Goal: Communication & Community: Ask a question

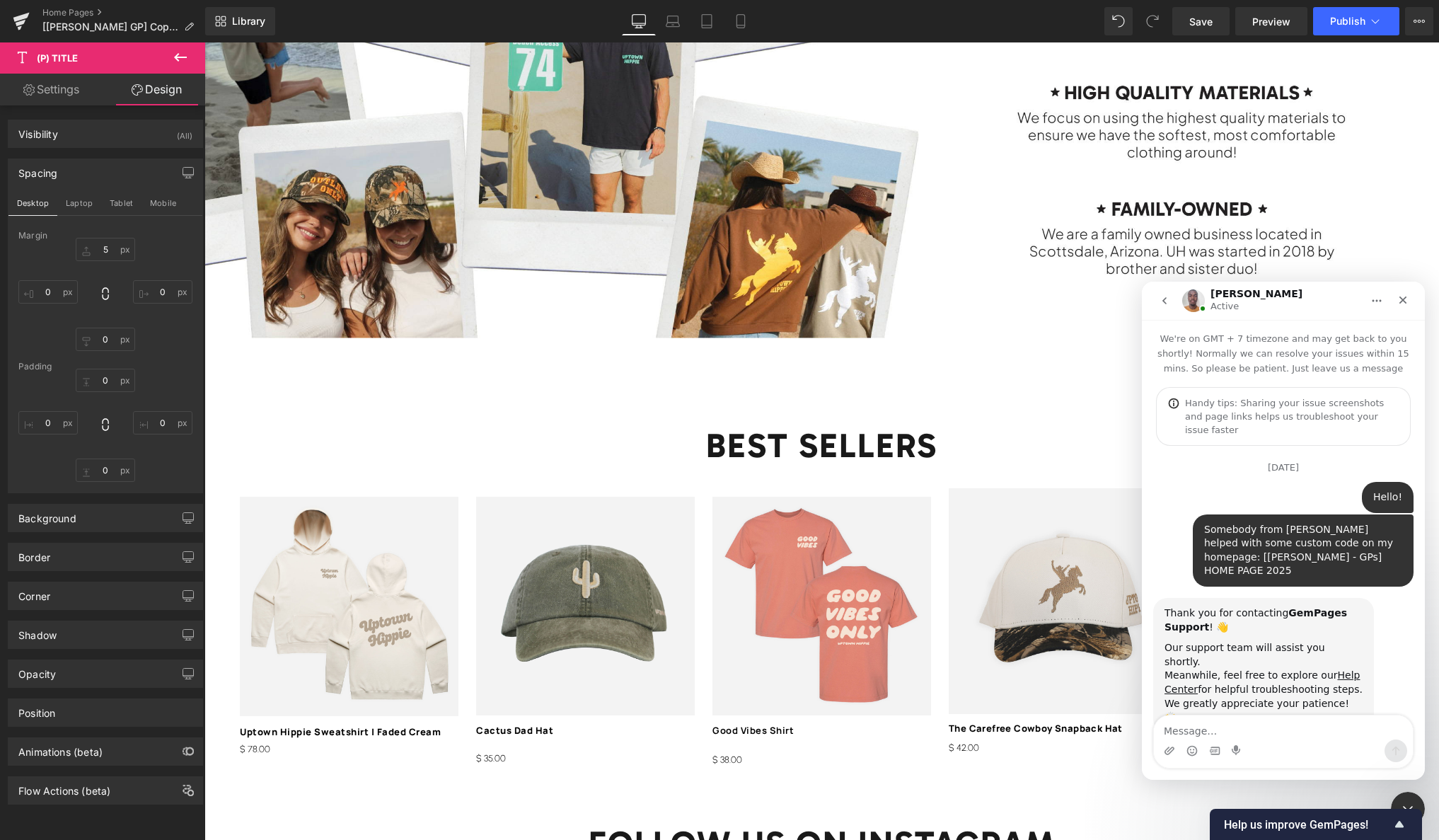
scroll to position [6122, 0]
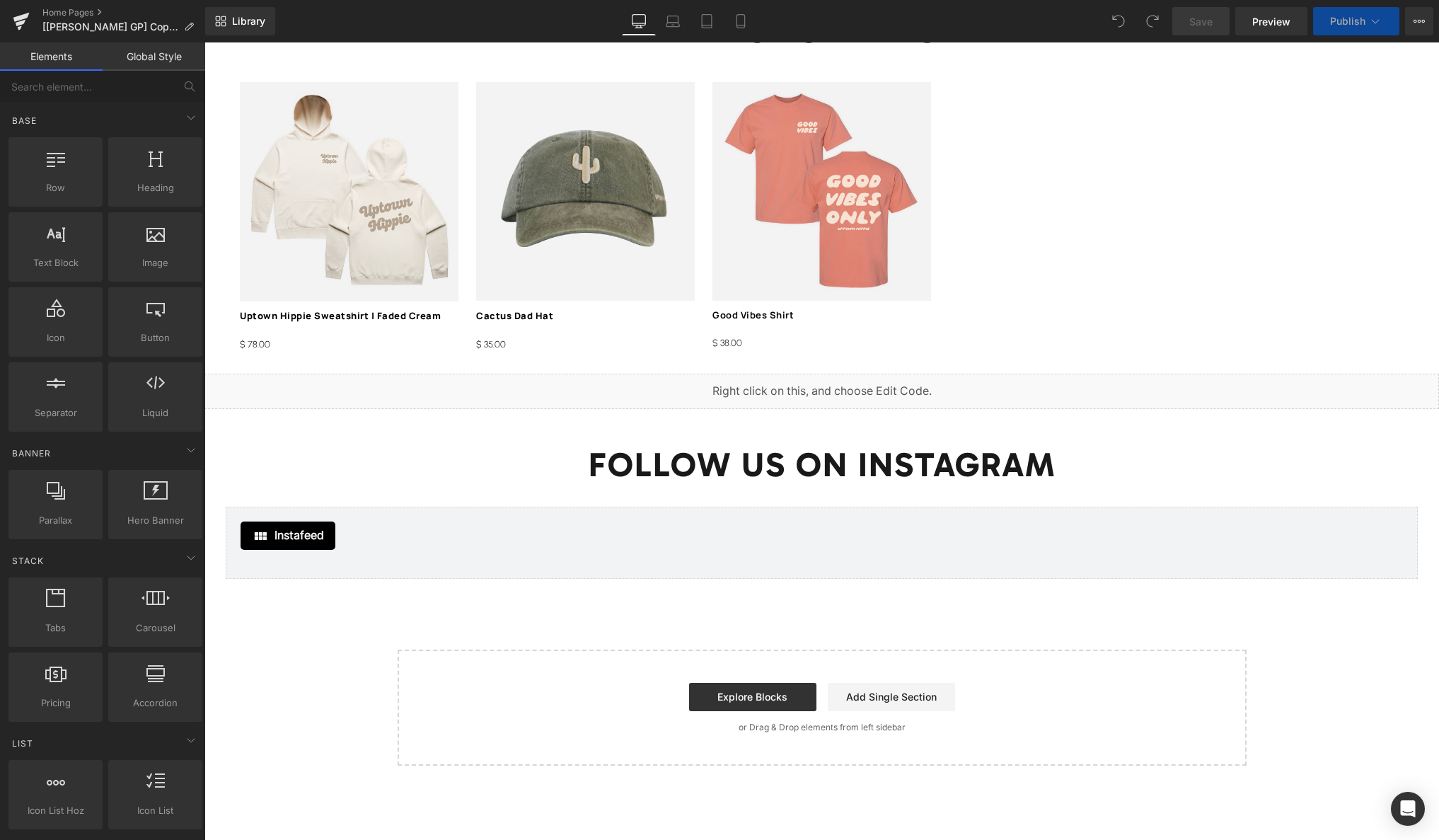
scroll to position [2368, 0]
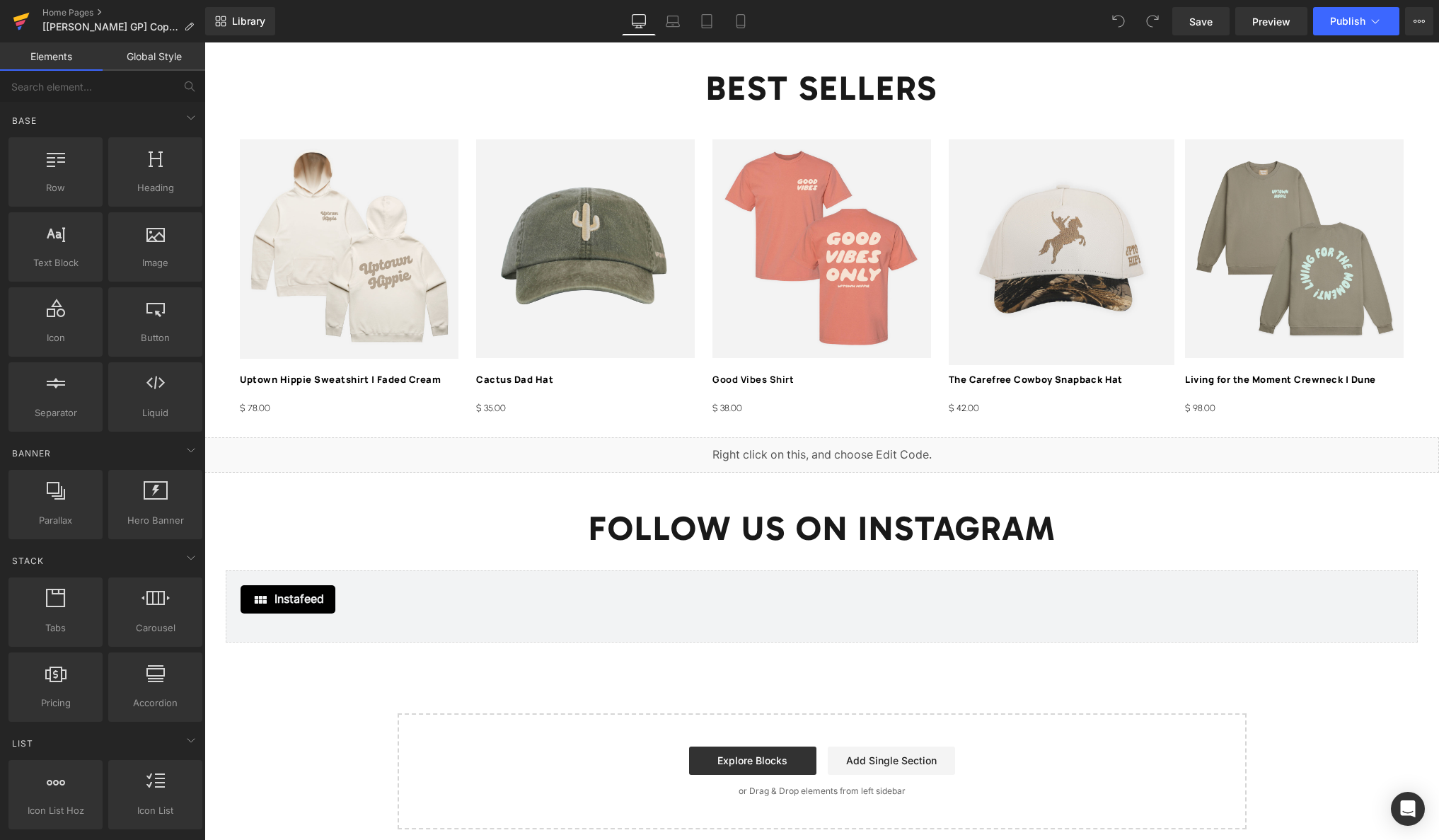
click at [27, 24] on icon at bounding box center [21, 21] width 17 height 35
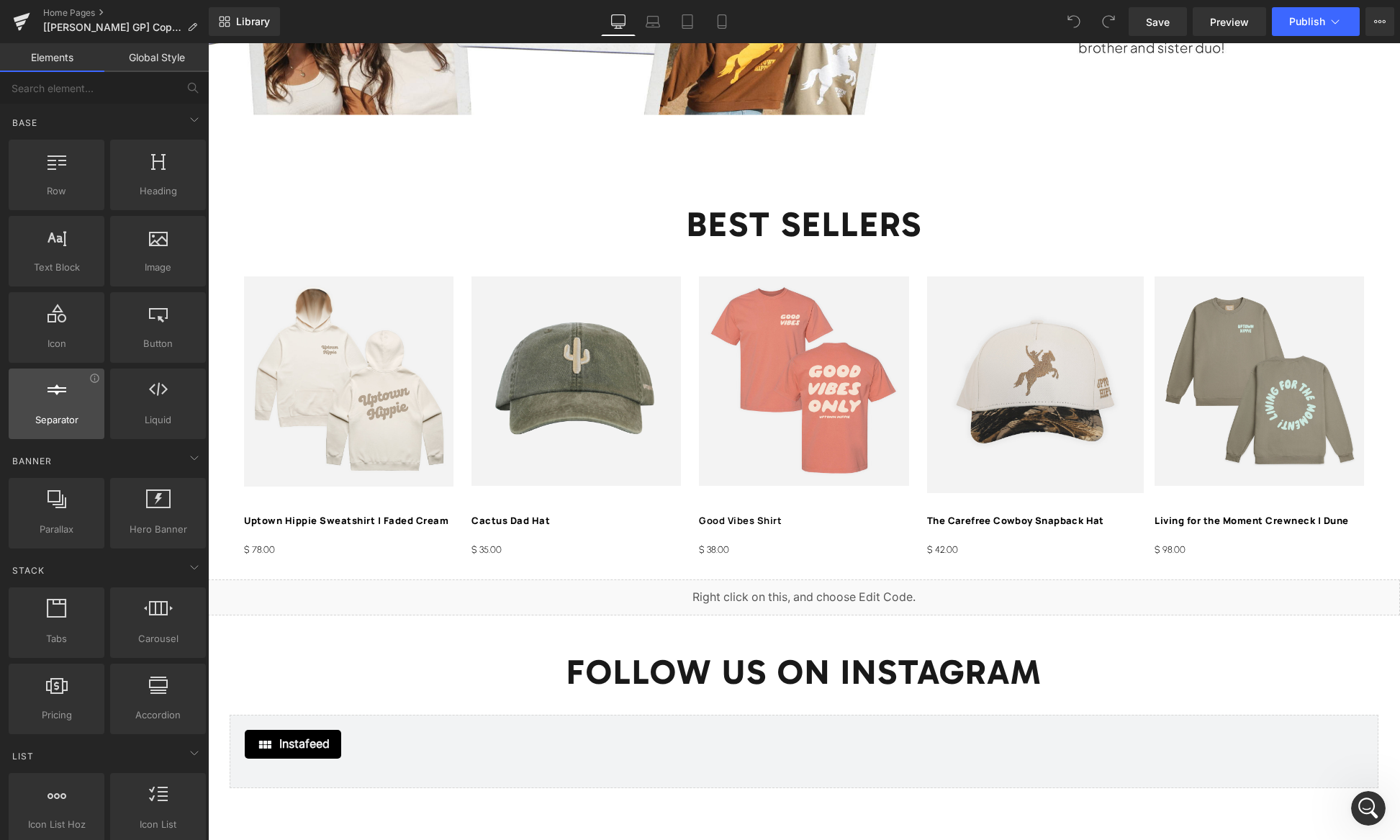
scroll to position [2128, 0]
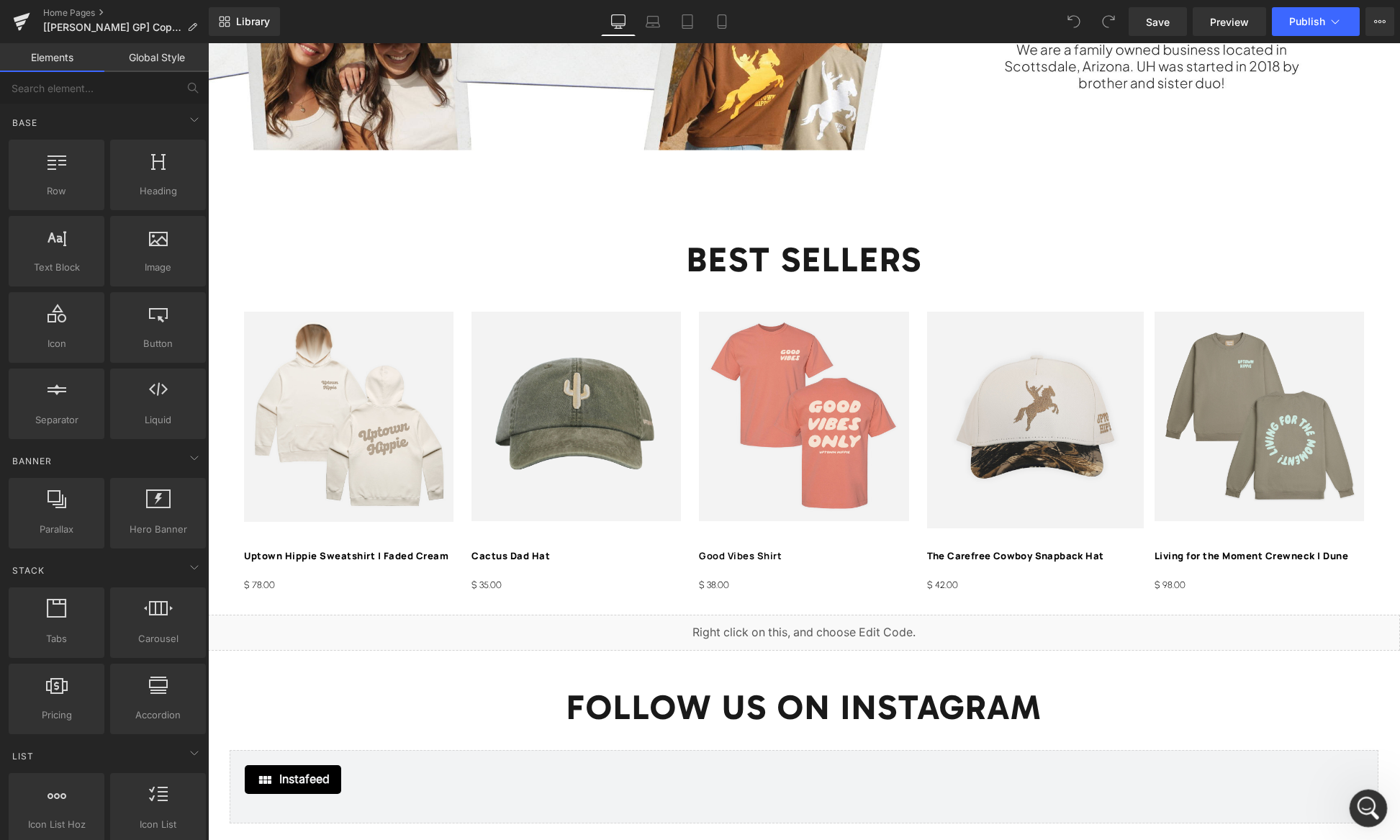
click at [1375, 809] on div "Open Intercom Messenger" at bounding box center [1366, 806] width 47 height 47
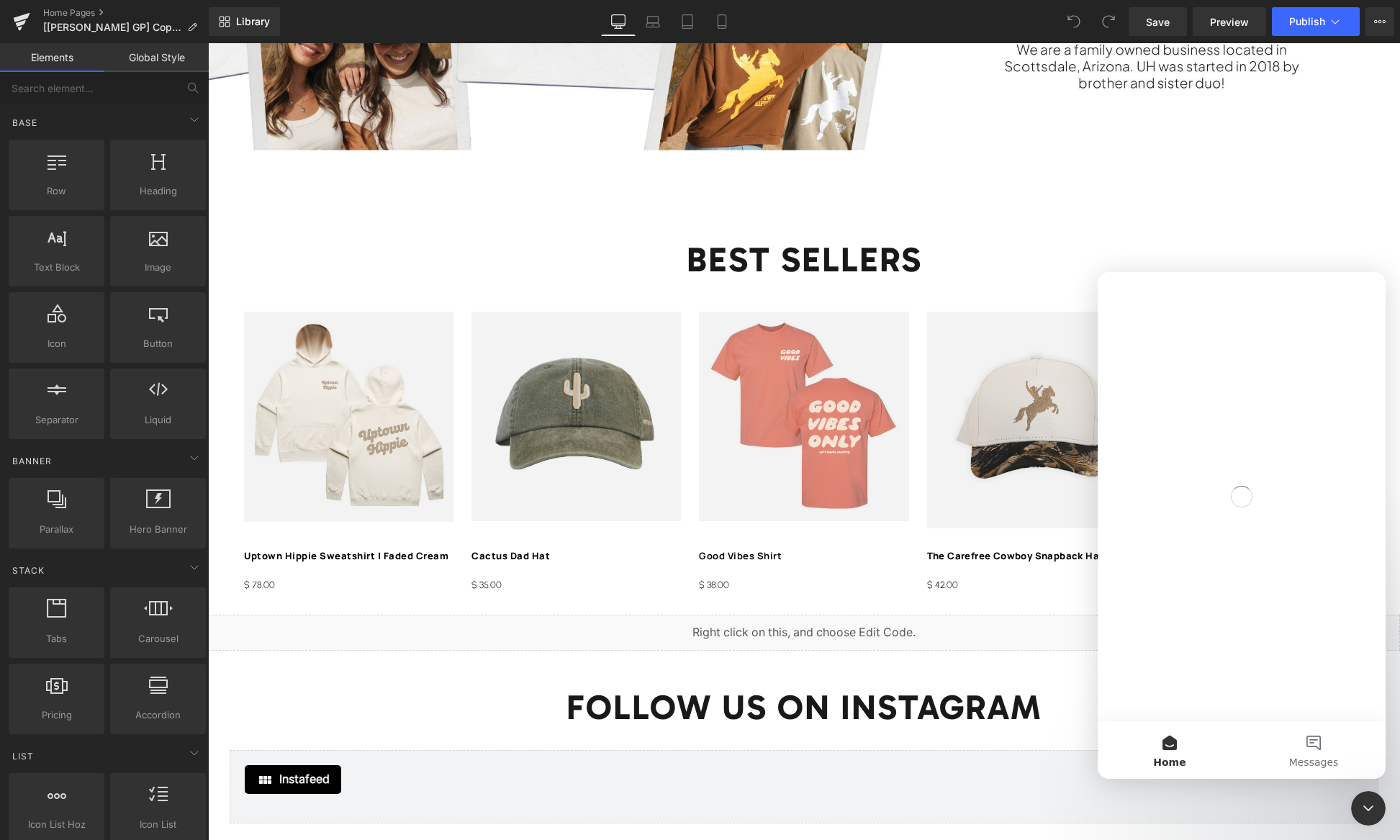
scroll to position [0, 0]
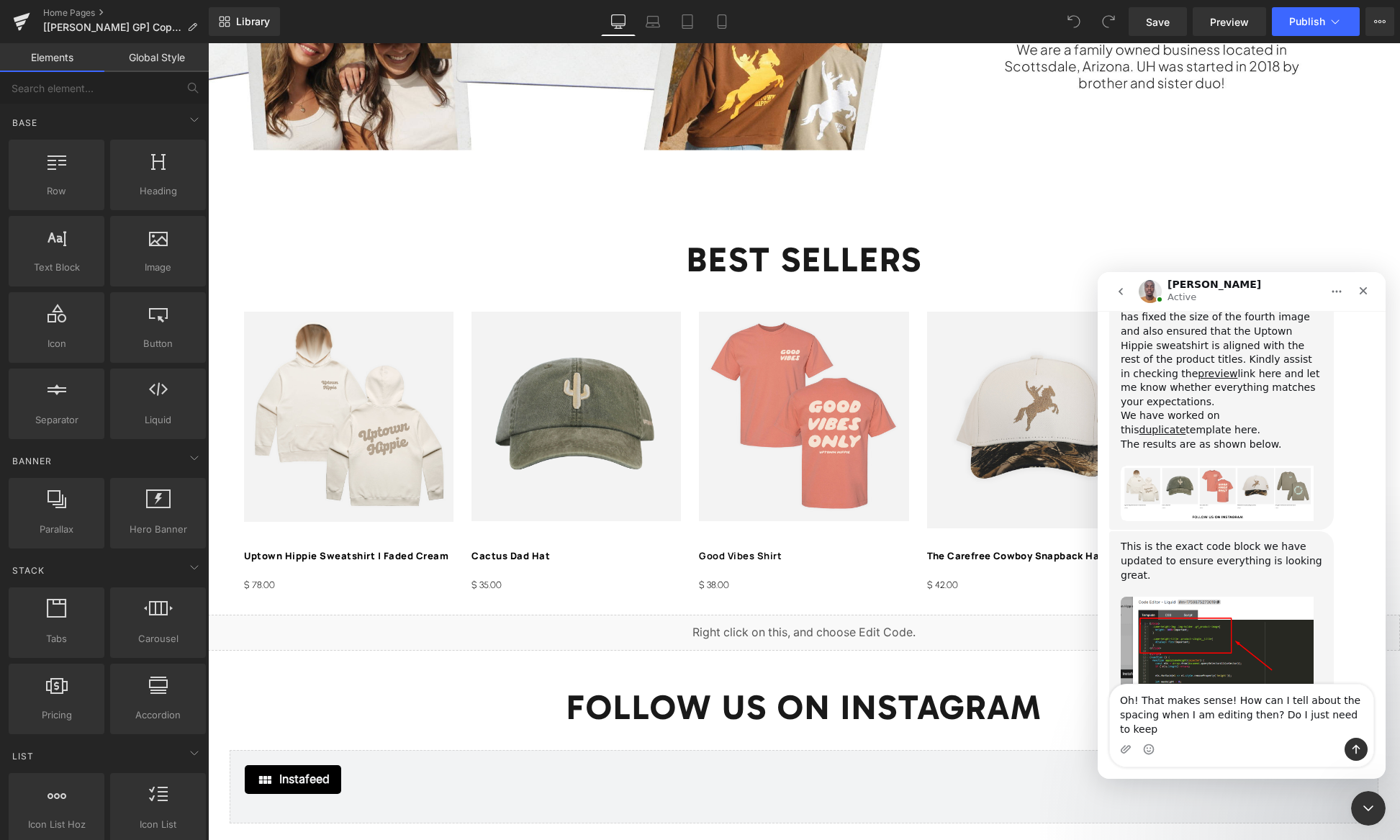
scroll to position [6732, 0]
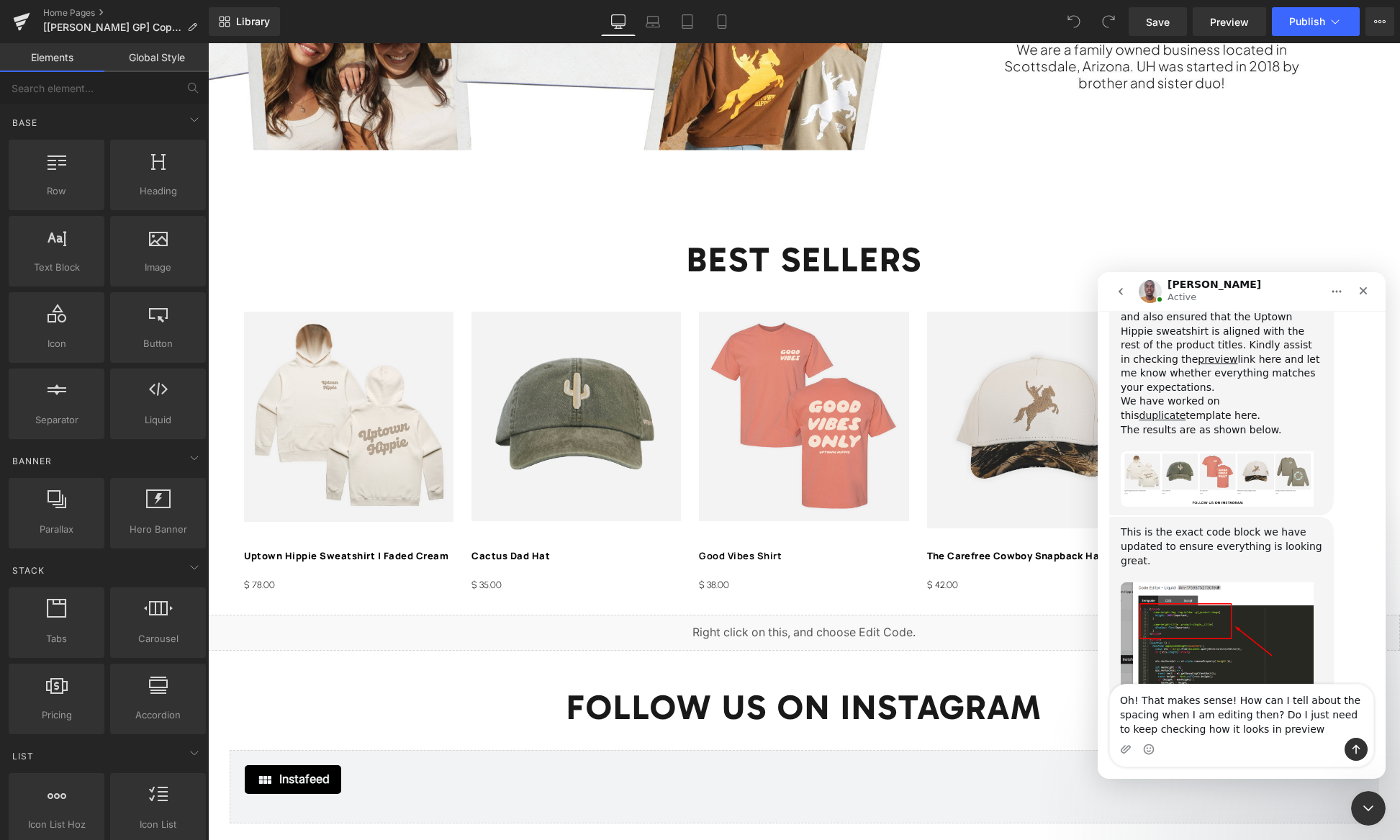
type textarea "Oh! That makes sense! How can I tell about the spacing when I am editing then? …"
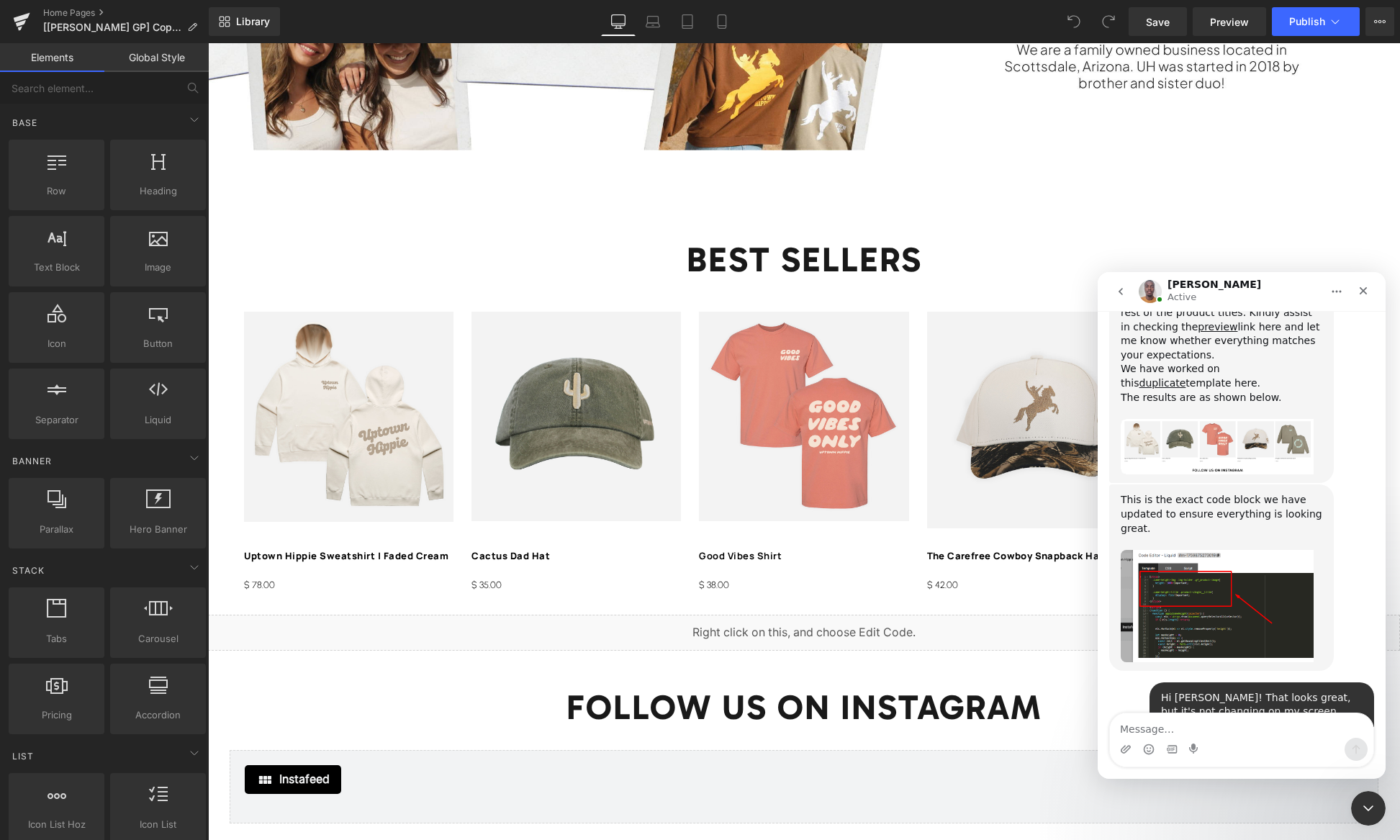
click at [801, 565] on div at bounding box center [700, 398] width 1400 height 797
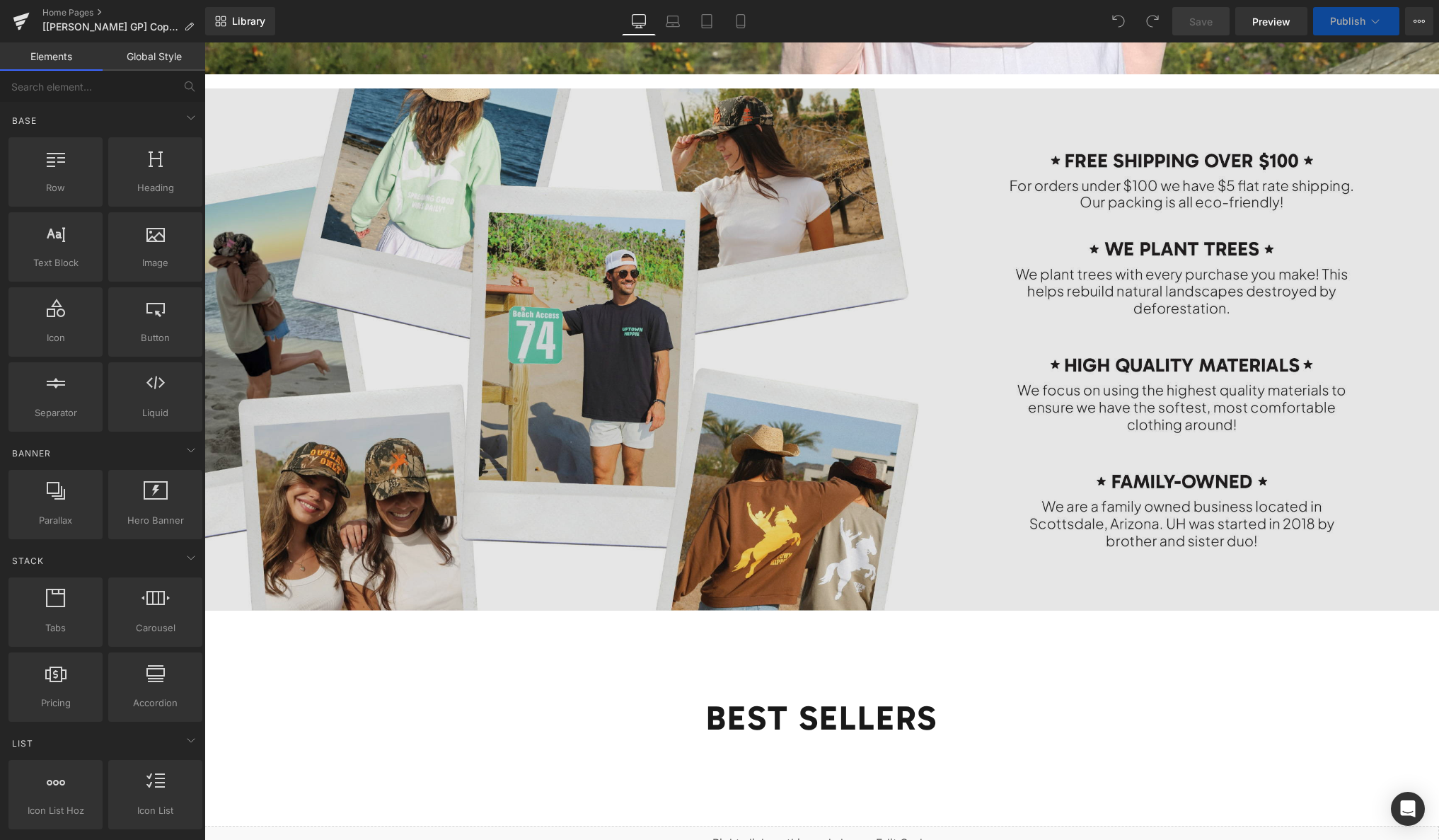
scroll to position [2295, 0]
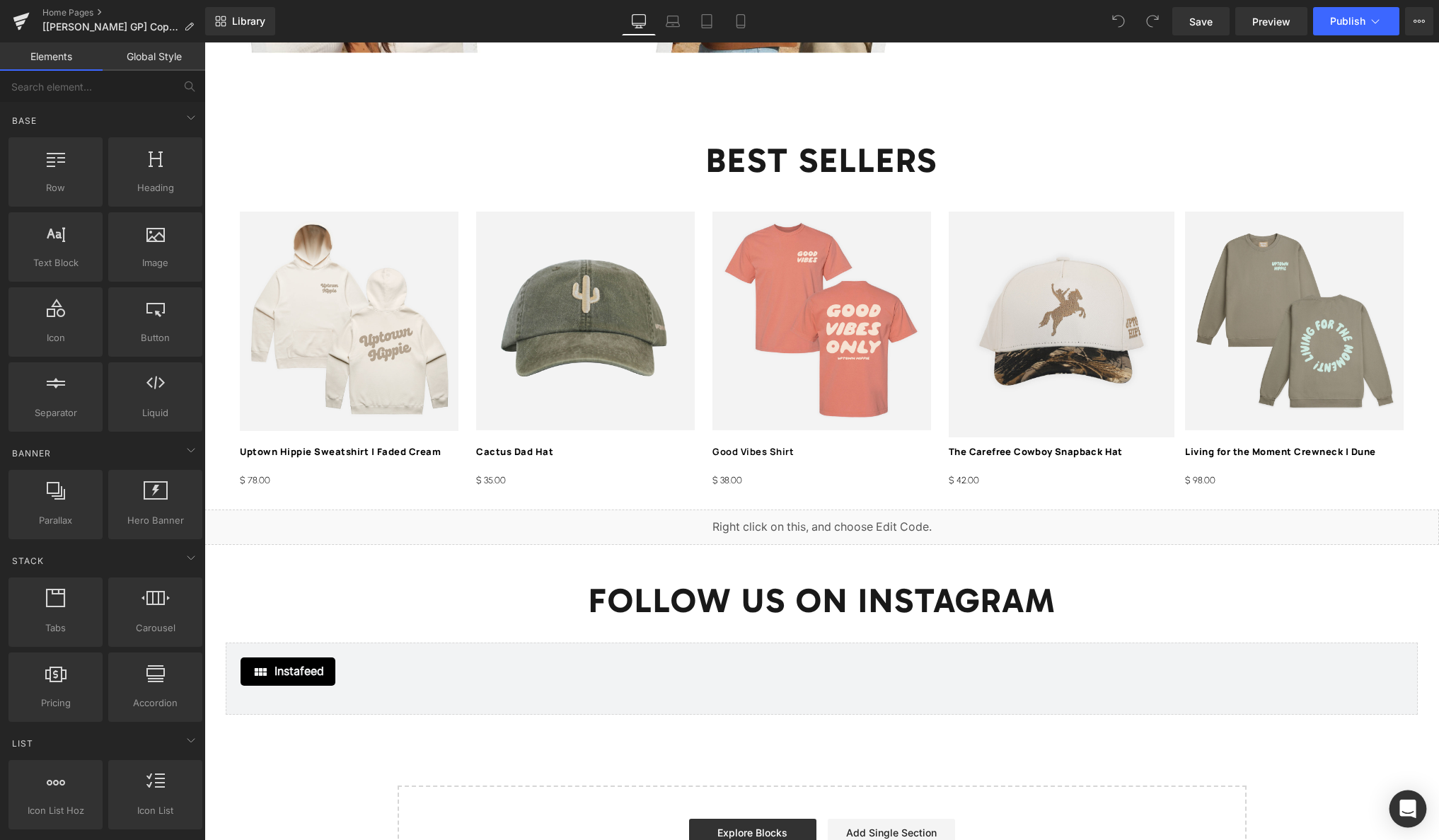
click at [1405, 804] on icon "Open Intercom Messenger" at bounding box center [1408, 809] width 16 height 19
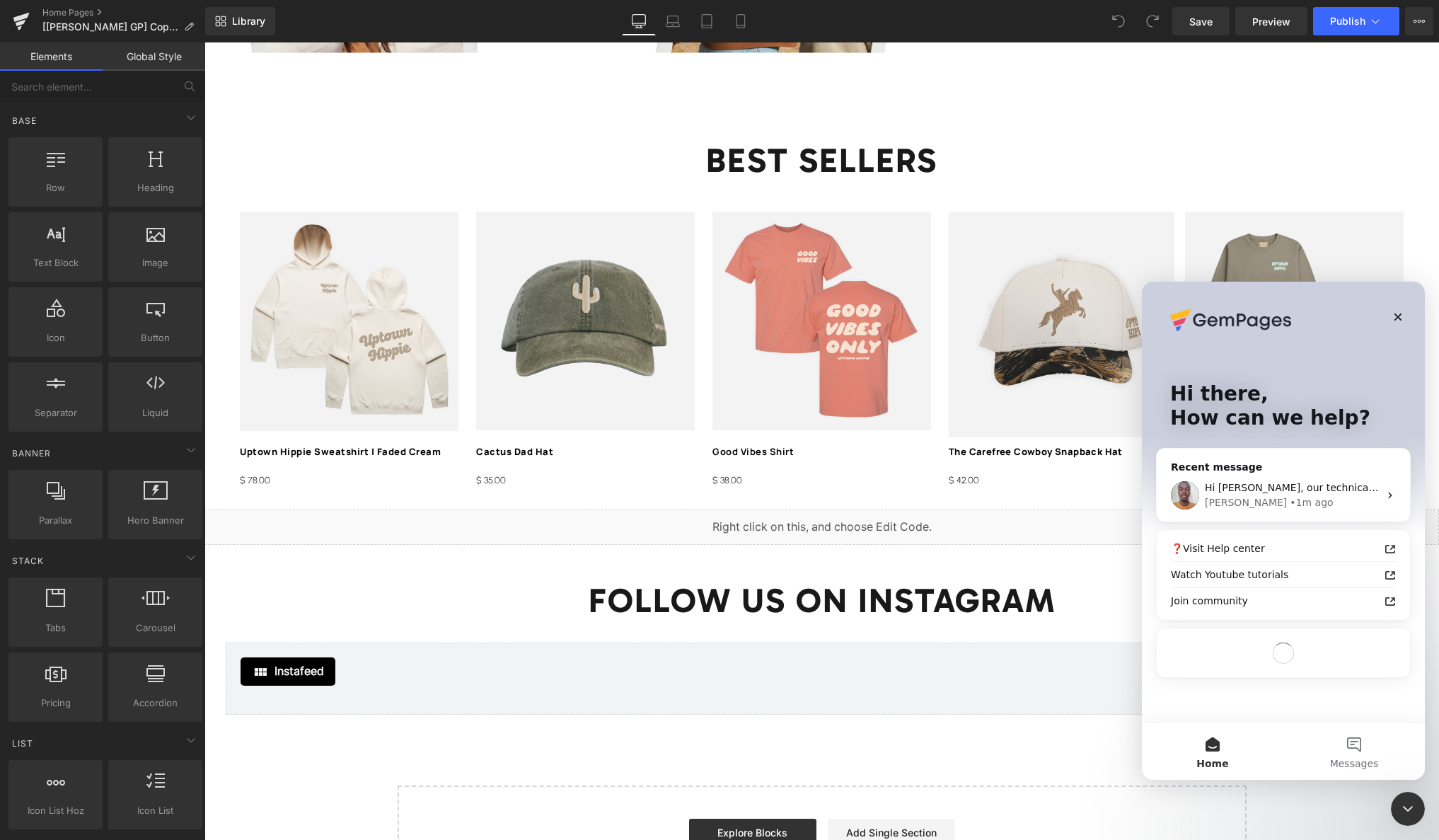
scroll to position [0, 0]
click at [1289, 497] on div "• 1m ago" at bounding box center [1311, 502] width 43 height 15
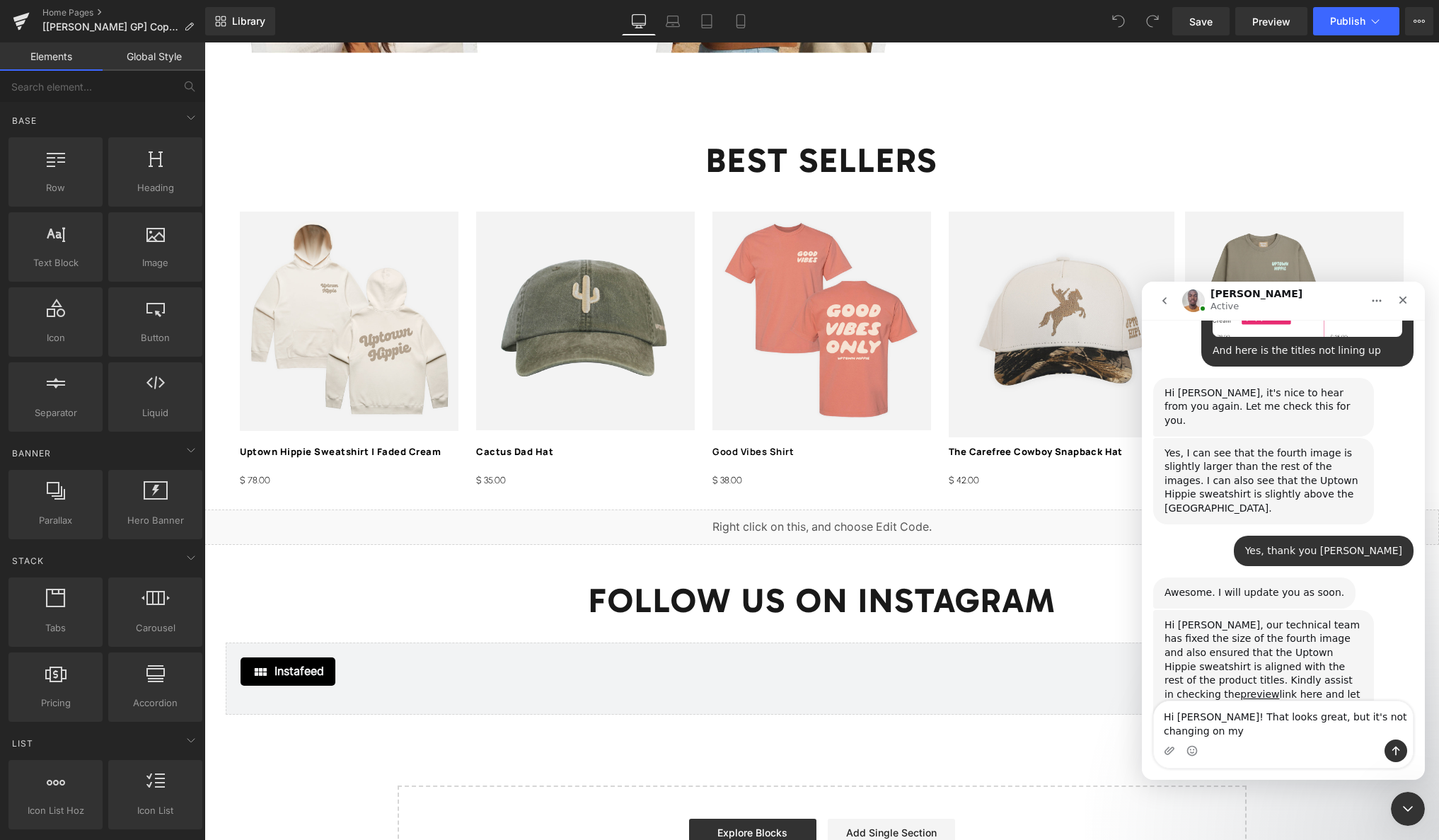
scroll to position [6306, 0]
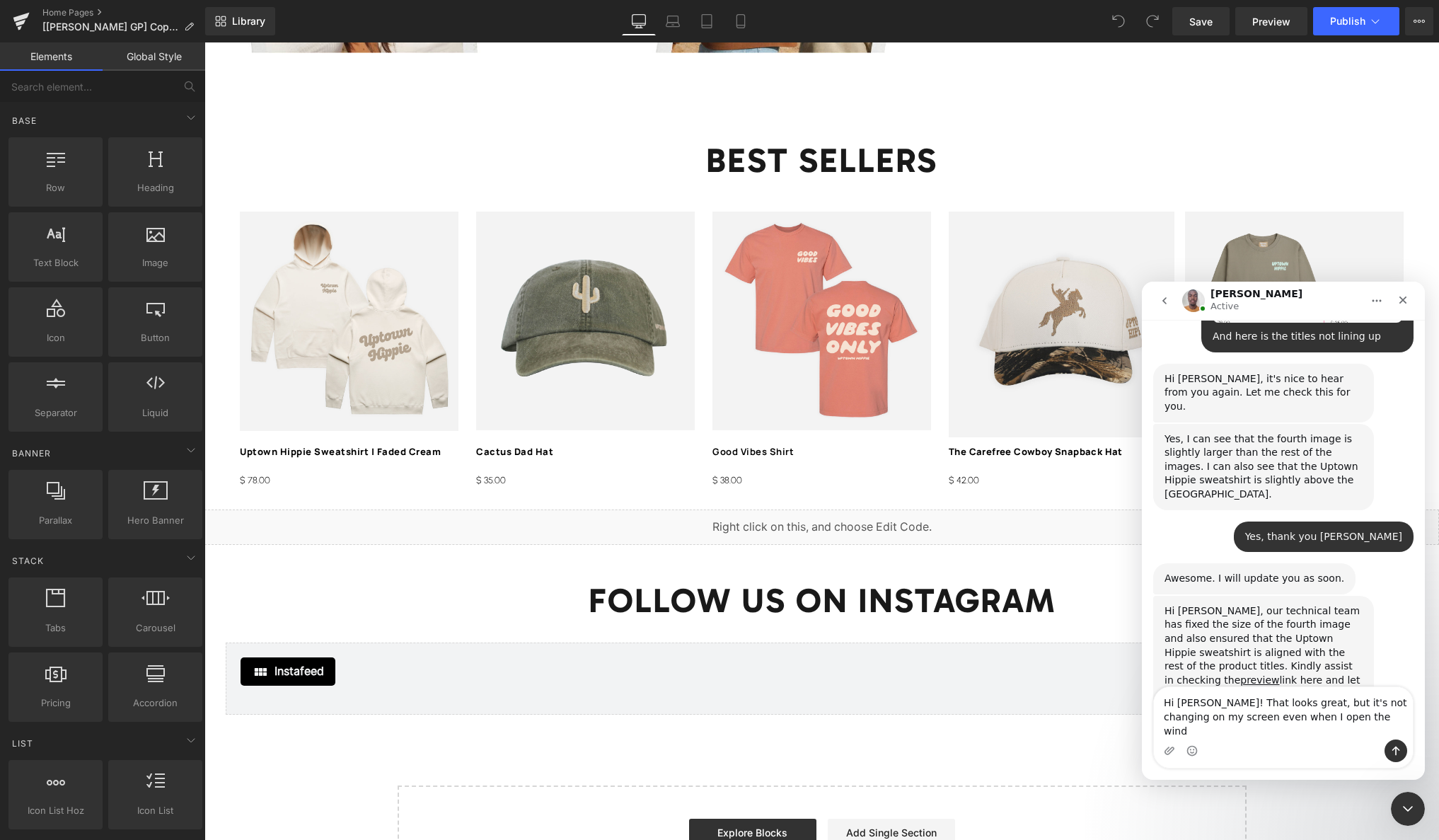
drag, startPoint x: 1320, startPoint y: 733, endPoint x: 1271, endPoint y: 733, distance: 49.0
click at [1271, 733] on textarea "Hi Brian! That looks great, but it's not changing on my screen even when I open…" at bounding box center [1284, 713] width 259 height 52
type textarea "Hi [PERSON_NAME]! That looks great, but it's not changing on my screen even whe…"
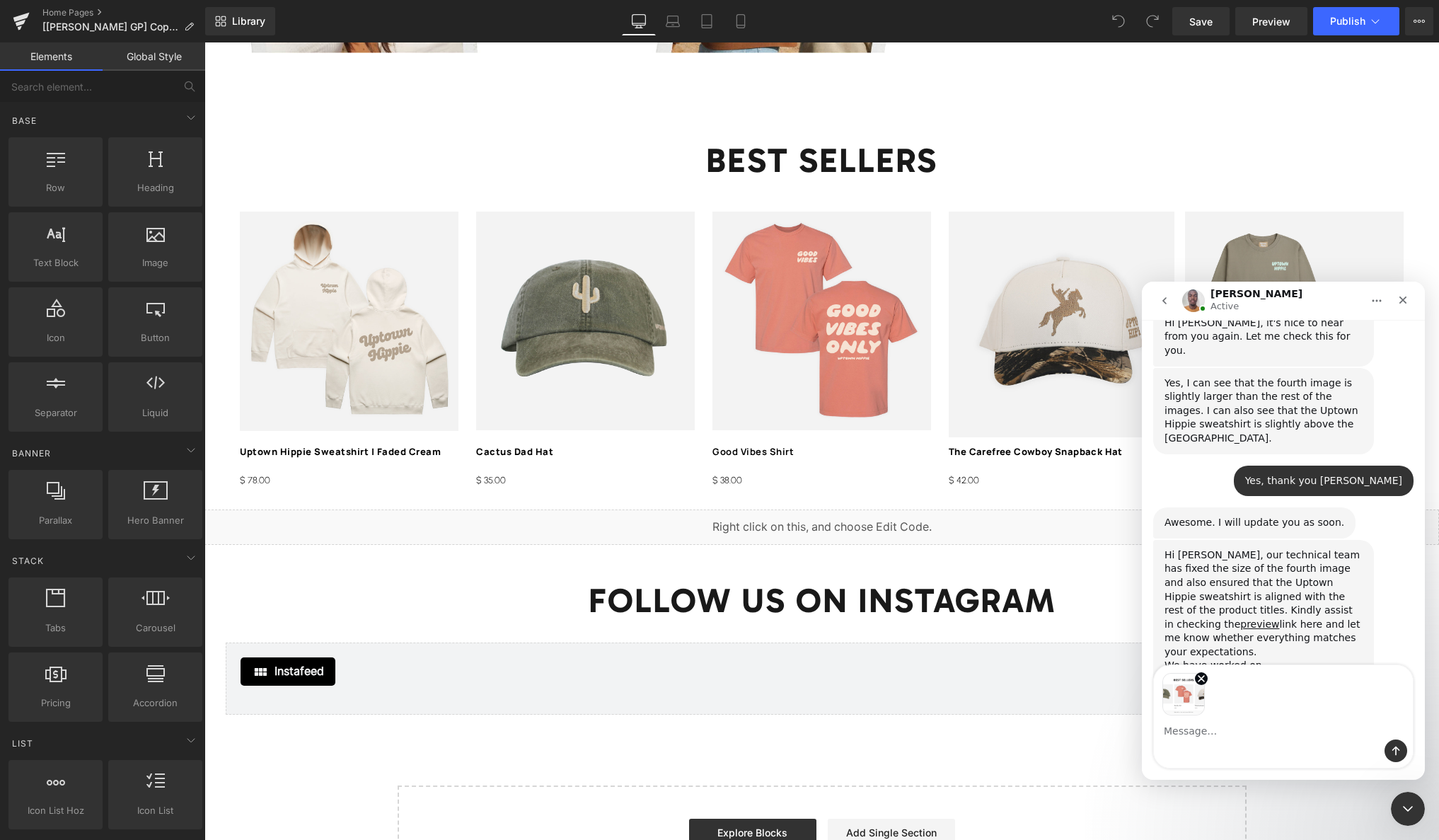
scroll to position [6412, 0]
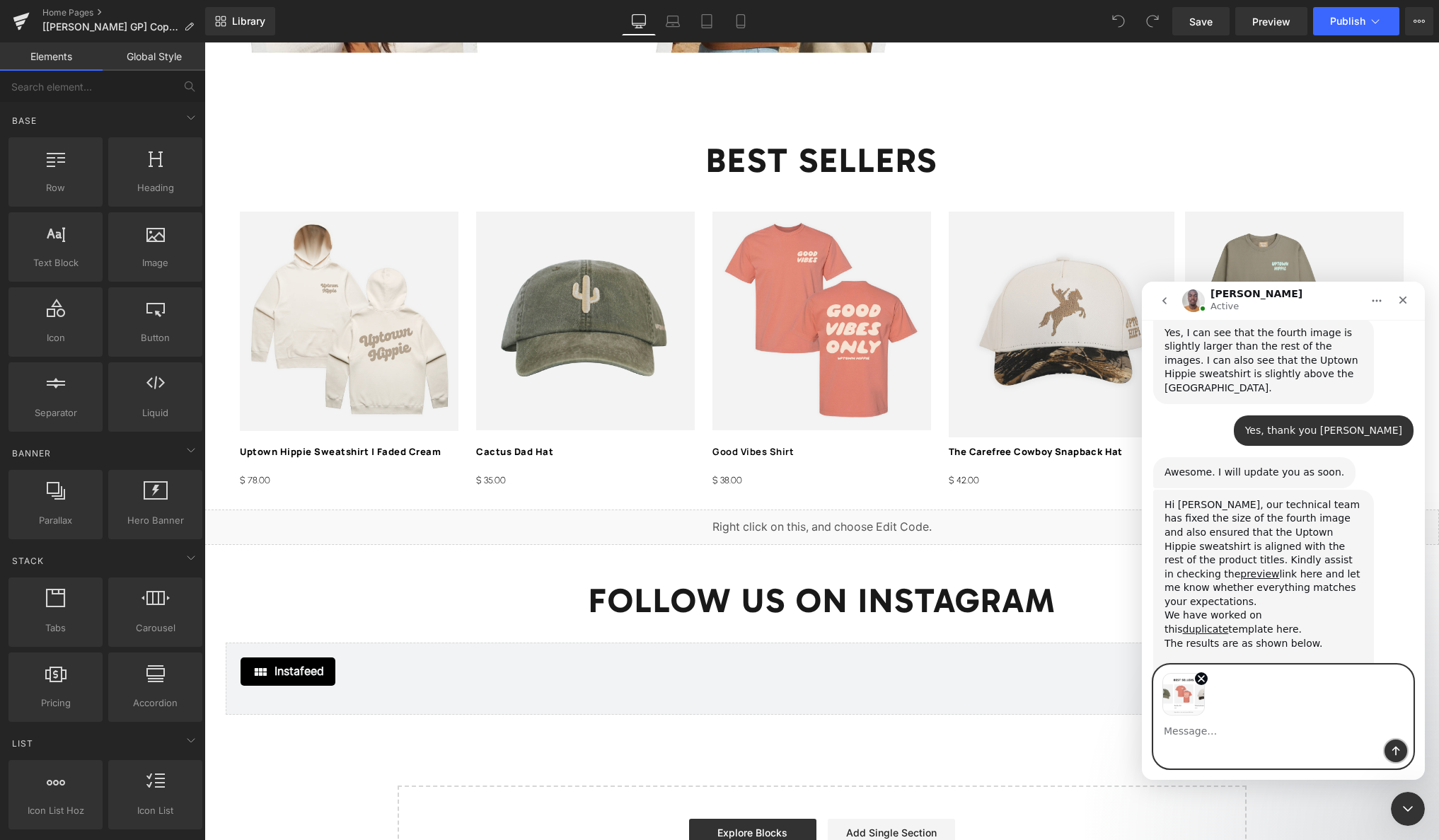
click at [1387, 750] on button "Send a message…" at bounding box center [1396, 751] width 23 height 23
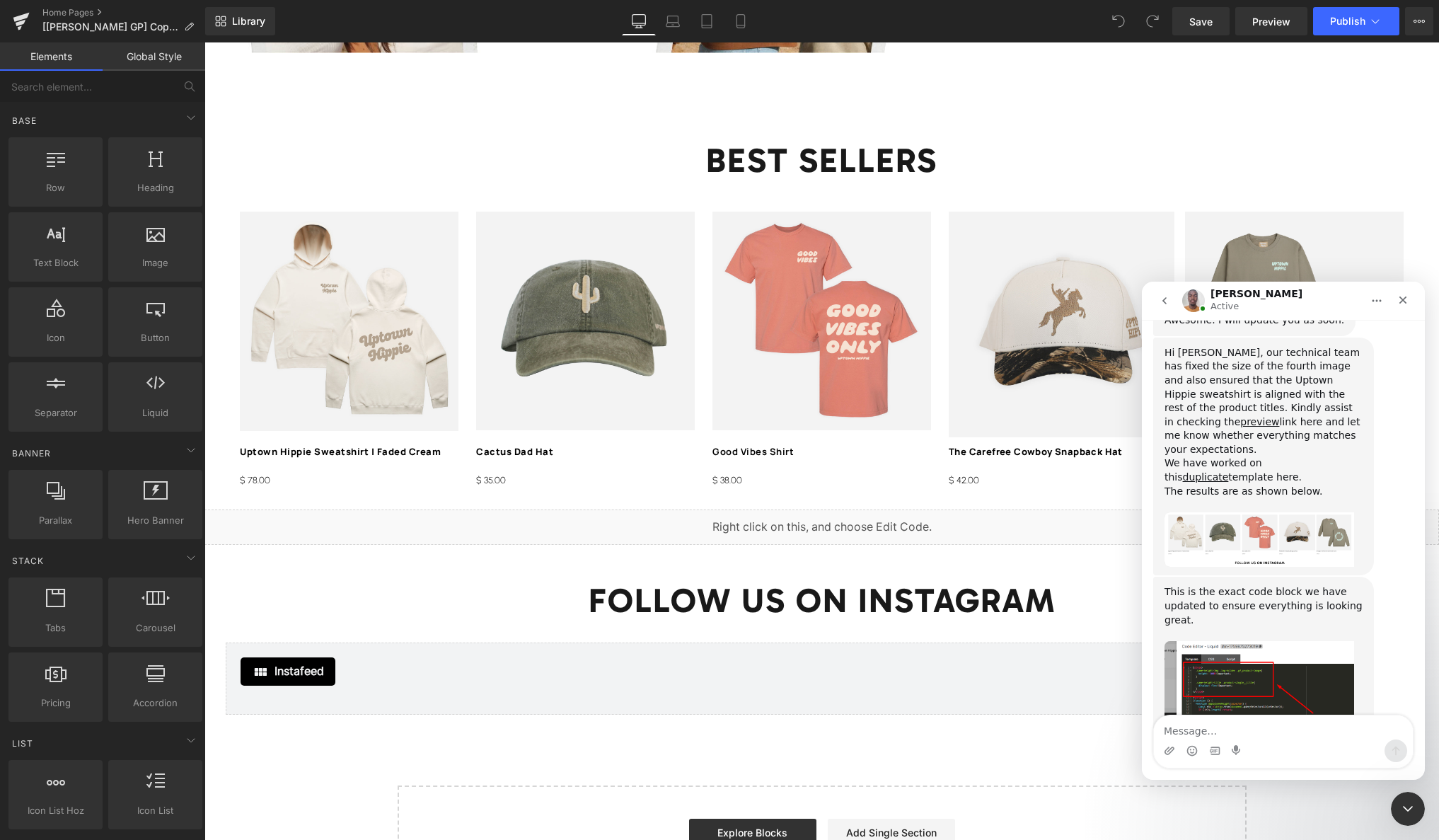
scroll to position [6565, 0]
click at [1342, 27] on div at bounding box center [719, 399] width 1439 height 797
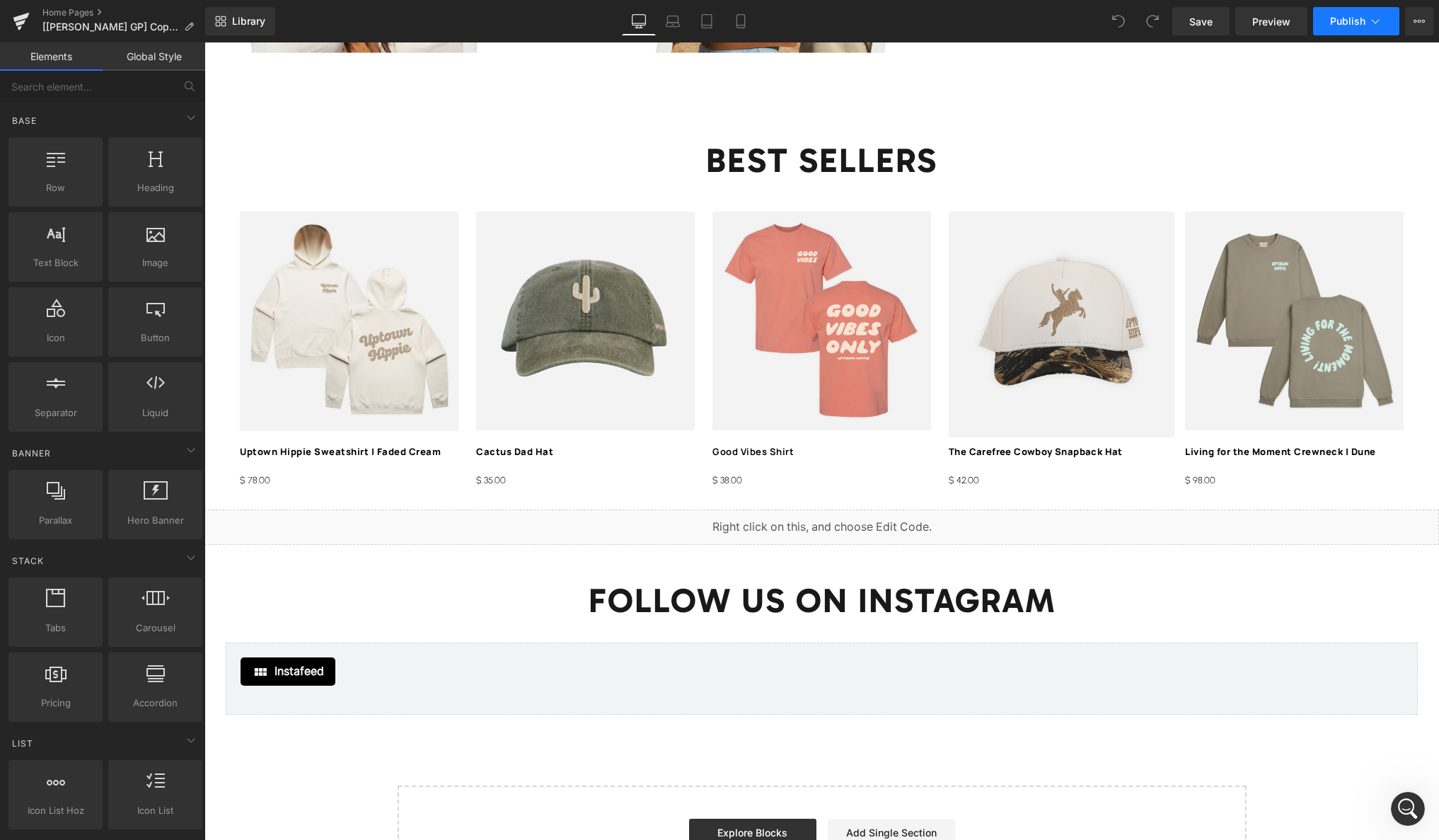
scroll to position [0, 0]
click at [1345, 21] on span "Publish" at bounding box center [1347, 21] width 35 height 11
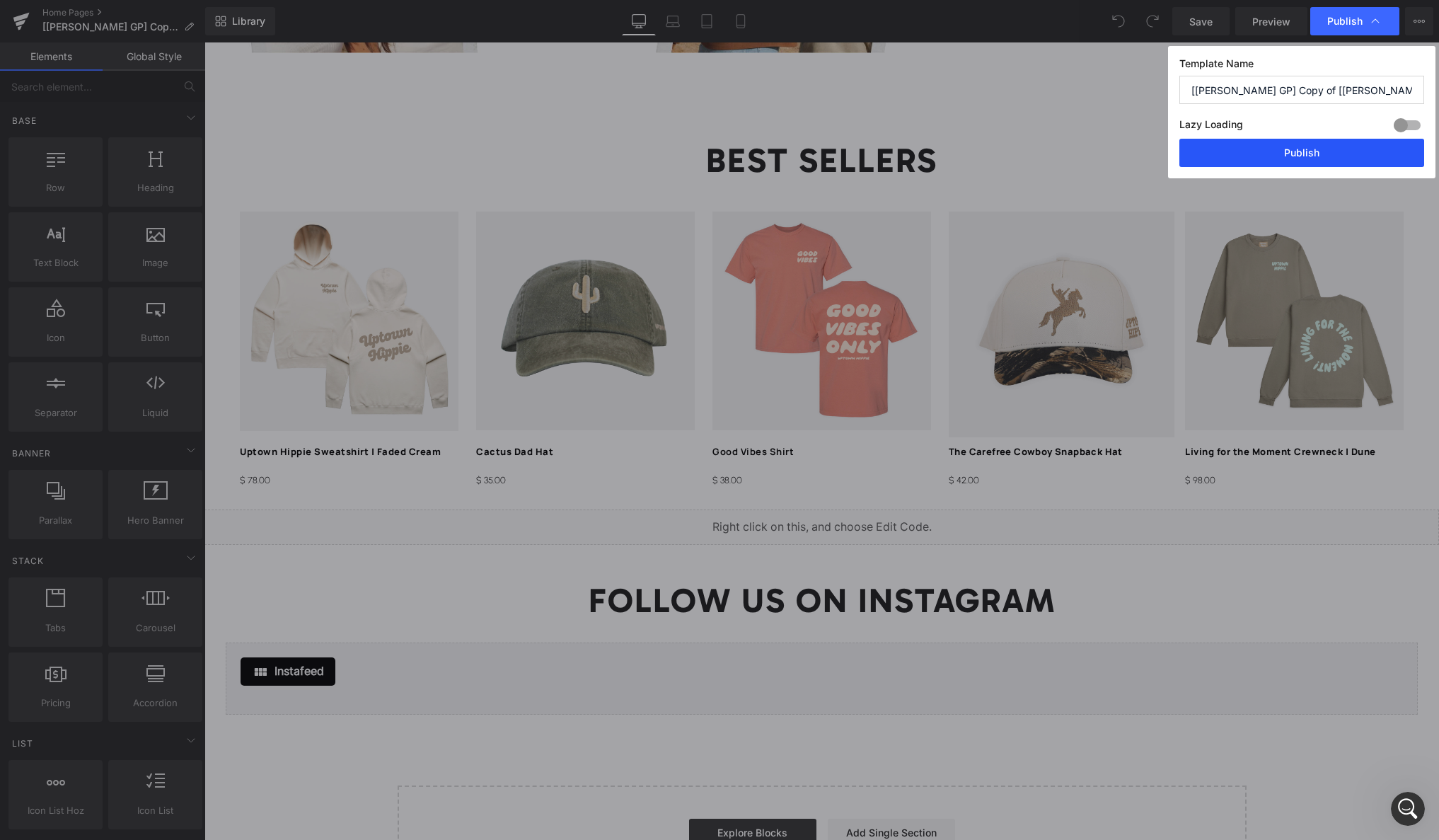
click at [1284, 149] on button "Publish" at bounding box center [1302, 153] width 245 height 29
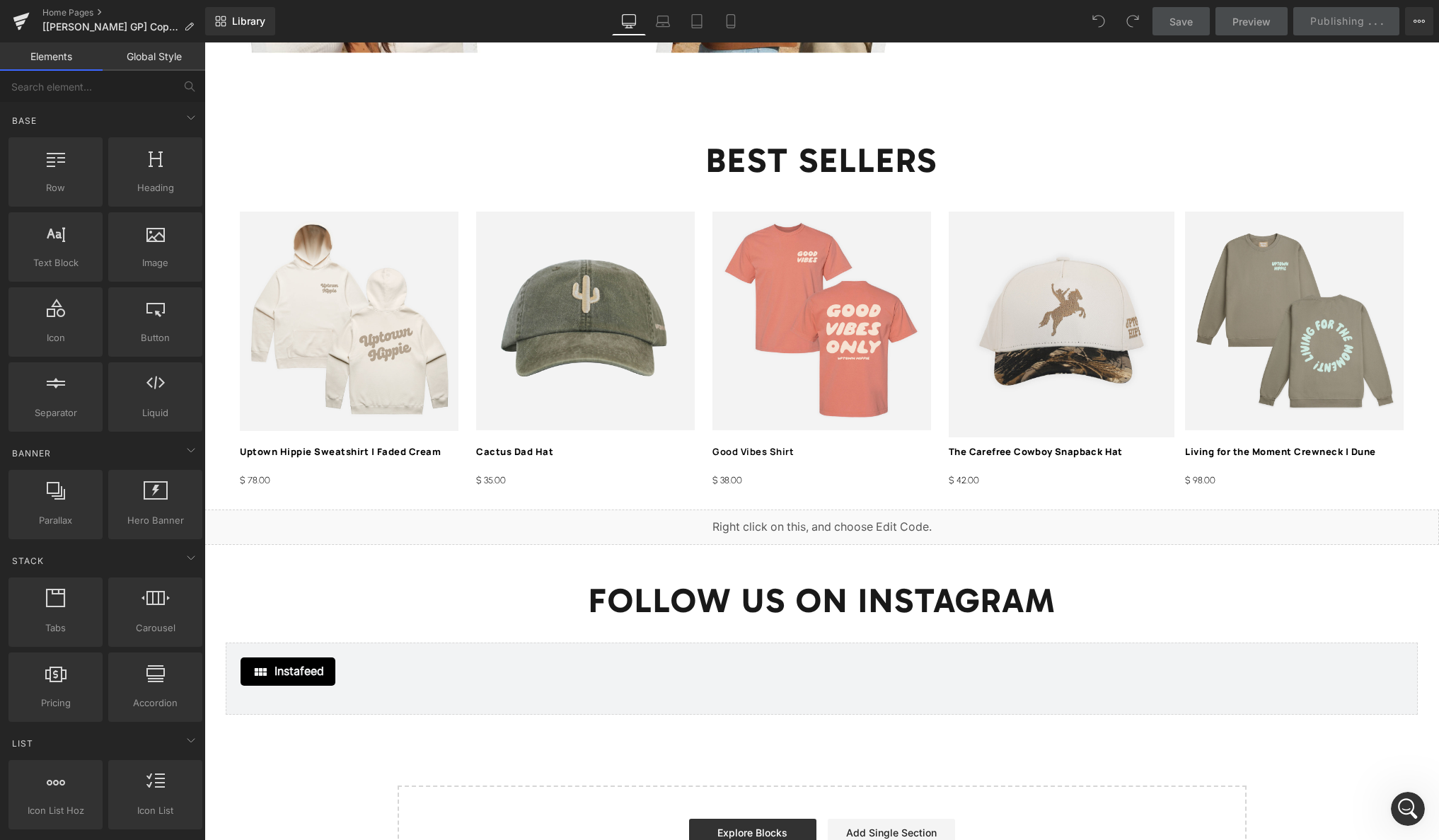
scroll to position [6565, 0]
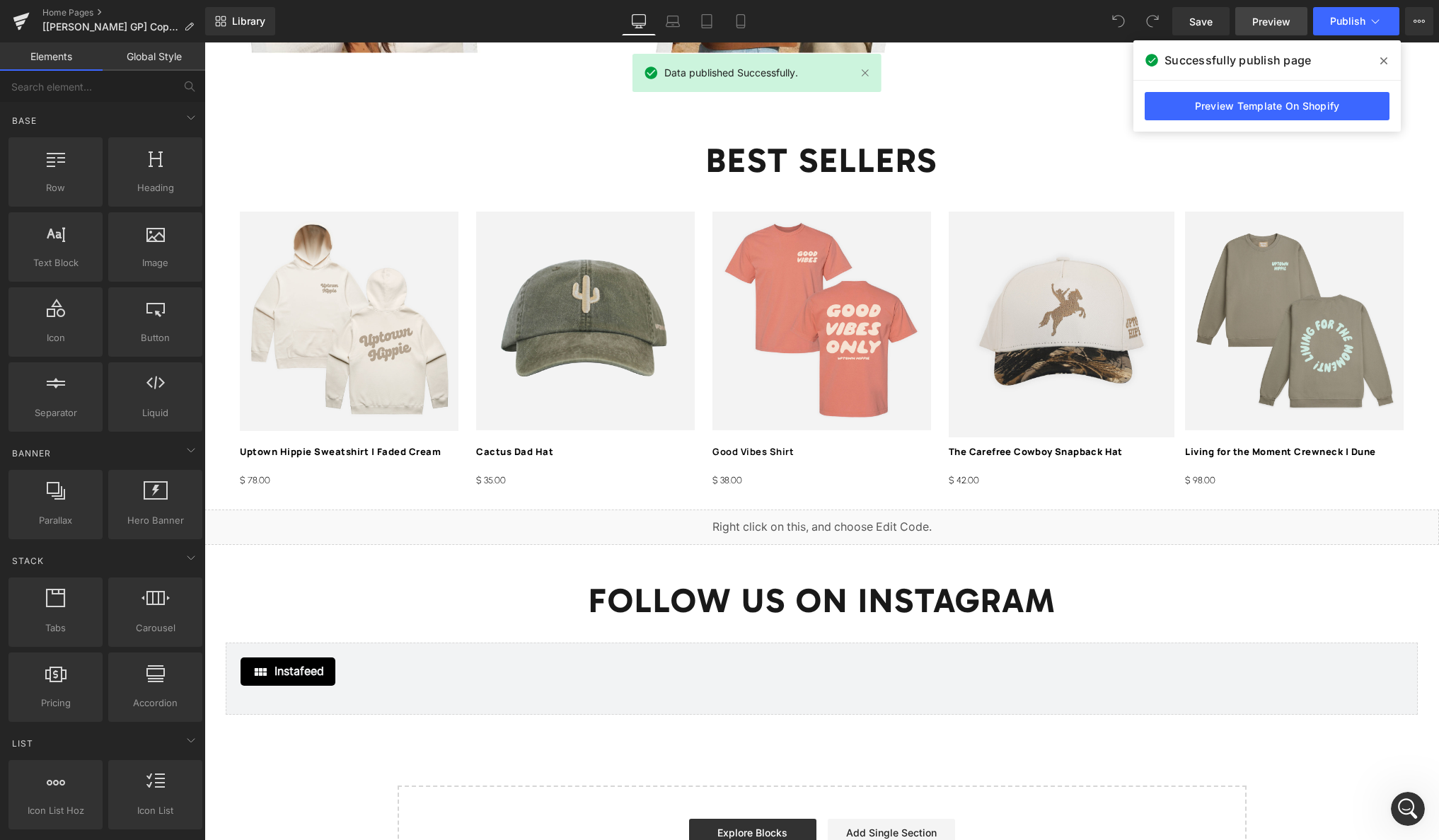
click at [1265, 22] on span "Preview" at bounding box center [1271, 21] width 38 height 15
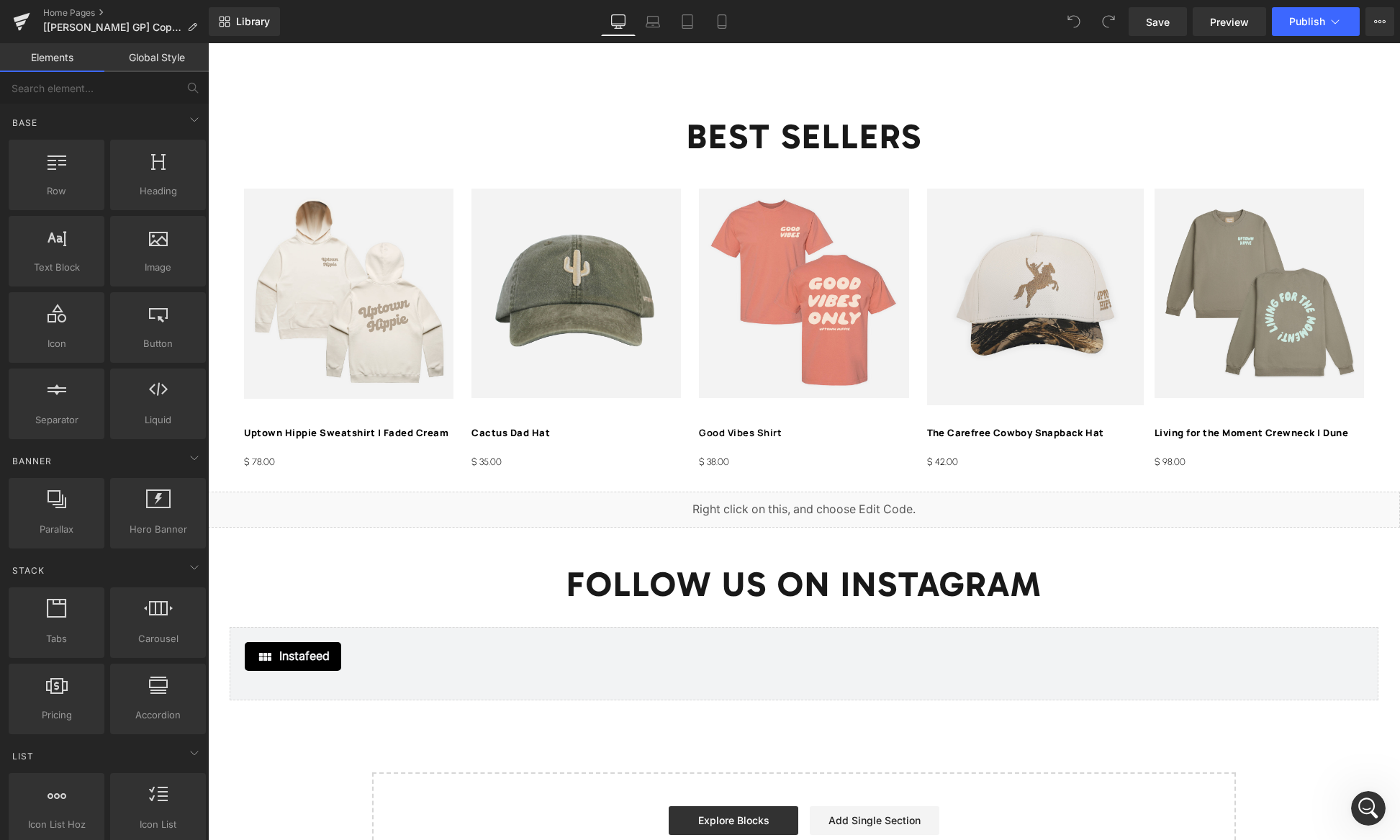
scroll to position [6763, 0]
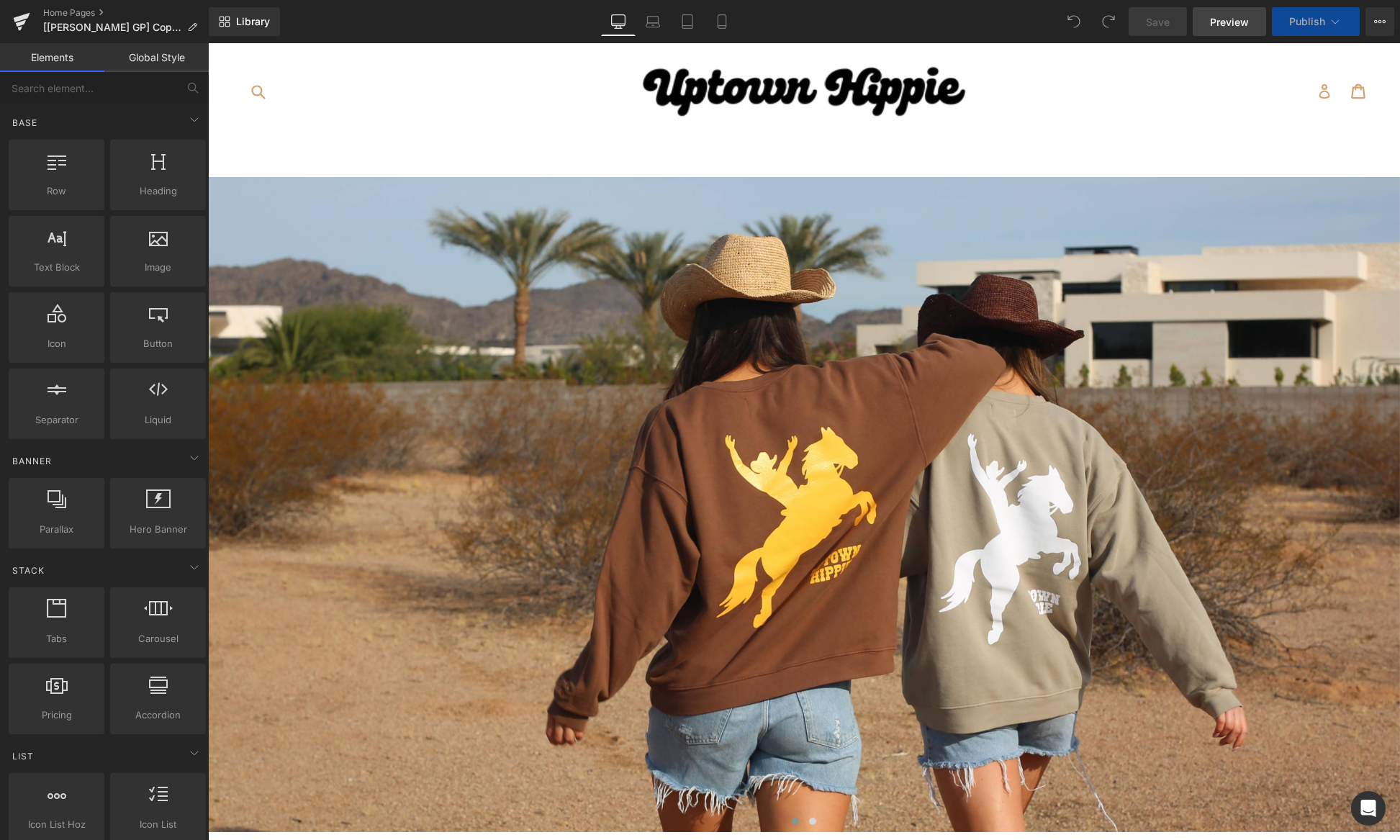
click at [1230, 25] on span "Preview" at bounding box center [1229, 22] width 39 height 15
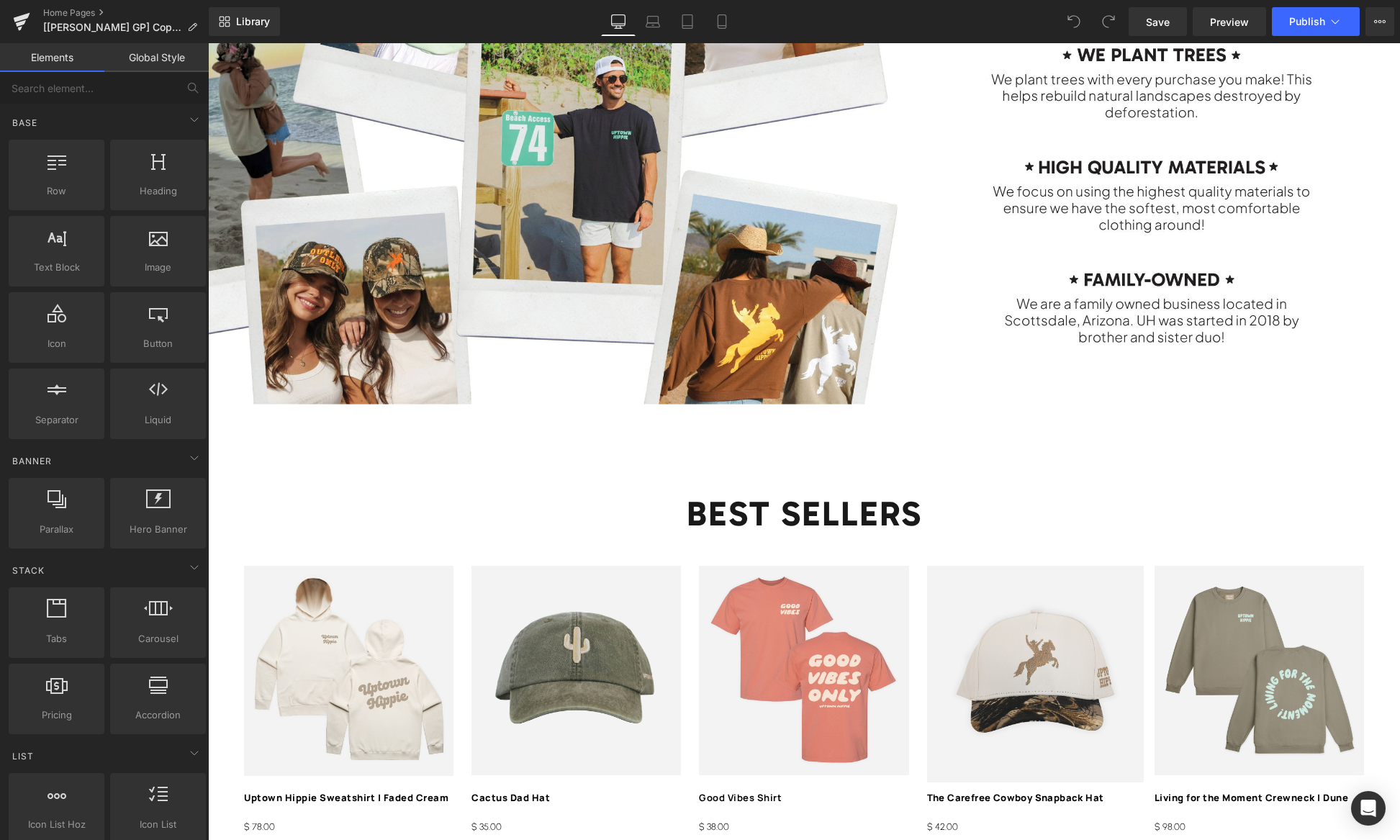
scroll to position [2468, 0]
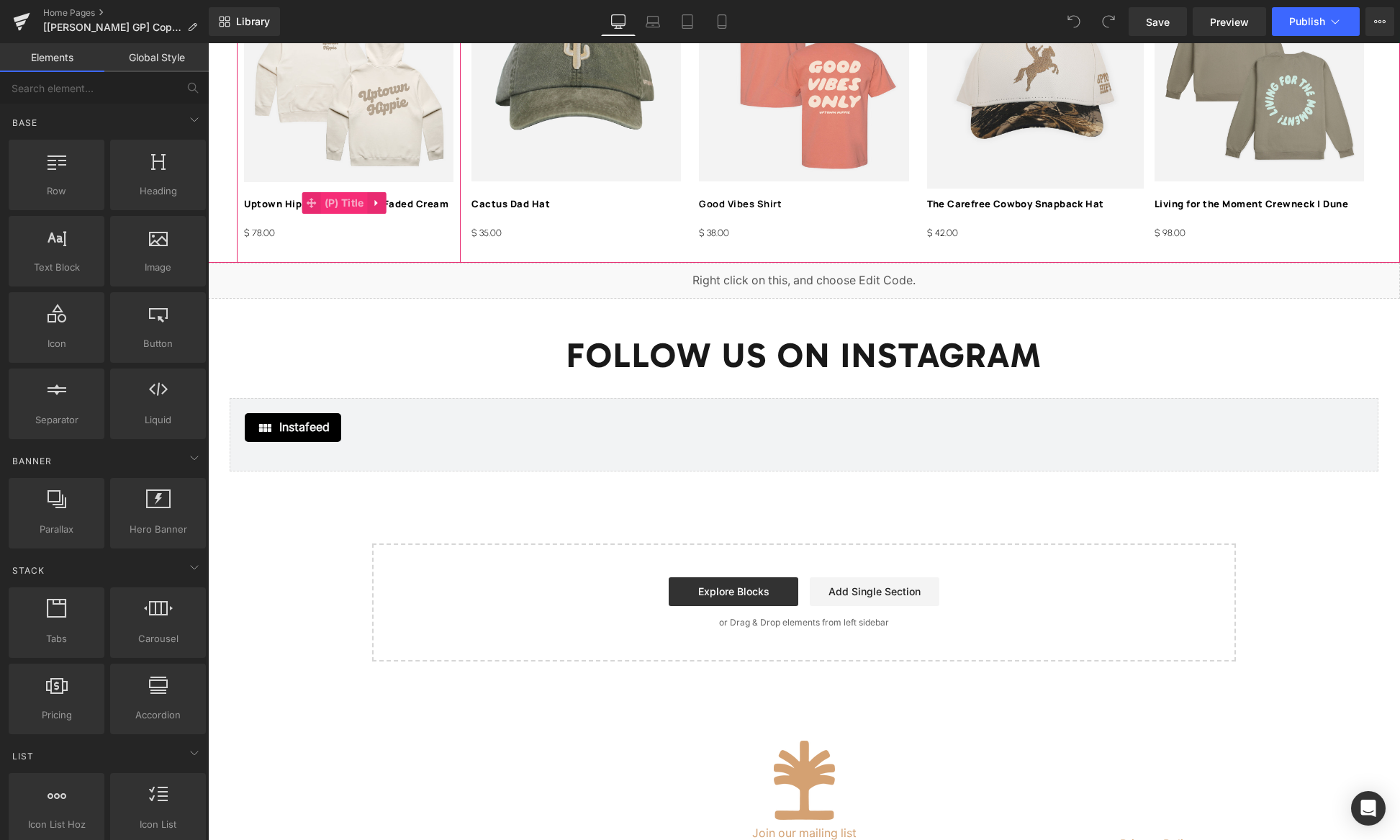
click at [346, 202] on span "(P) Title" at bounding box center [344, 203] width 47 height 22
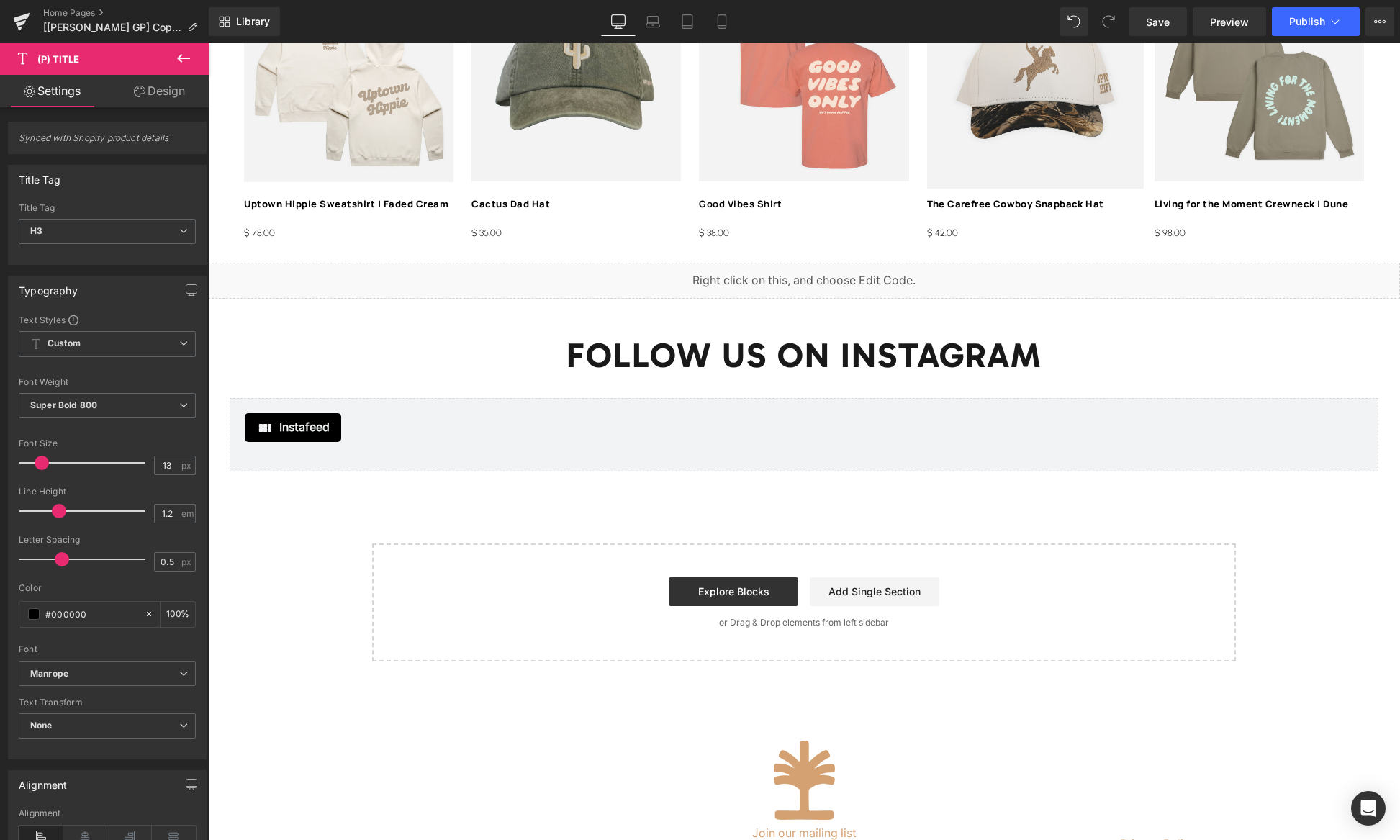
drag, startPoint x: 166, startPoint y: 92, endPoint x: 82, endPoint y: 178, distance: 120.2
click at [166, 92] on link "Design" at bounding box center [159, 91] width 104 height 32
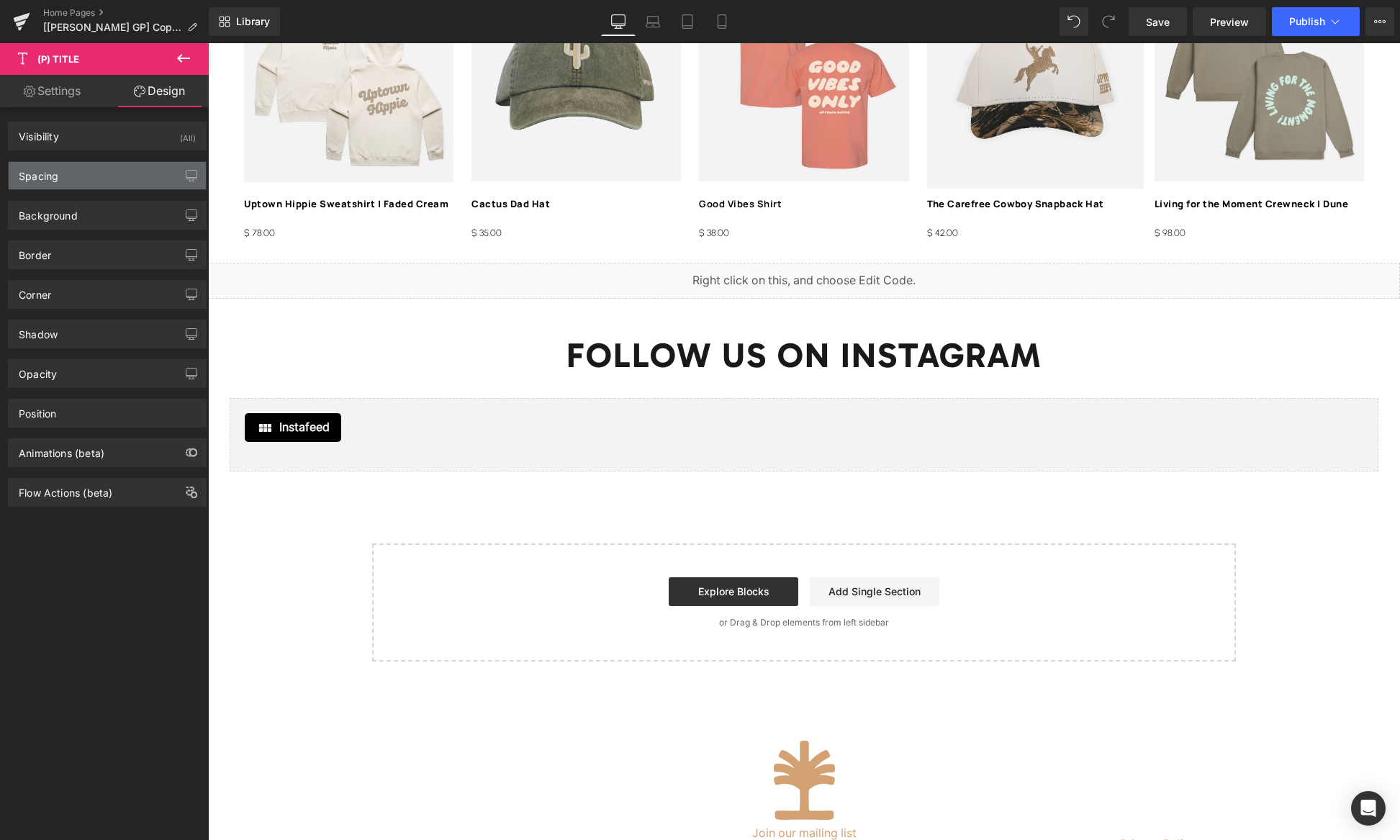
click at [81, 175] on div "Spacing" at bounding box center [107, 175] width 197 height 28
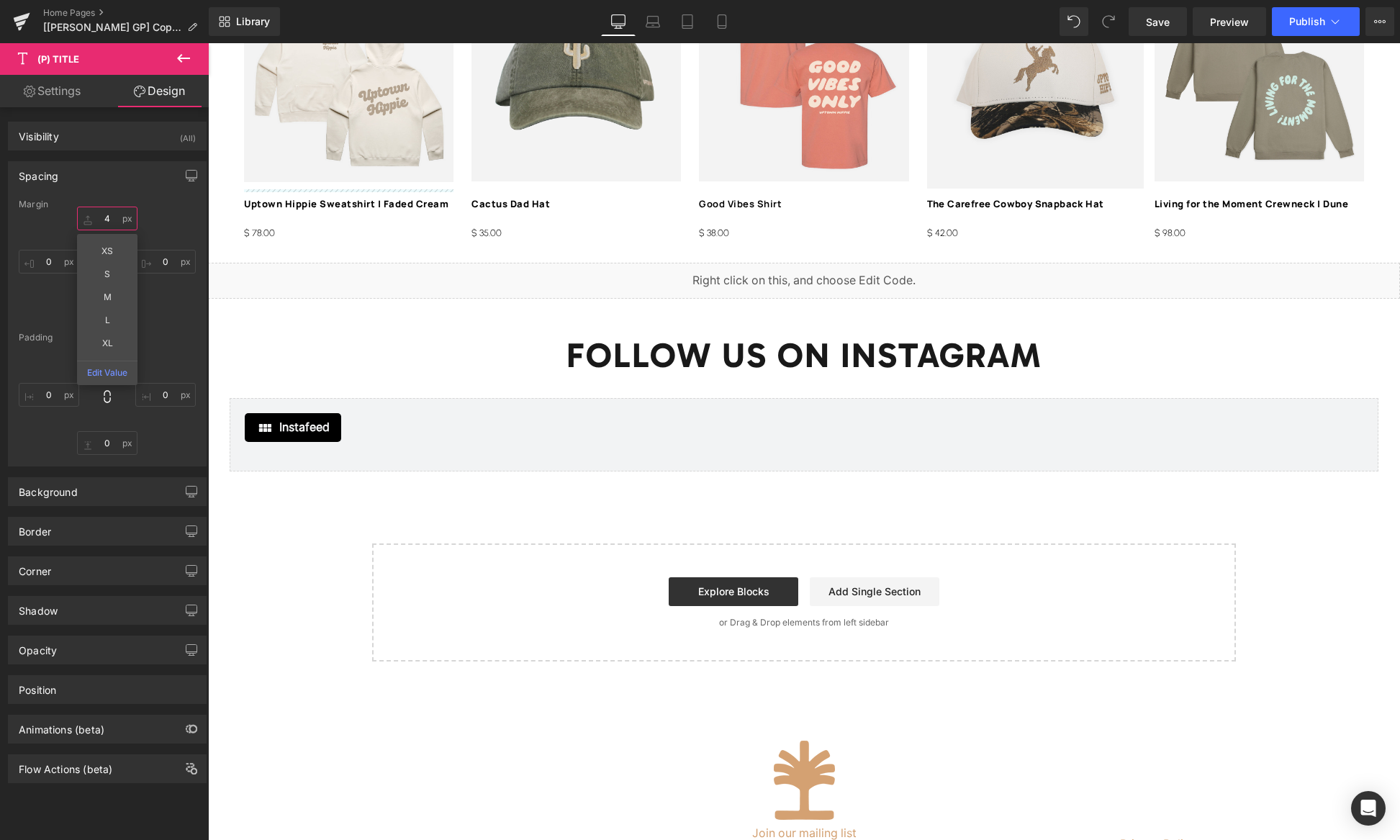
click at [108, 216] on input "4" at bounding box center [107, 218] width 60 height 24
type input "8"
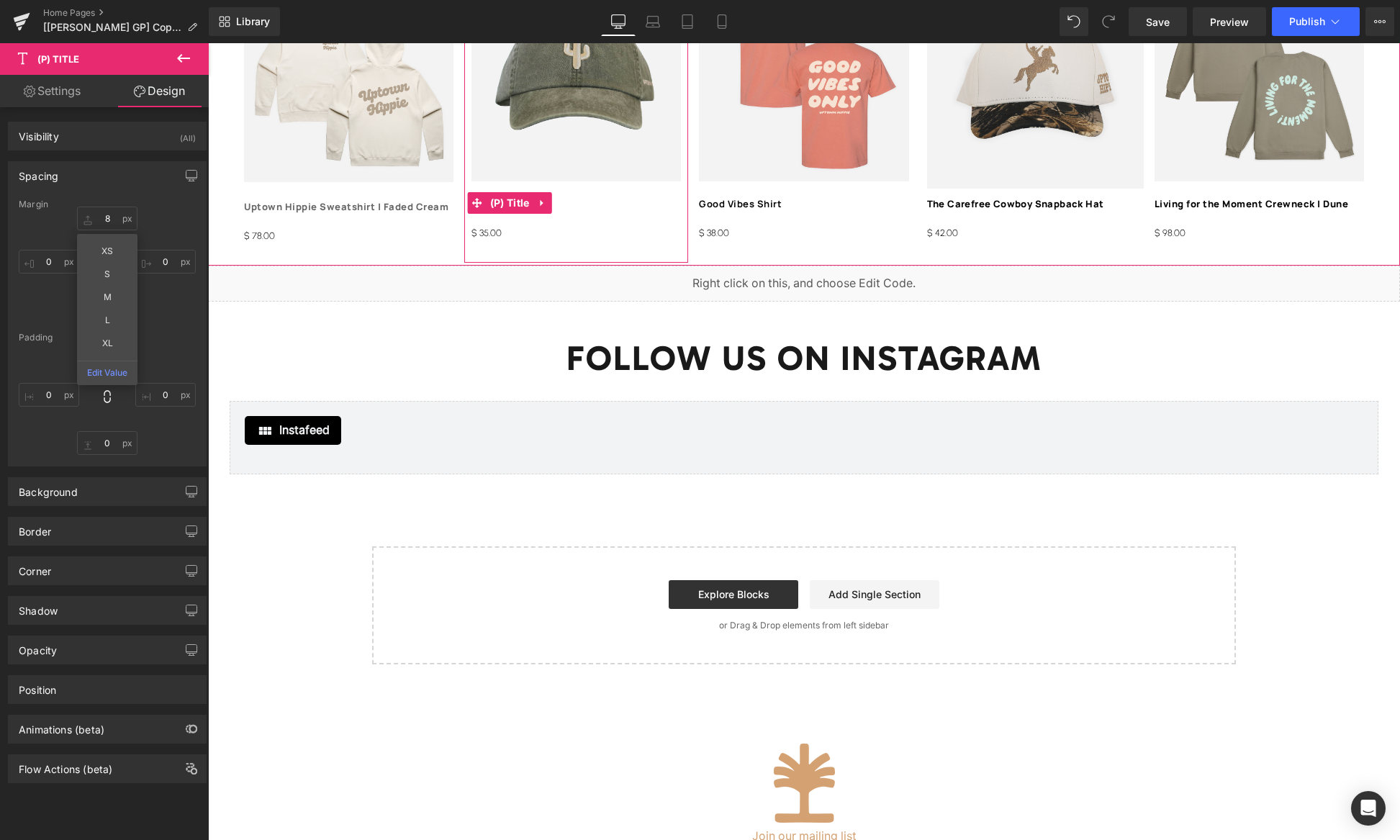
click at [522, 202] on span "(P) Title" at bounding box center [510, 203] width 47 height 22
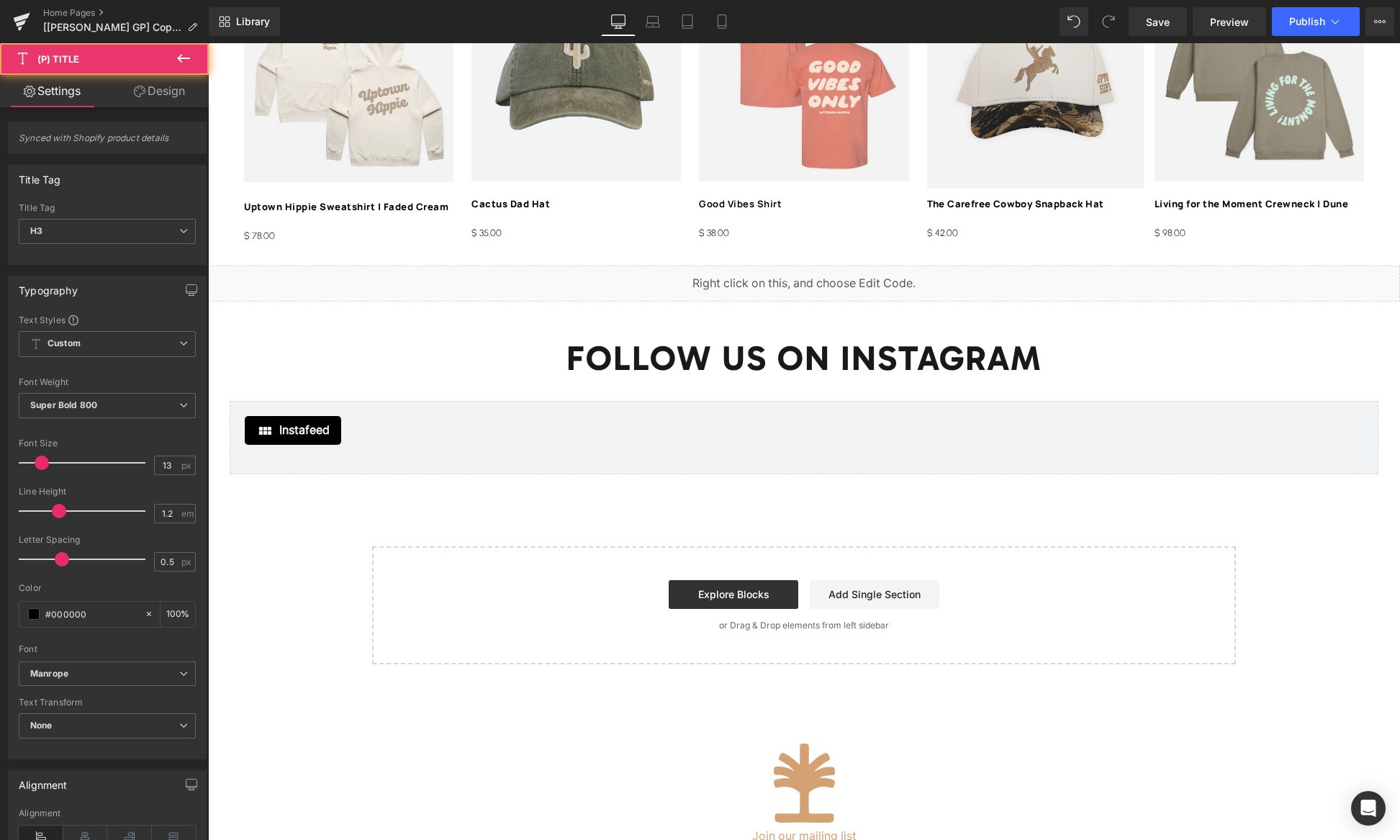
click at [166, 90] on link "Design" at bounding box center [159, 91] width 104 height 32
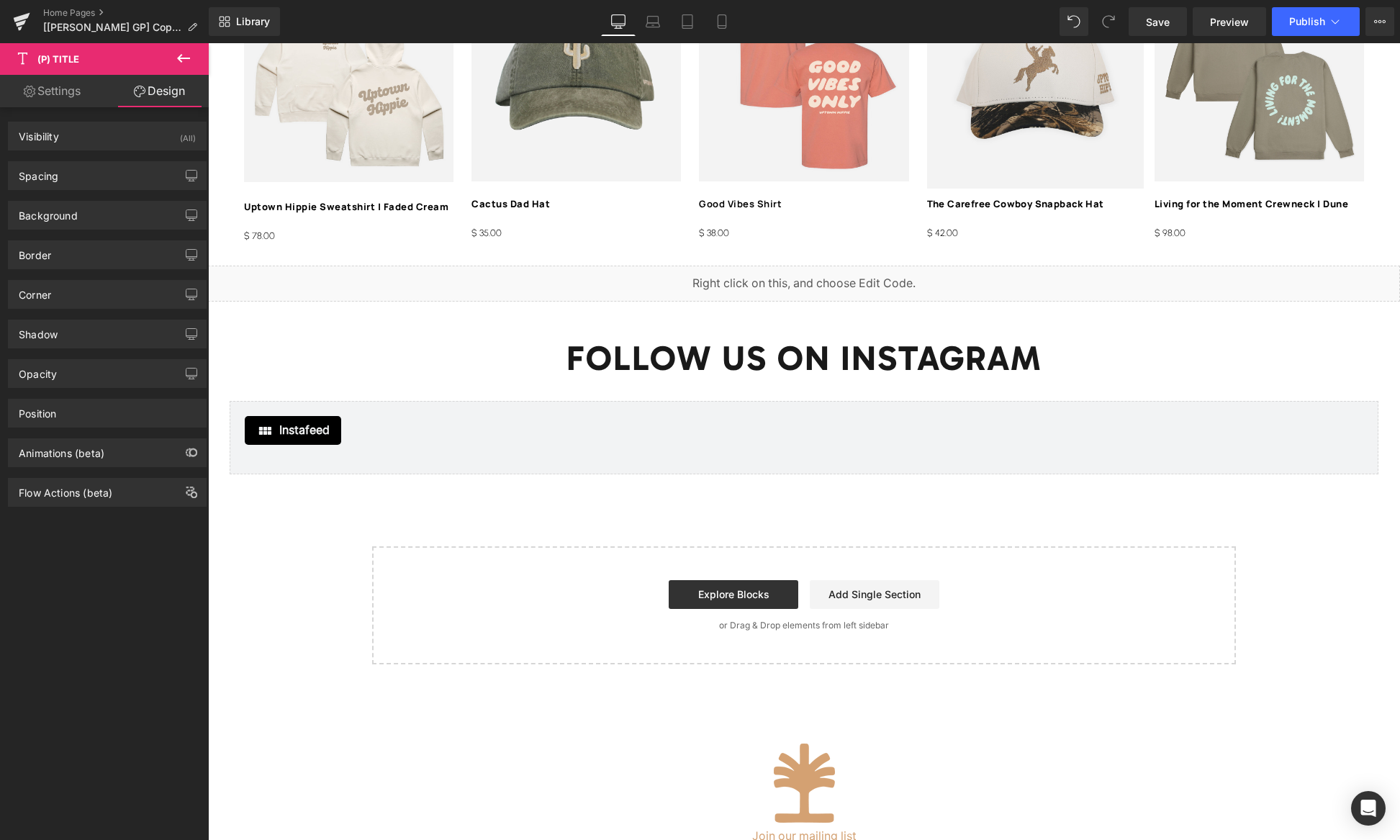
drag, startPoint x: 76, startPoint y: 177, endPoint x: 91, endPoint y: 204, distance: 30.9
click at [76, 176] on div "Spacing" at bounding box center [107, 175] width 197 height 28
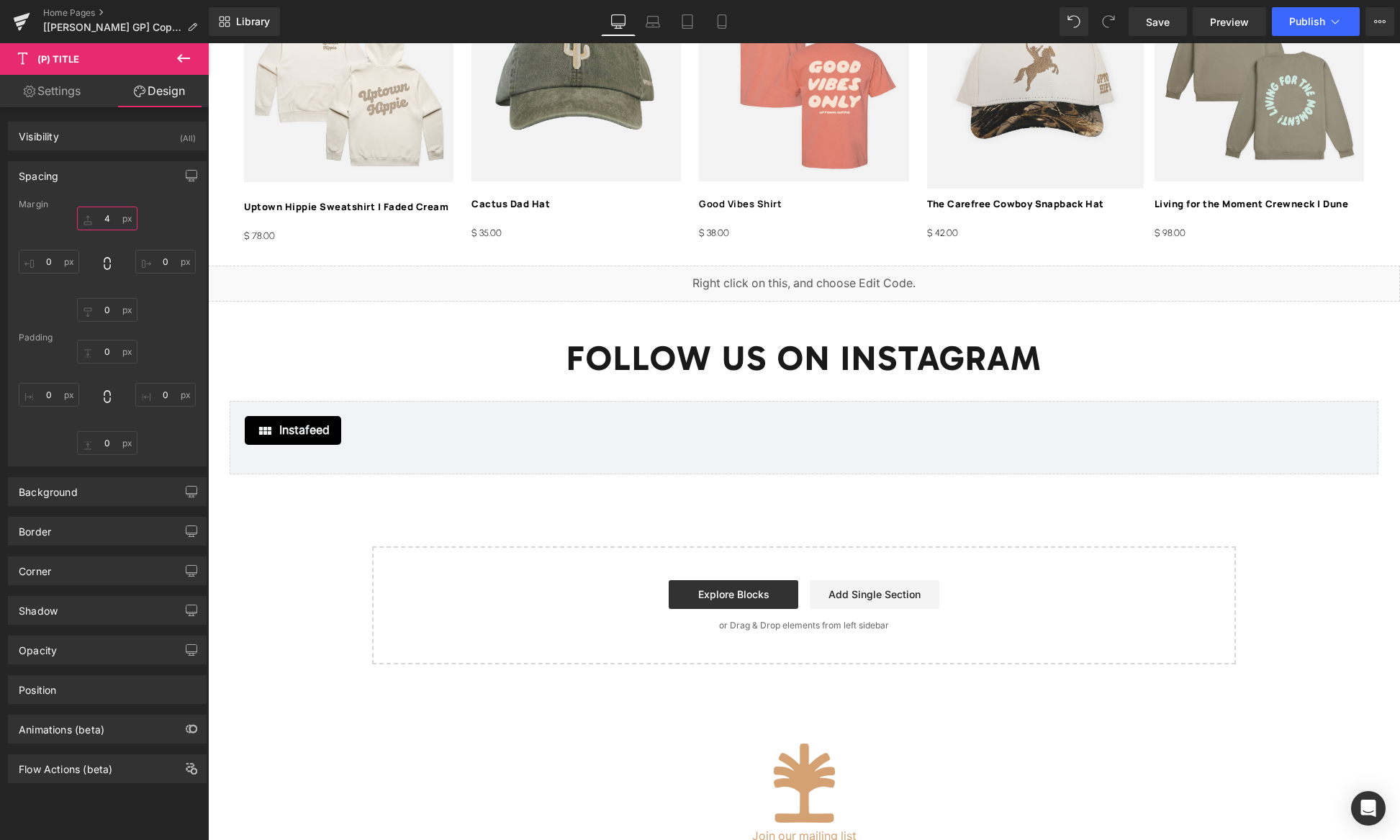
drag, startPoint x: 106, startPoint y: 218, endPoint x: 121, endPoint y: 218, distance: 15.0
click at [107, 218] on input "4" at bounding box center [107, 218] width 60 height 24
type input "8"
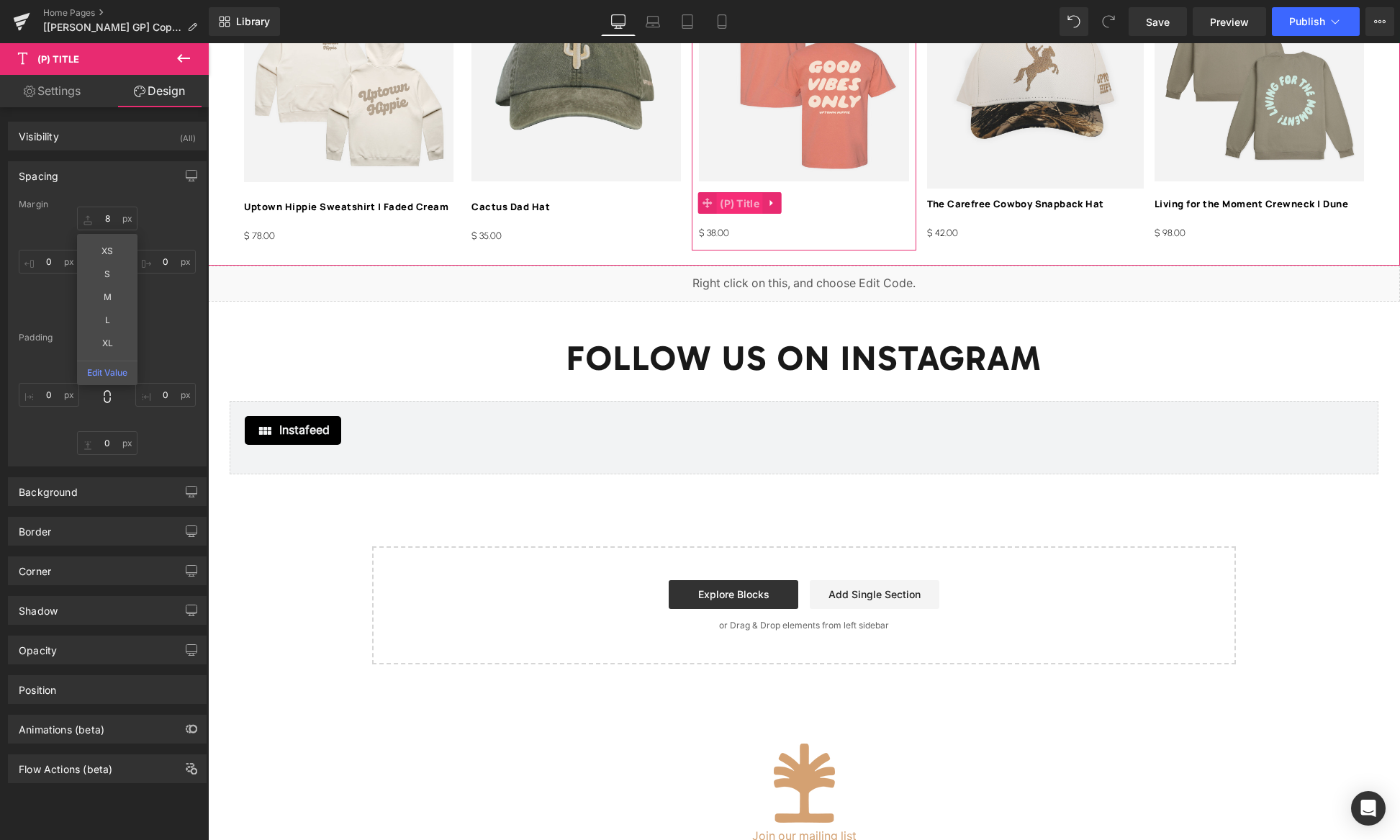
click at [737, 203] on span "(P) Title" at bounding box center [740, 204] width 47 height 22
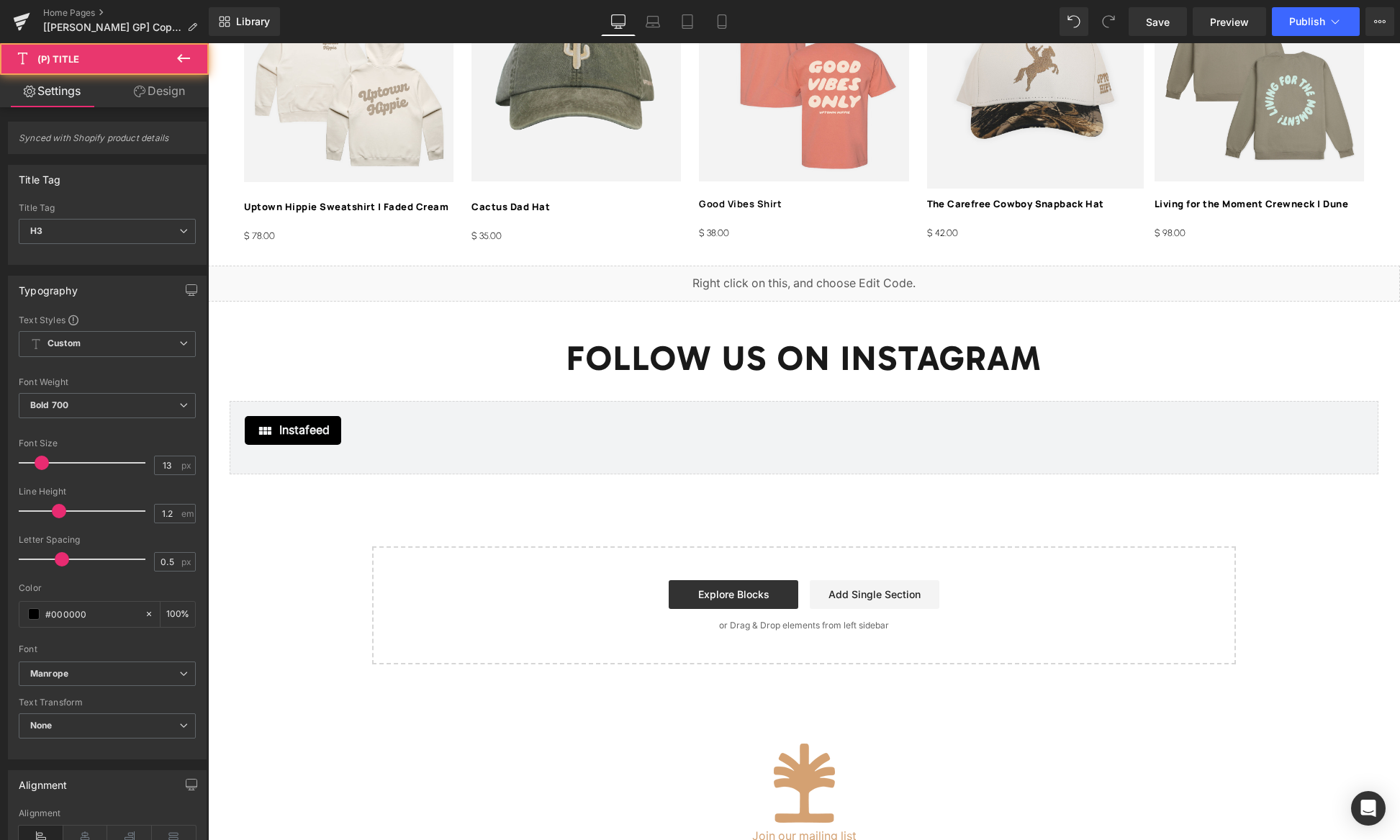
click at [167, 90] on link "Design" at bounding box center [159, 91] width 104 height 32
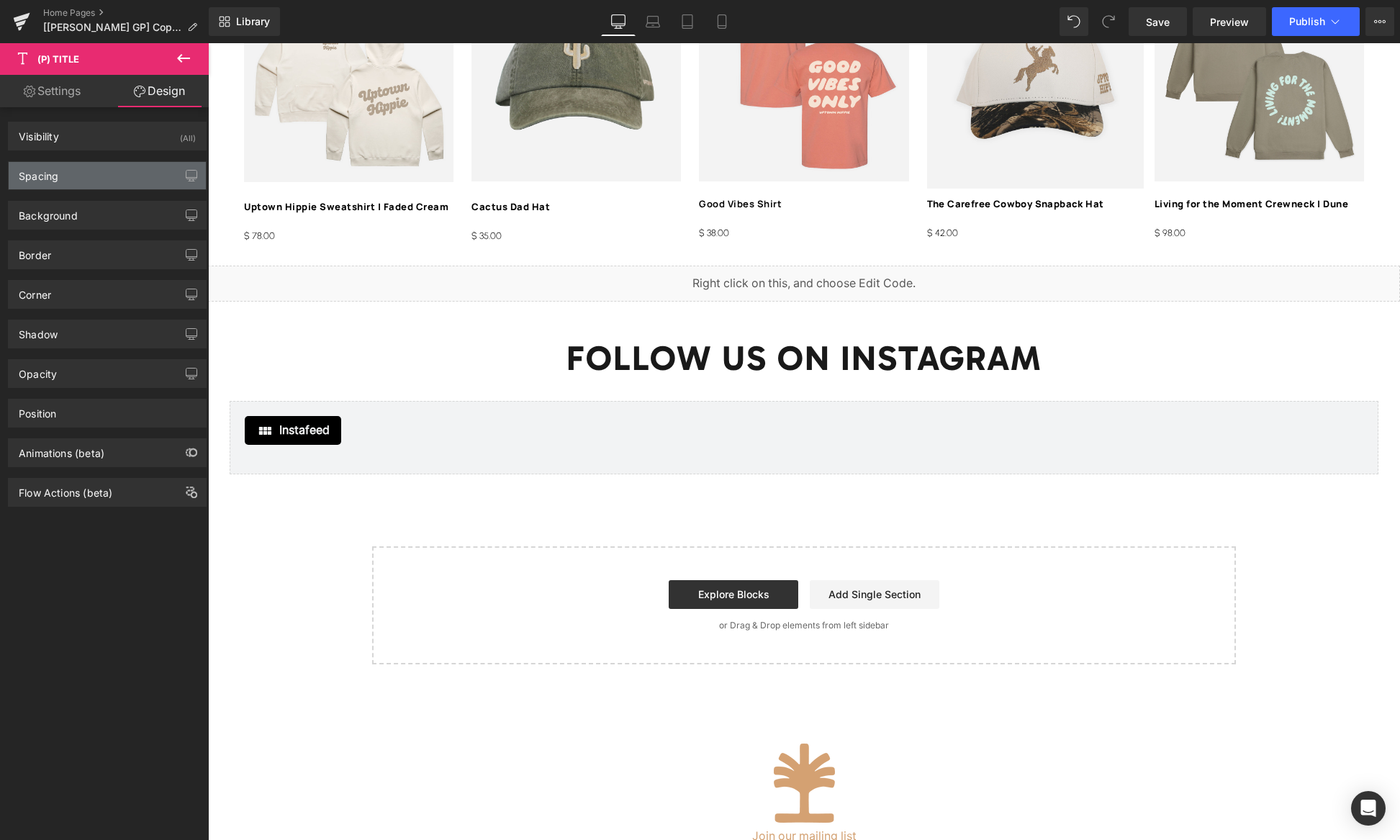
click at [83, 178] on div "Spacing" at bounding box center [107, 175] width 197 height 28
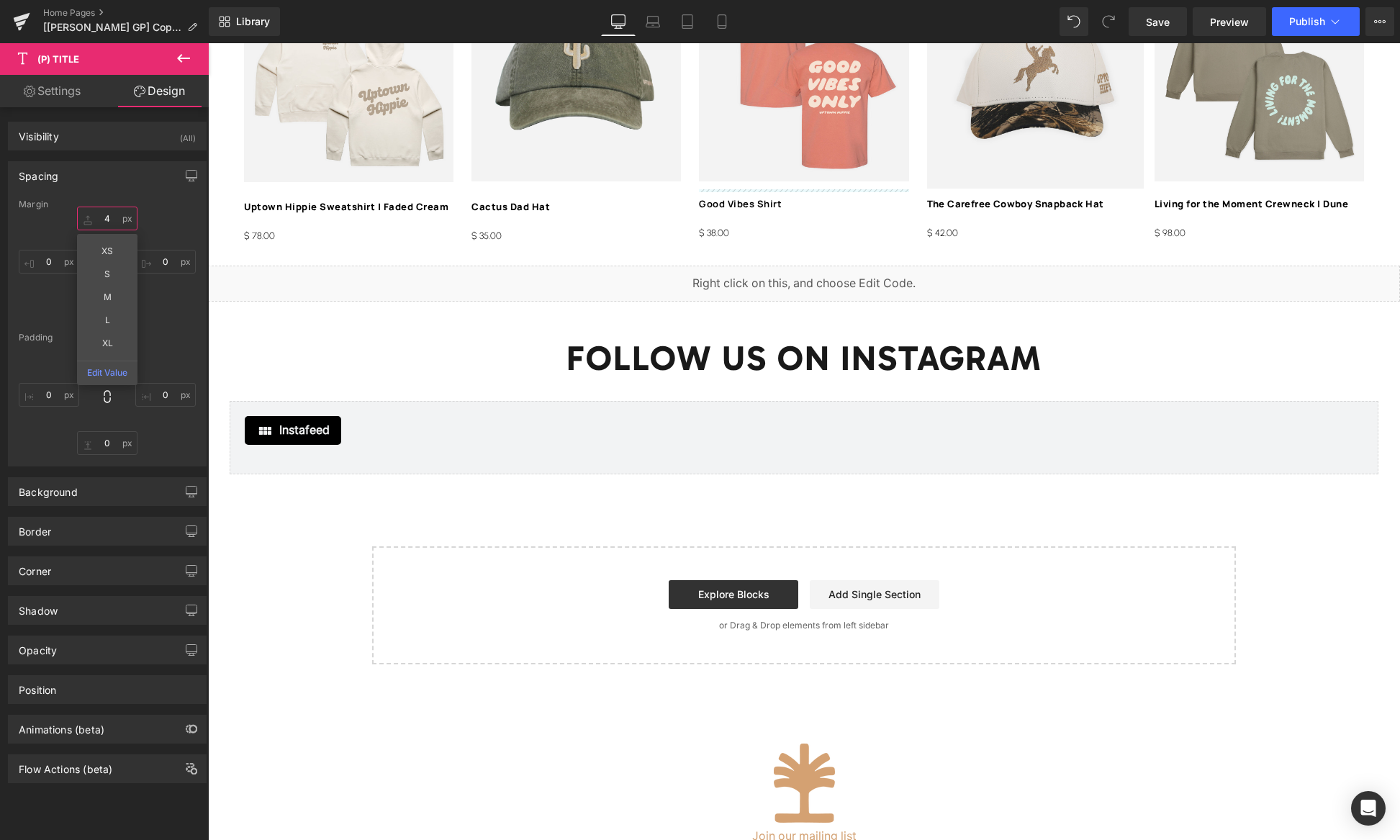
drag, startPoint x: 110, startPoint y: 221, endPoint x: 149, endPoint y: 217, distance: 39.2
click at [110, 221] on input "4" at bounding box center [107, 218] width 60 height 24
type input "8"
drag, startPoint x: 1008, startPoint y: 202, endPoint x: 981, endPoint y: 200, distance: 27.1
click at [1008, 202] on span "(P) Title" at bounding box center [1013, 203] width 47 height 22
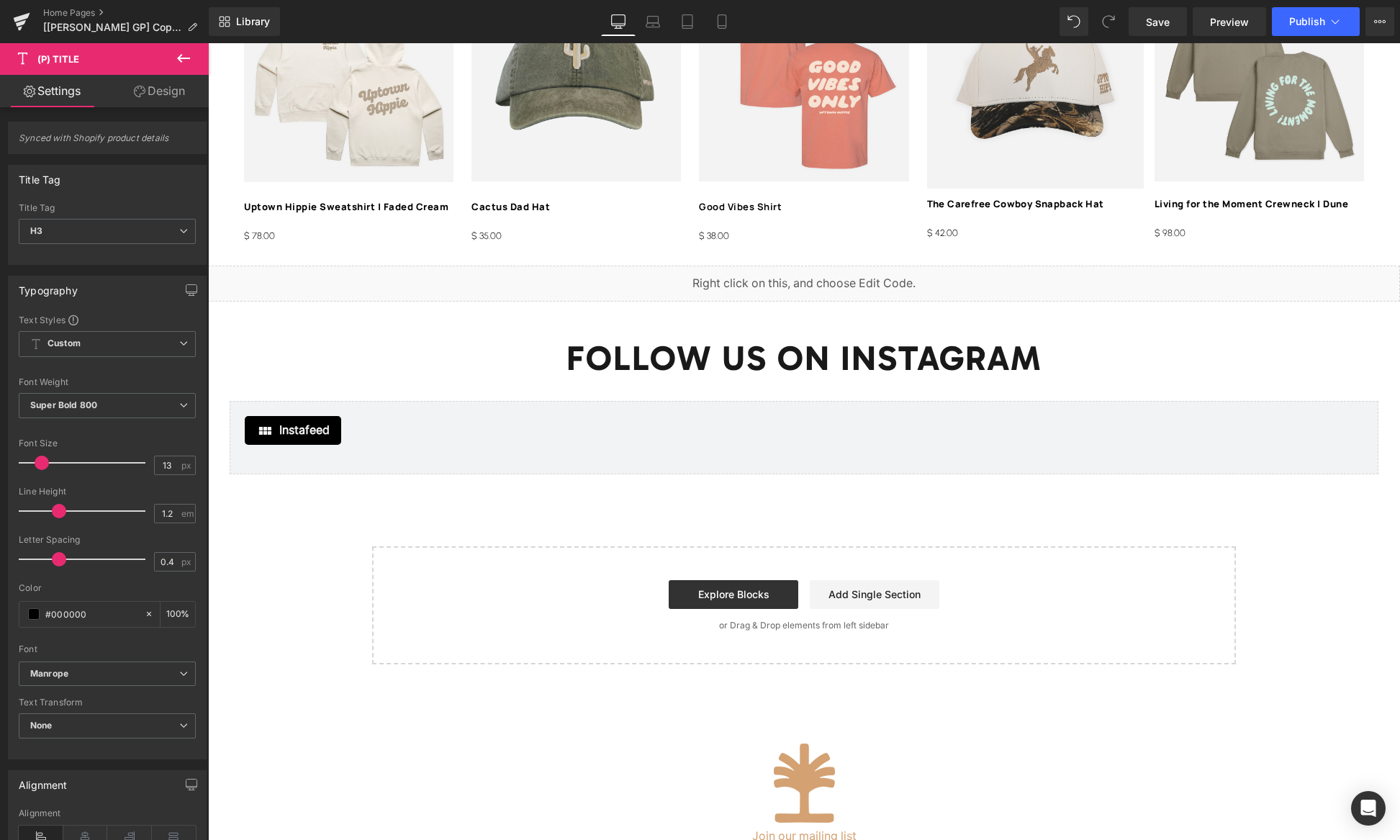
click at [172, 94] on link "Design" at bounding box center [159, 91] width 104 height 32
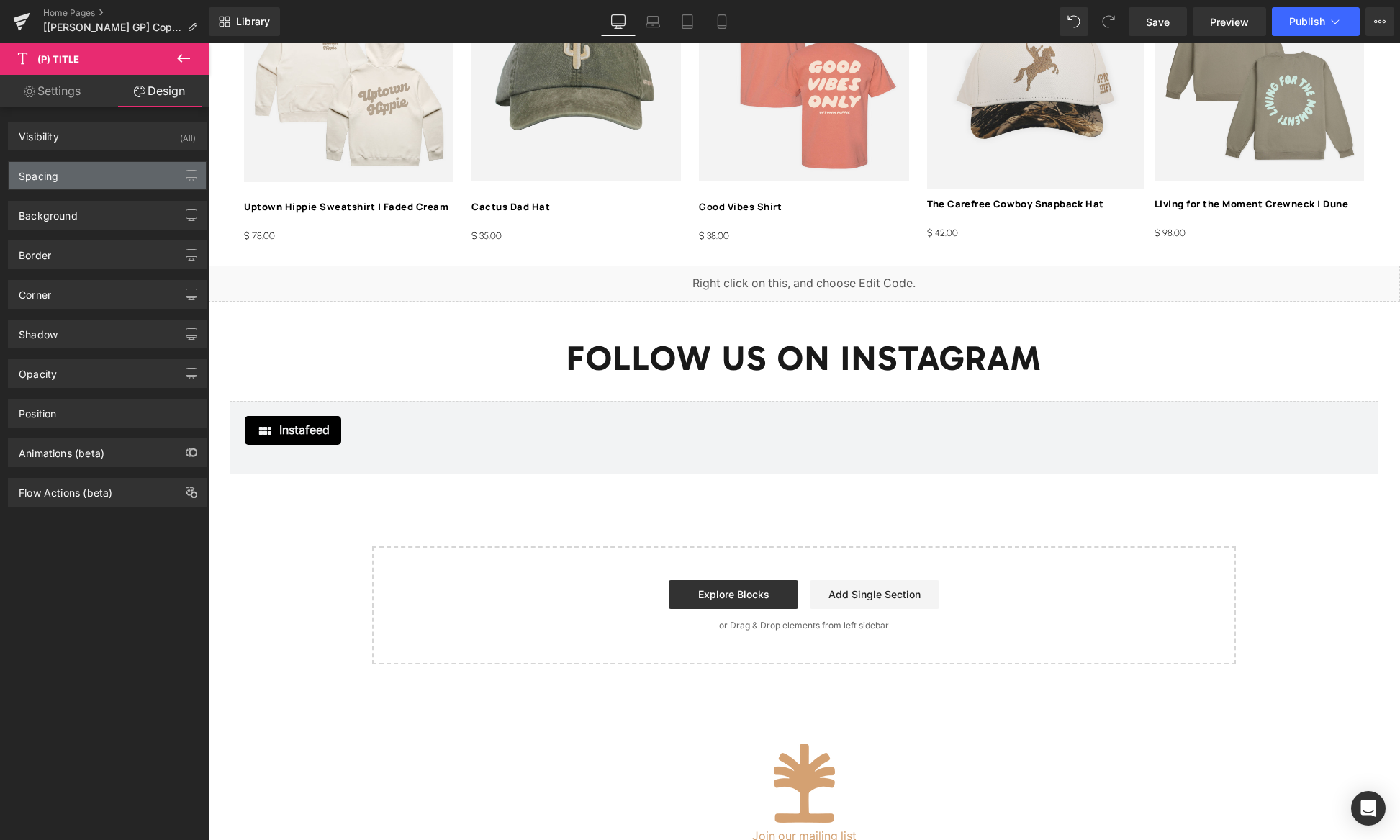
click at [77, 184] on div "Spacing" at bounding box center [107, 175] width 197 height 28
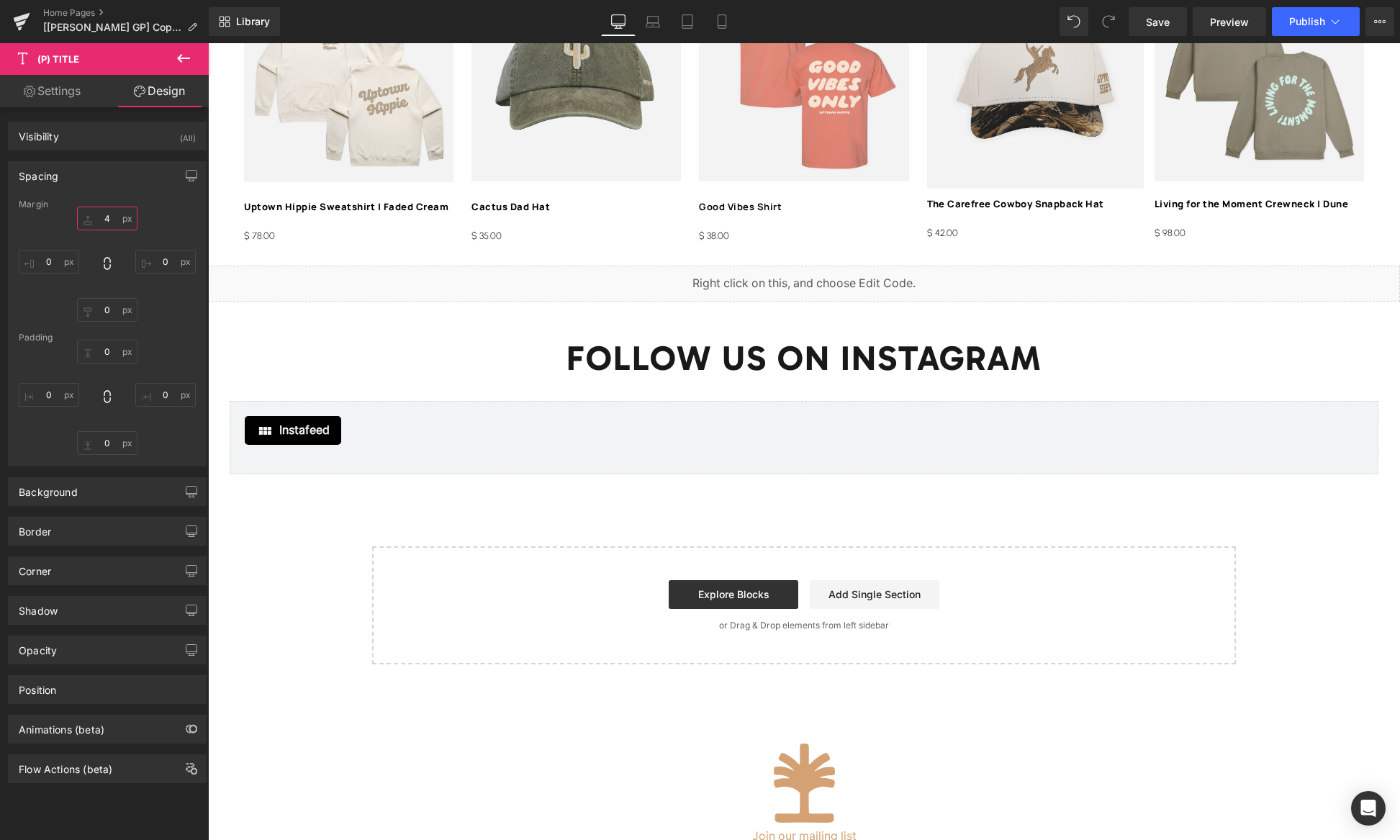
click at [106, 218] on input "4" at bounding box center [107, 218] width 60 height 24
type input "8"
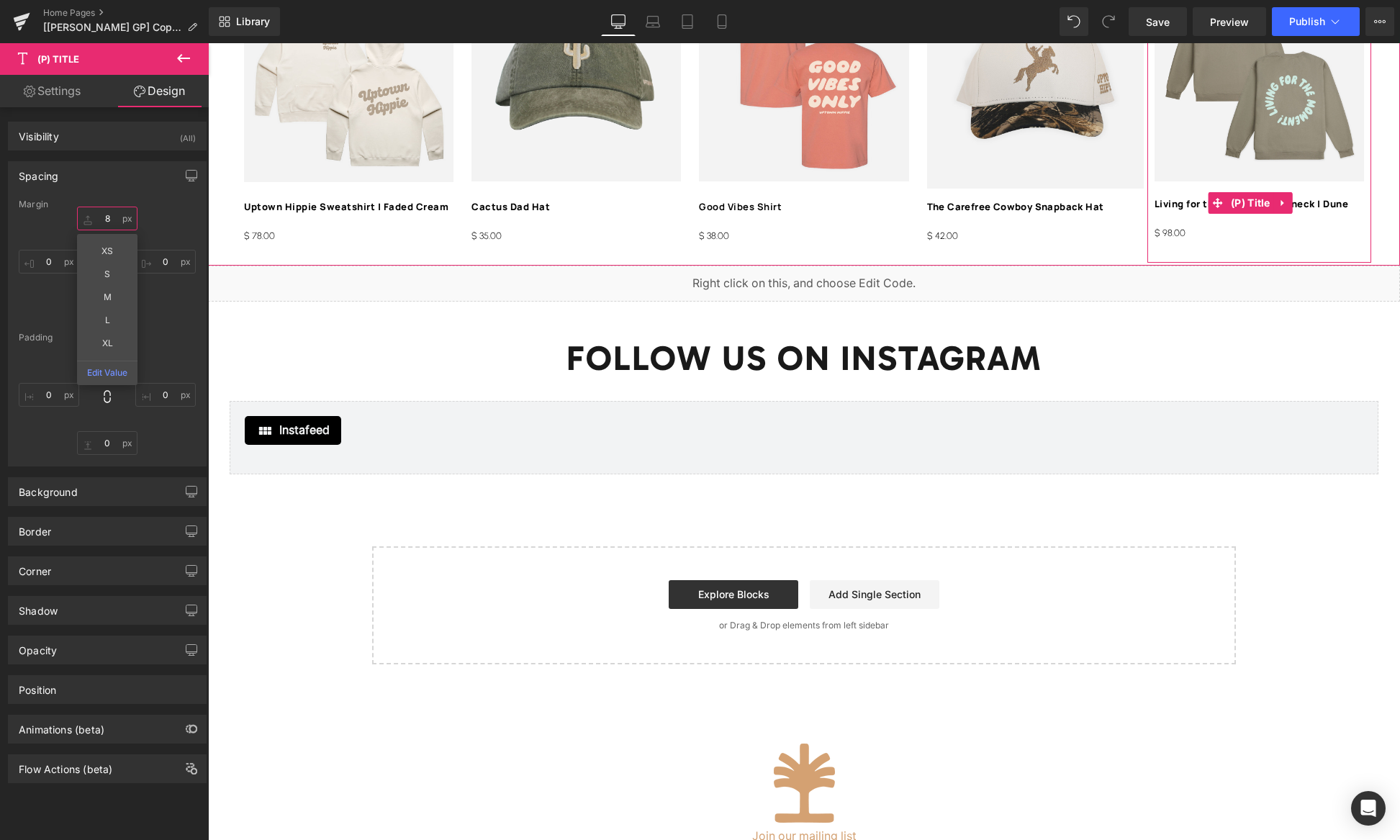
drag, startPoint x: 1239, startPoint y: 202, endPoint x: 912, endPoint y: 202, distance: 327.0
click at [1239, 202] on span "(P) Title" at bounding box center [1251, 203] width 47 height 22
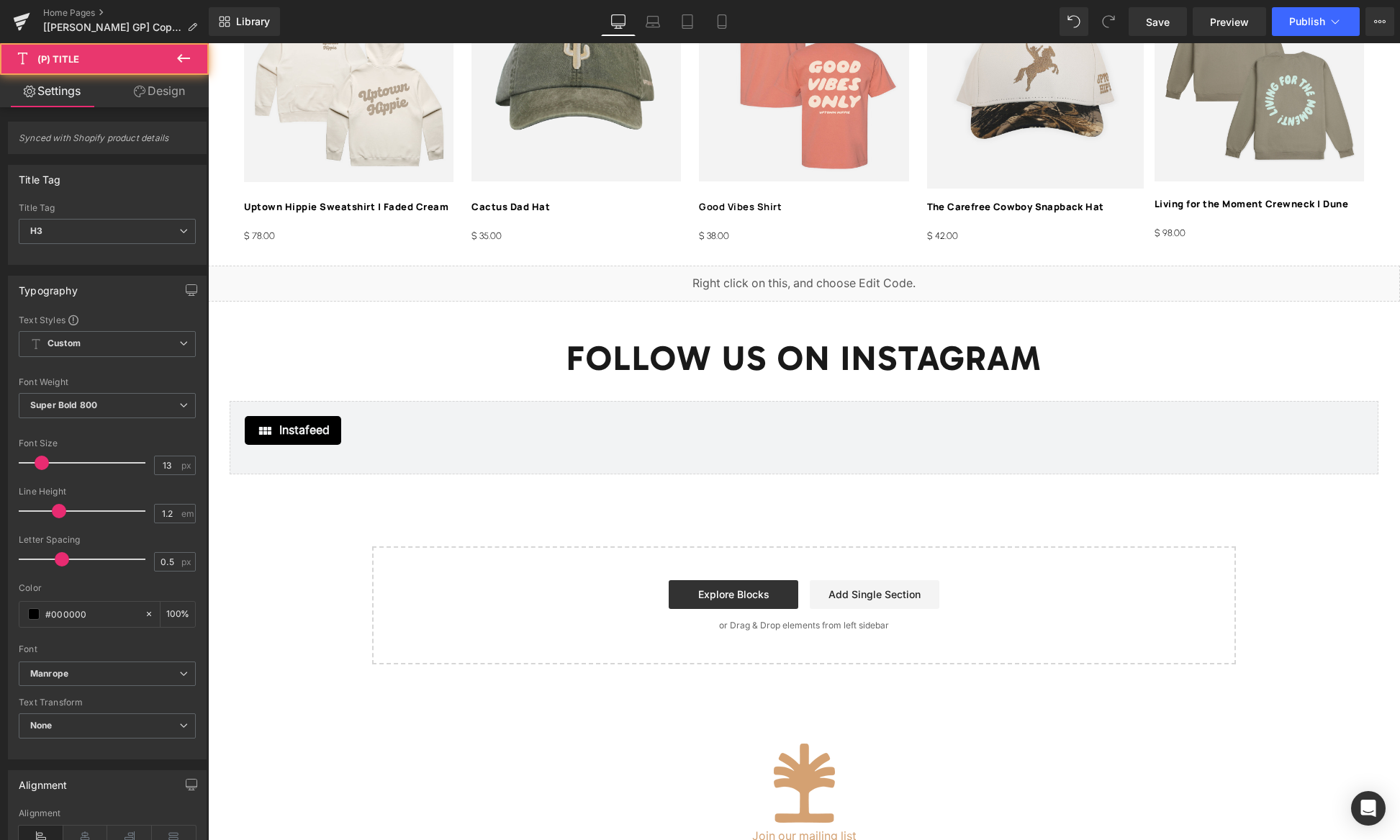
click at [162, 95] on link "Design" at bounding box center [159, 91] width 104 height 32
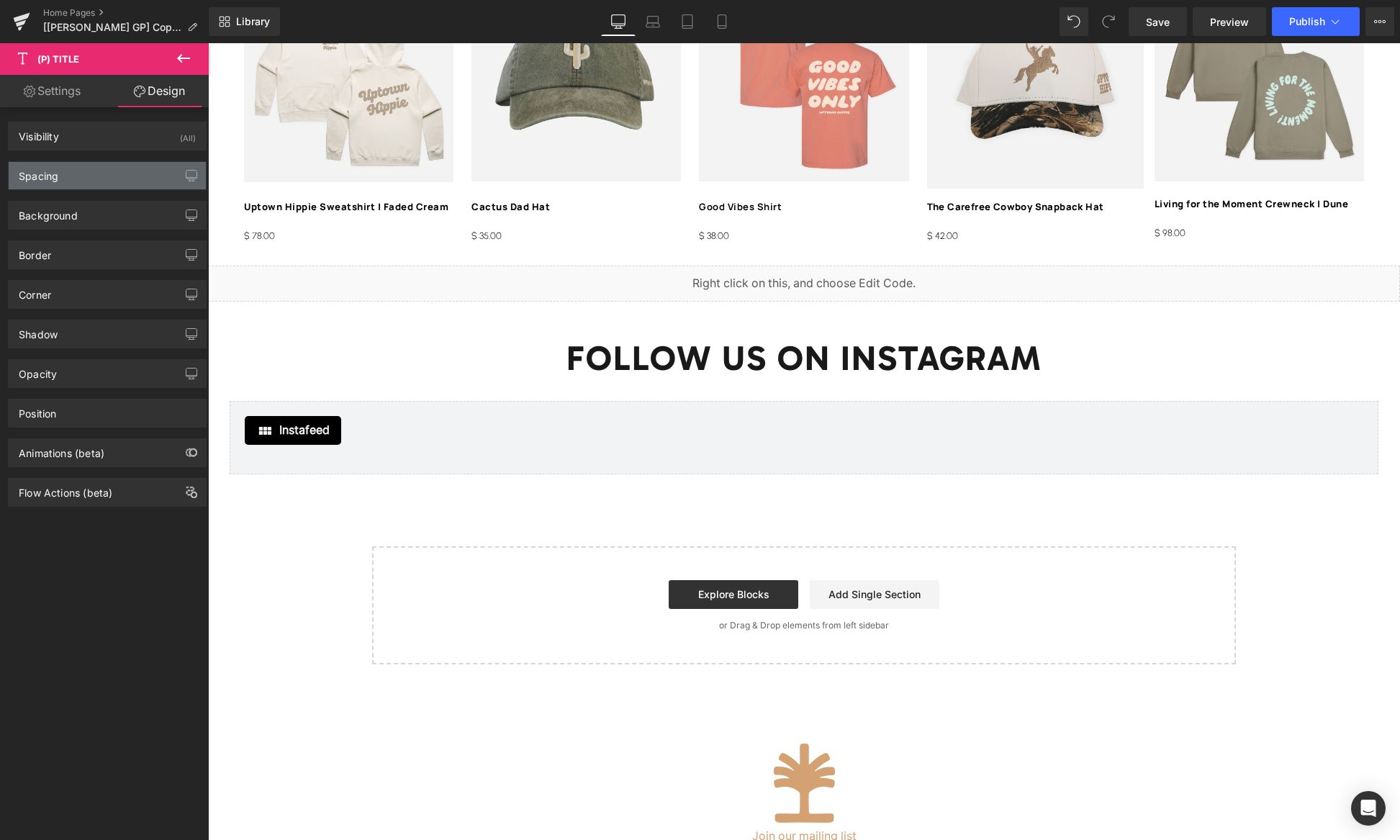
click at [78, 178] on div "Spacing" at bounding box center [107, 175] width 197 height 28
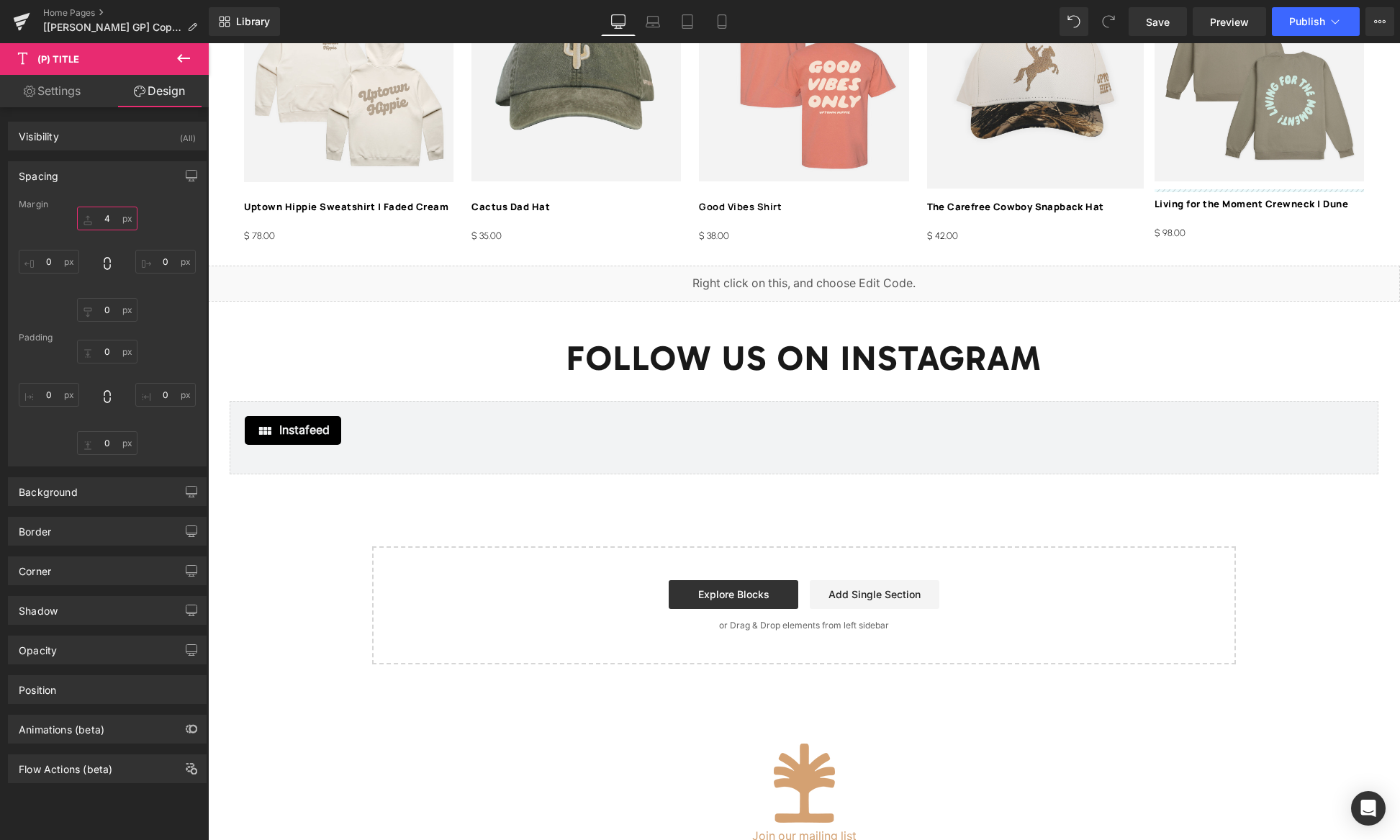
click at [109, 217] on input "4" at bounding box center [107, 218] width 60 height 24
type input "8"
click at [1174, 21] on link "Save" at bounding box center [1158, 22] width 58 height 29
click at [1292, 22] on span "Publish" at bounding box center [1307, 22] width 36 height 12
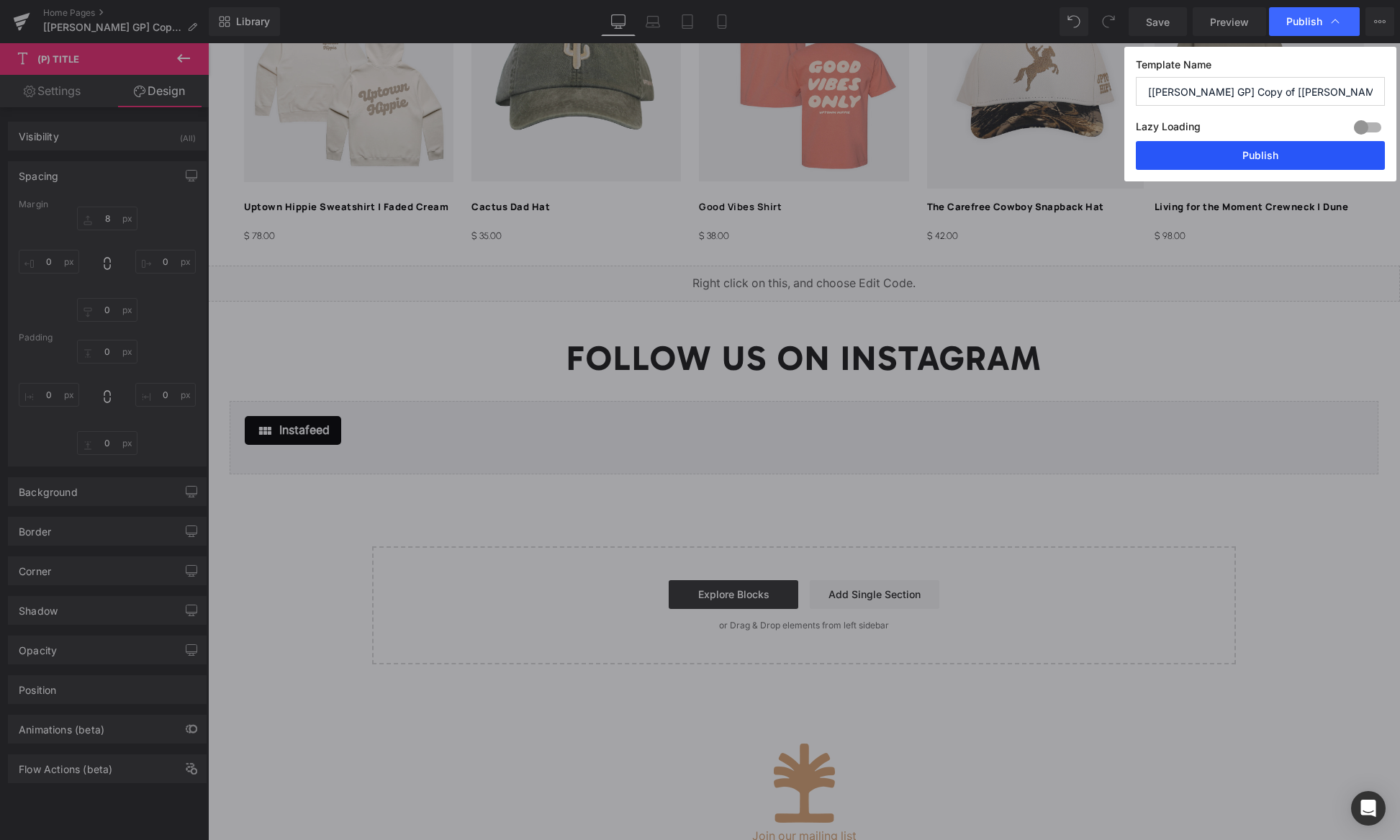
click at [1214, 158] on button "Publish" at bounding box center [1260, 156] width 249 height 29
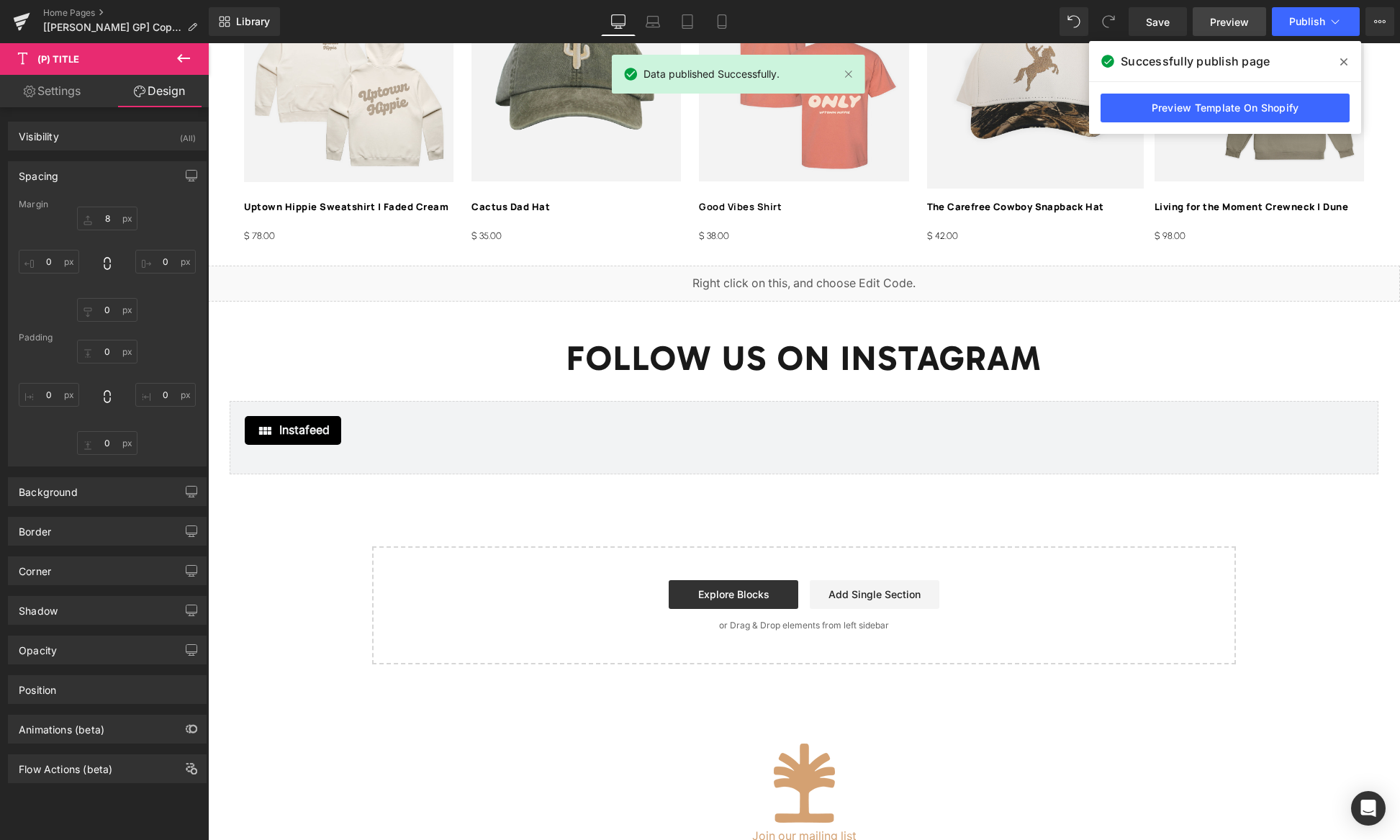
click at [1230, 25] on span "Preview" at bounding box center [1229, 22] width 39 height 15
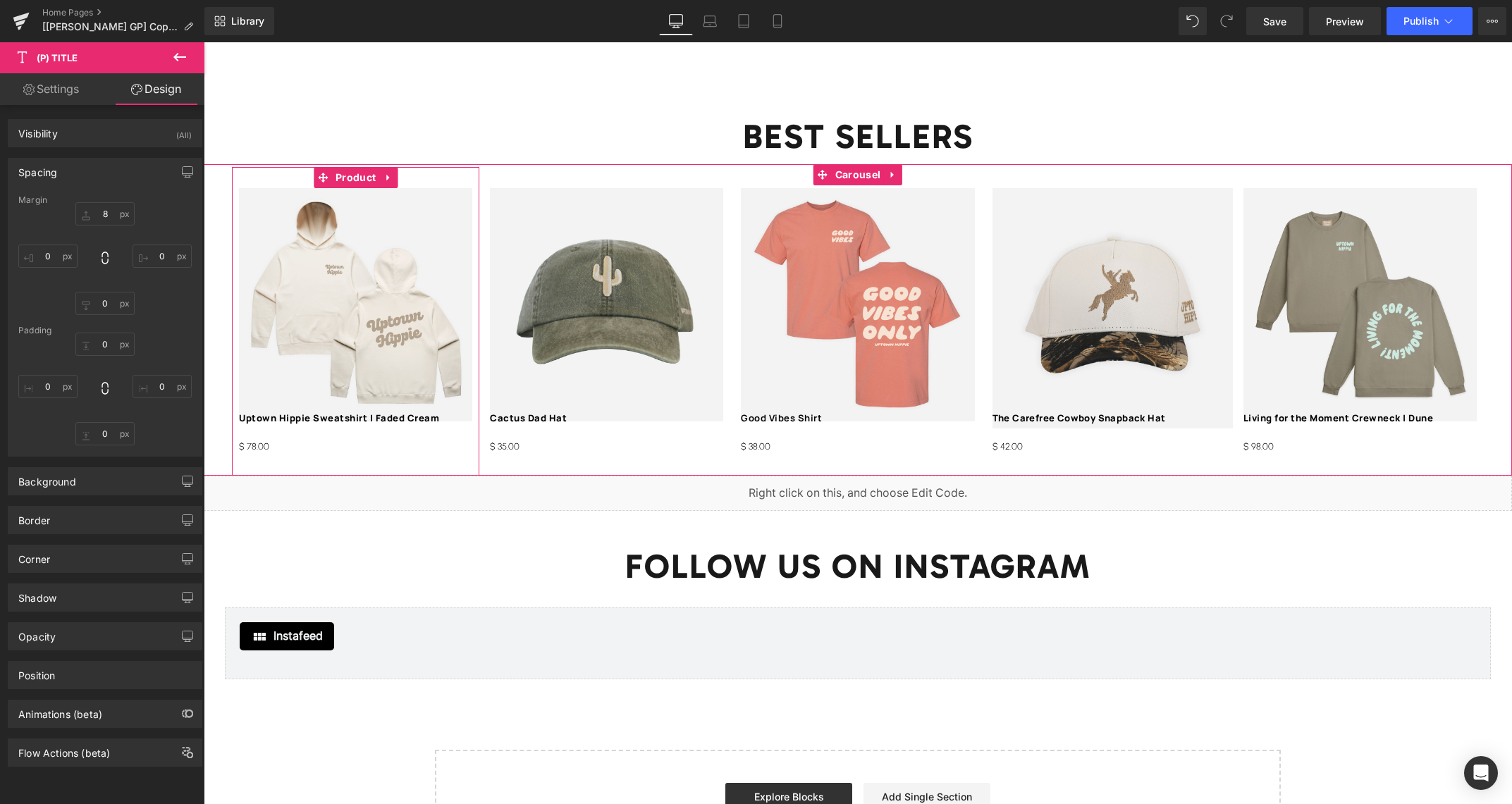
scroll to position [2432, 0]
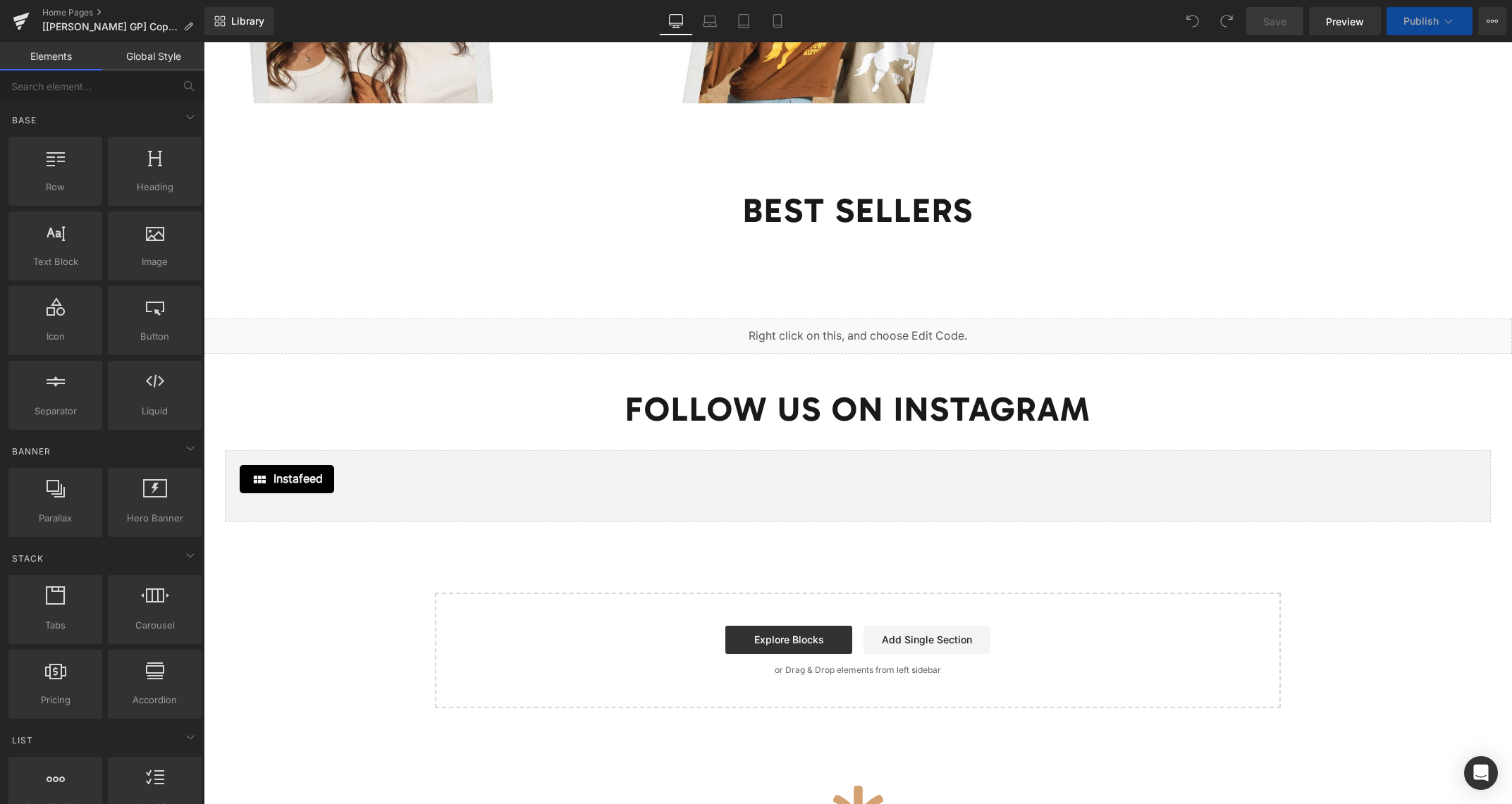
scroll to position [2252, 0]
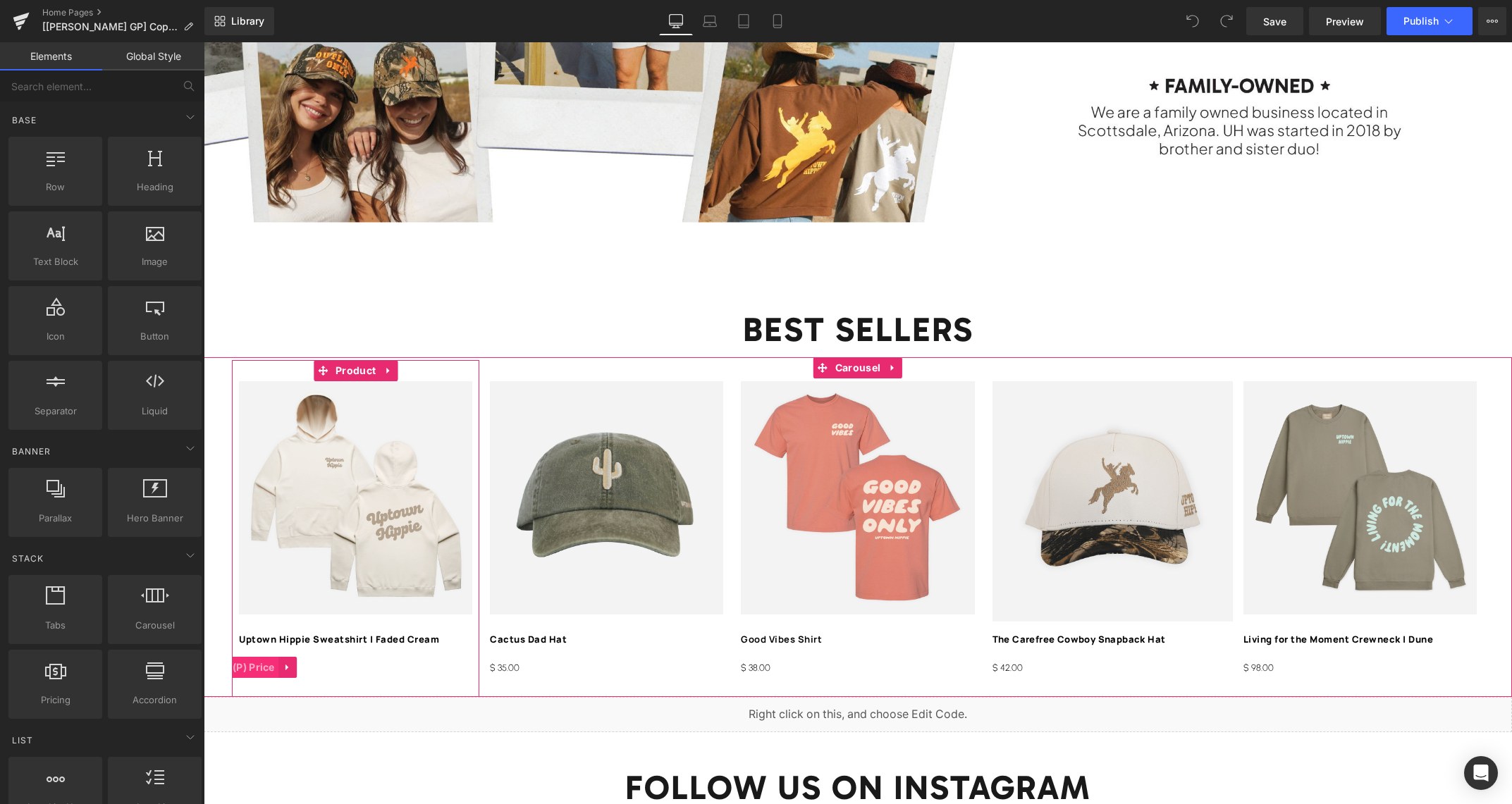
click at [260, 666] on span "(P) Price" at bounding box center [253, 667] width 49 height 21
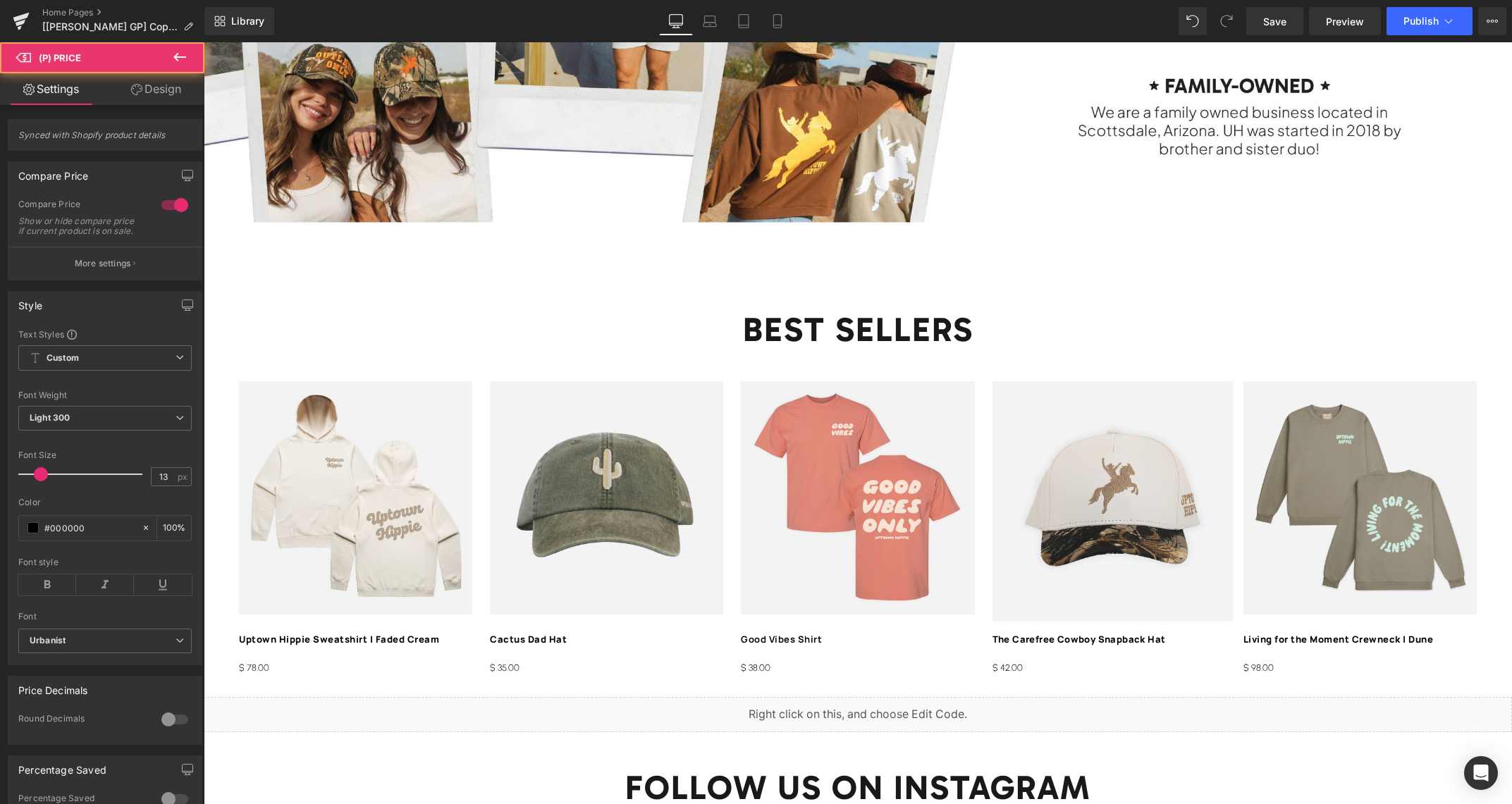
click at [165, 90] on link "Design" at bounding box center [155, 89] width 102 height 31
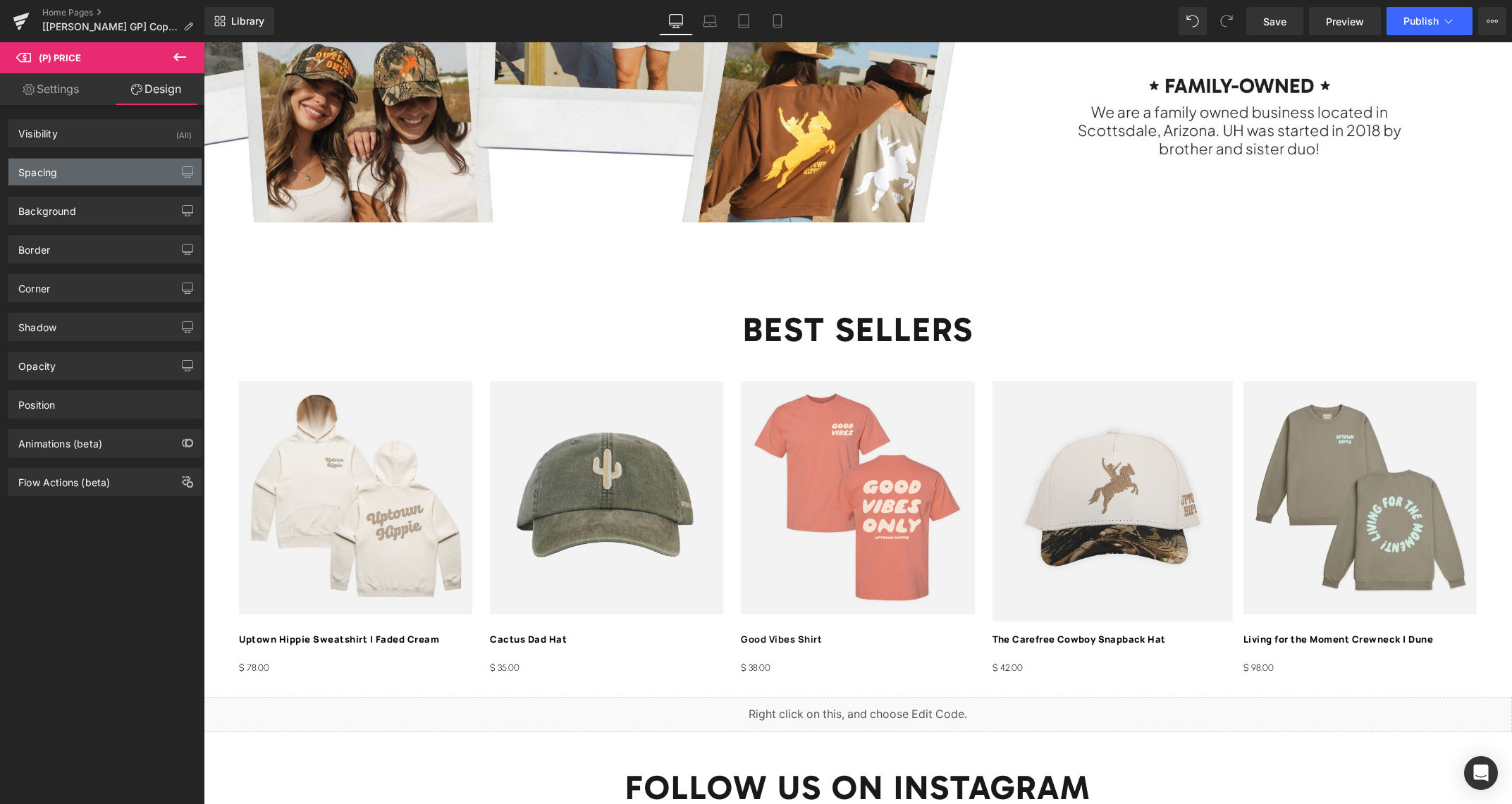
click at [83, 170] on div "Spacing" at bounding box center [105, 172] width 193 height 27
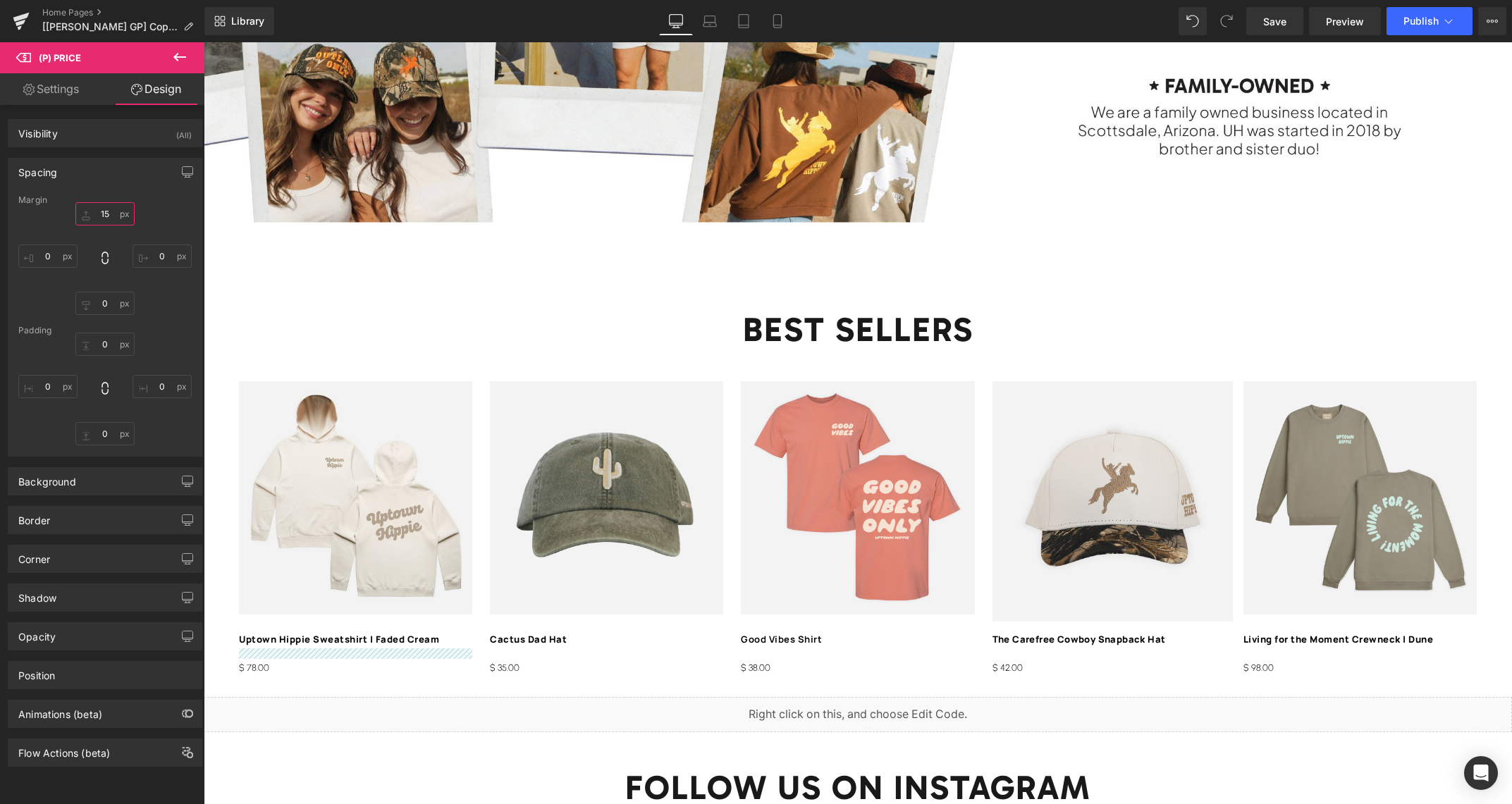
click at [110, 213] on input "15" at bounding box center [105, 214] width 59 height 24
type input "0"
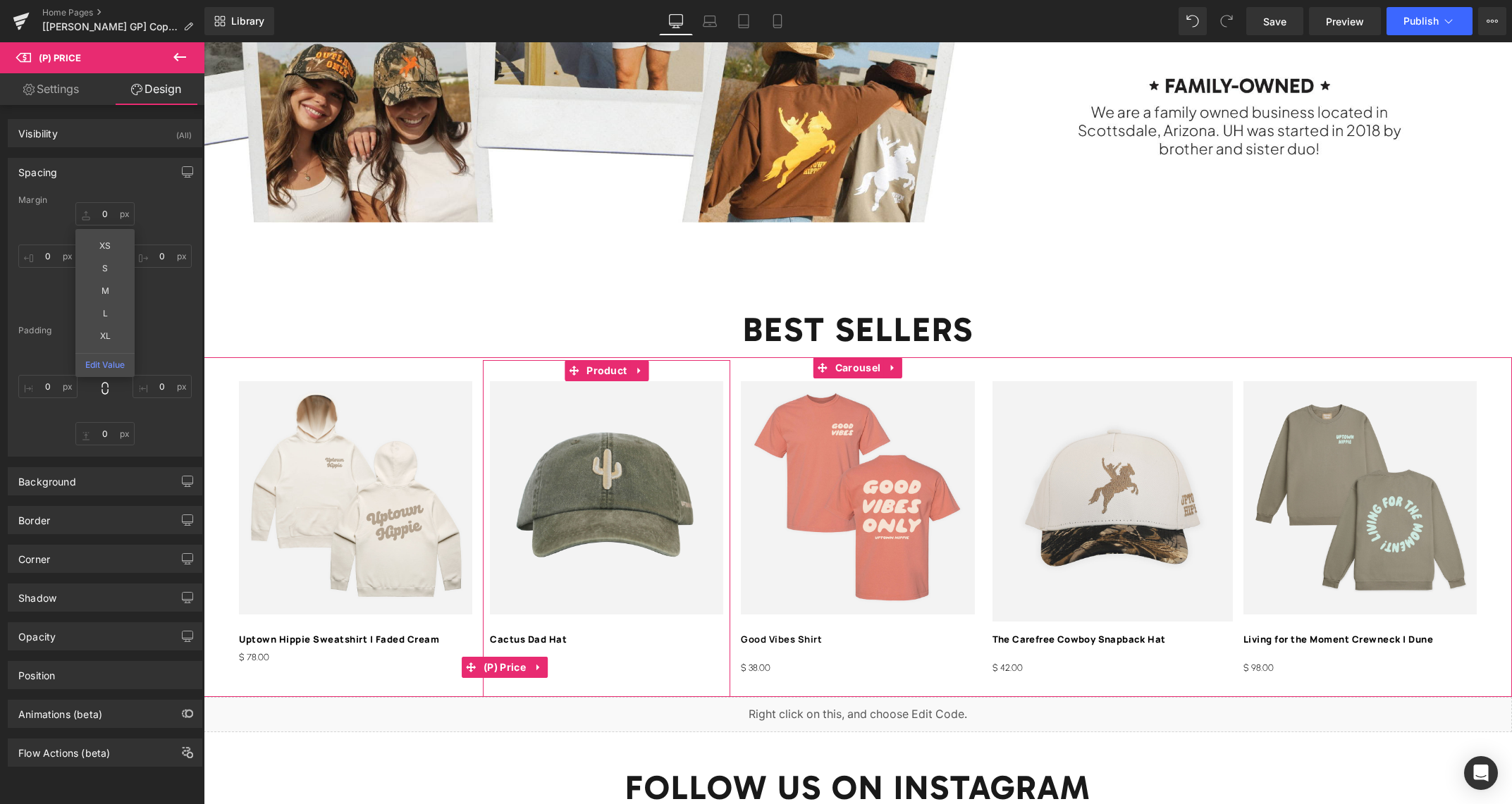
click at [505, 665] on span "(P) Price" at bounding box center [504, 667] width 49 height 21
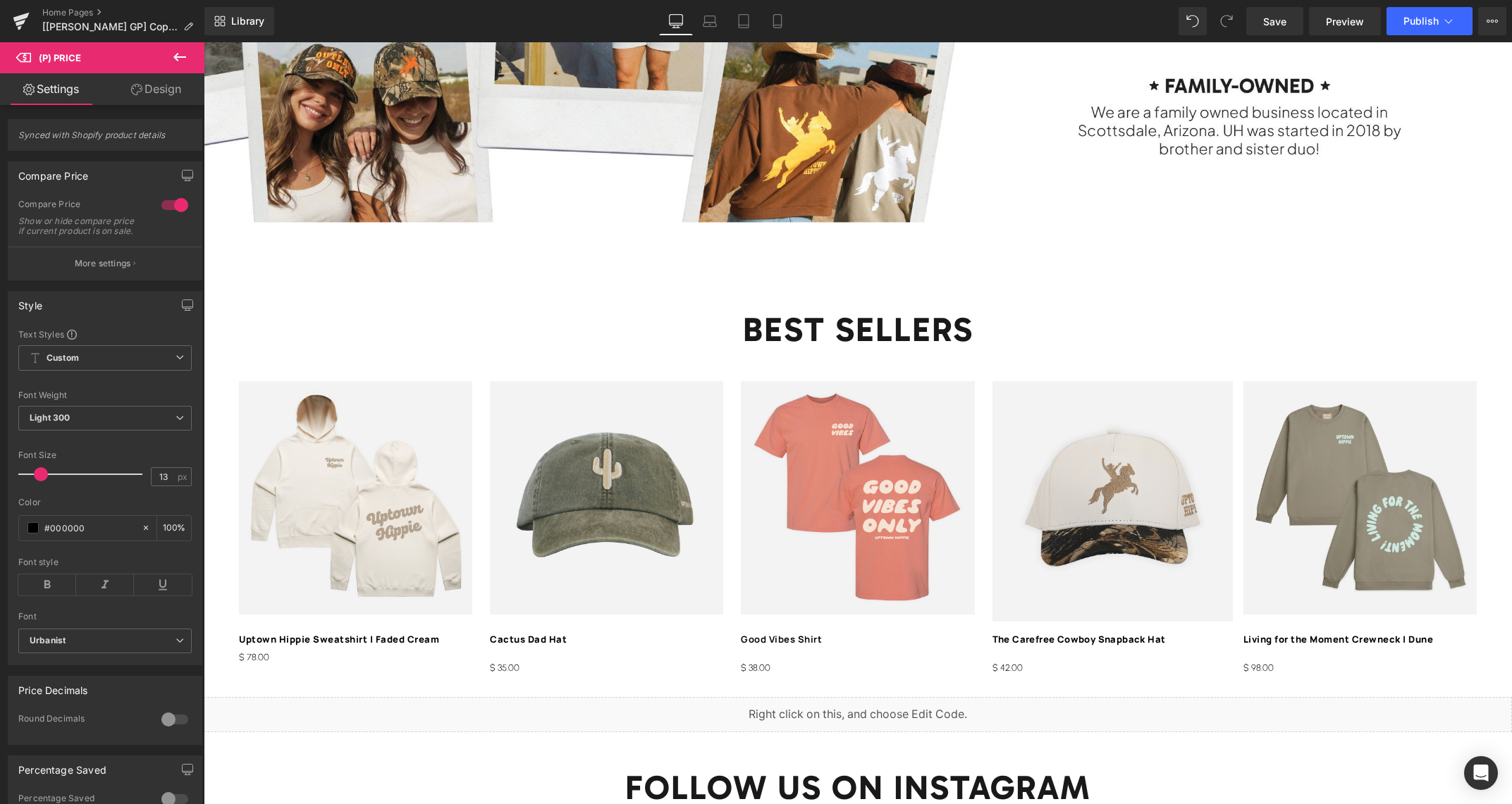
click at [169, 88] on link "Design" at bounding box center [155, 89] width 102 height 31
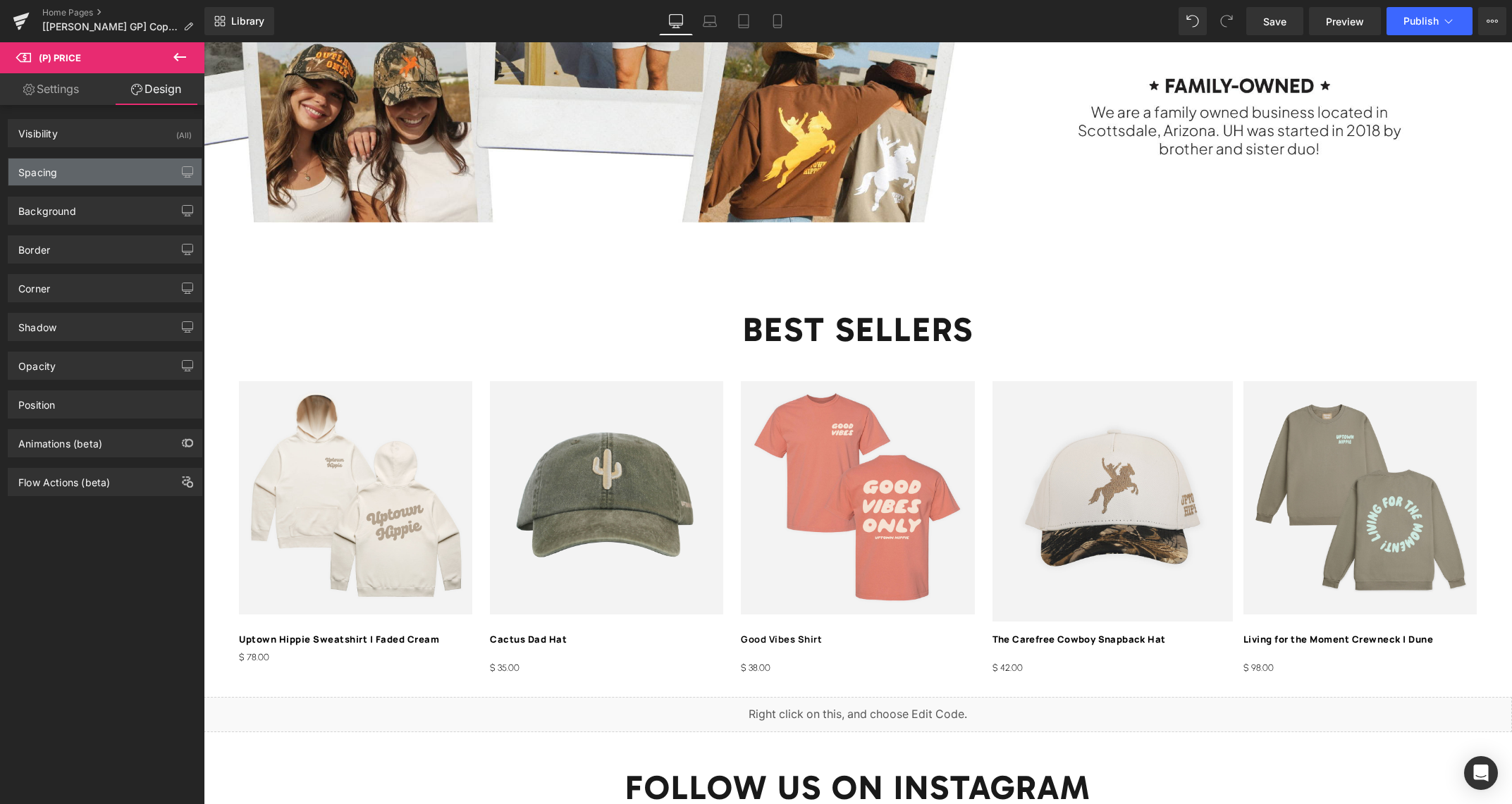
drag, startPoint x: 87, startPoint y: 170, endPoint x: 106, endPoint y: 185, distance: 24.2
click at [87, 170] on div "Spacing" at bounding box center [105, 172] width 193 height 27
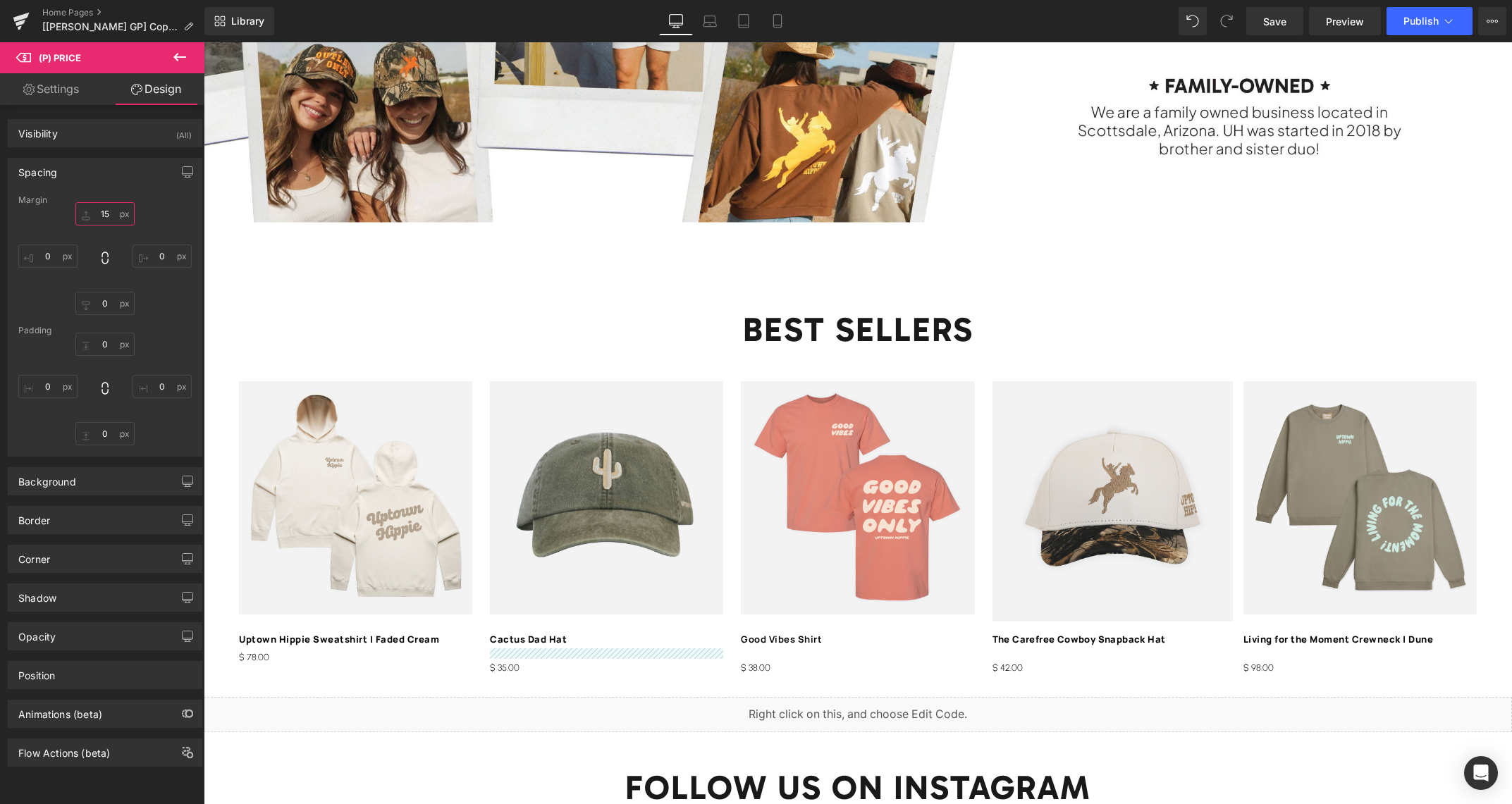
click at [103, 214] on input "15" at bounding box center [105, 214] width 59 height 24
type input "9"
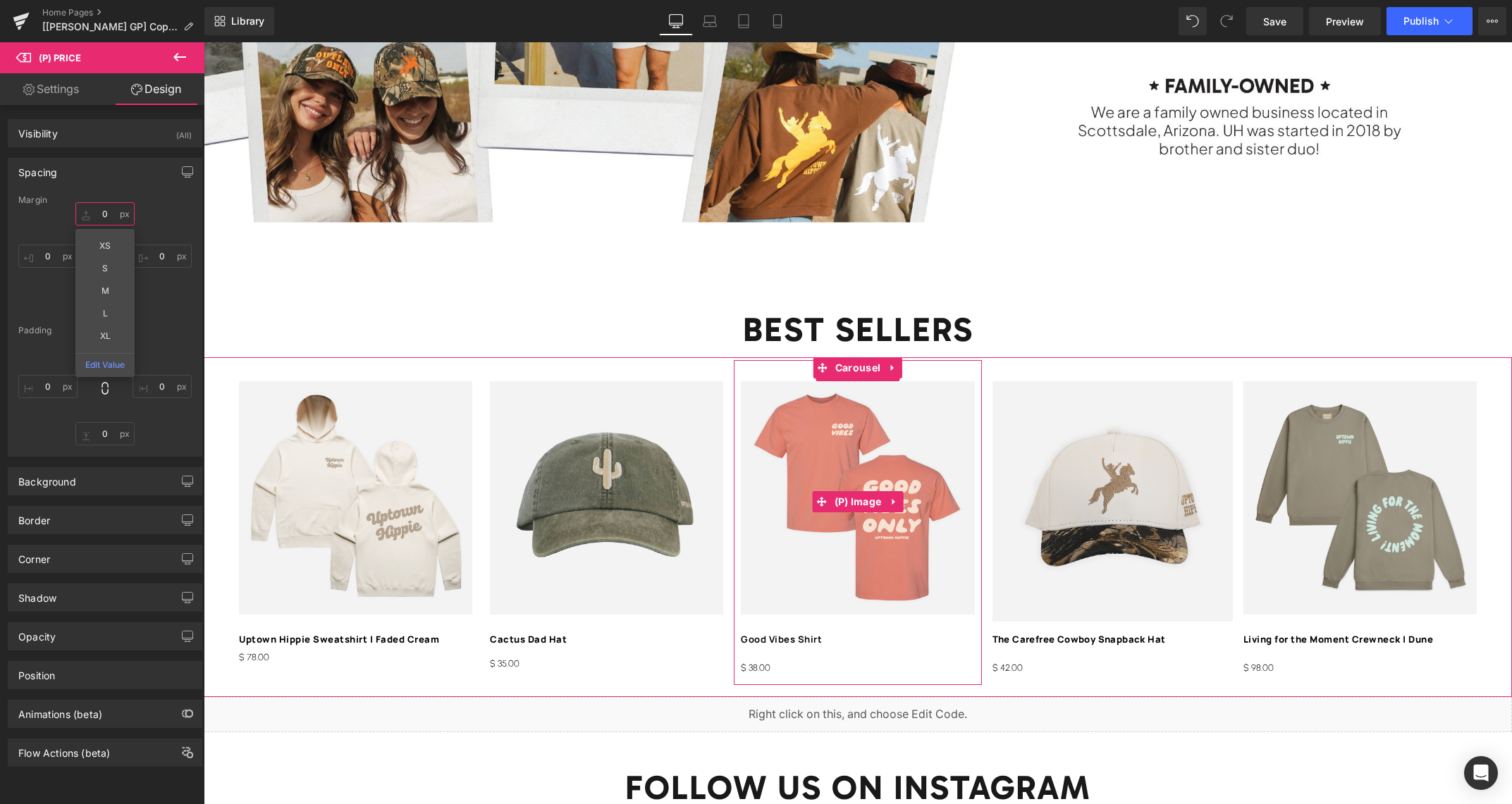
type input "0"
click at [763, 664] on span "(P) Price" at bounding box center [755, 668] width 49 height 21
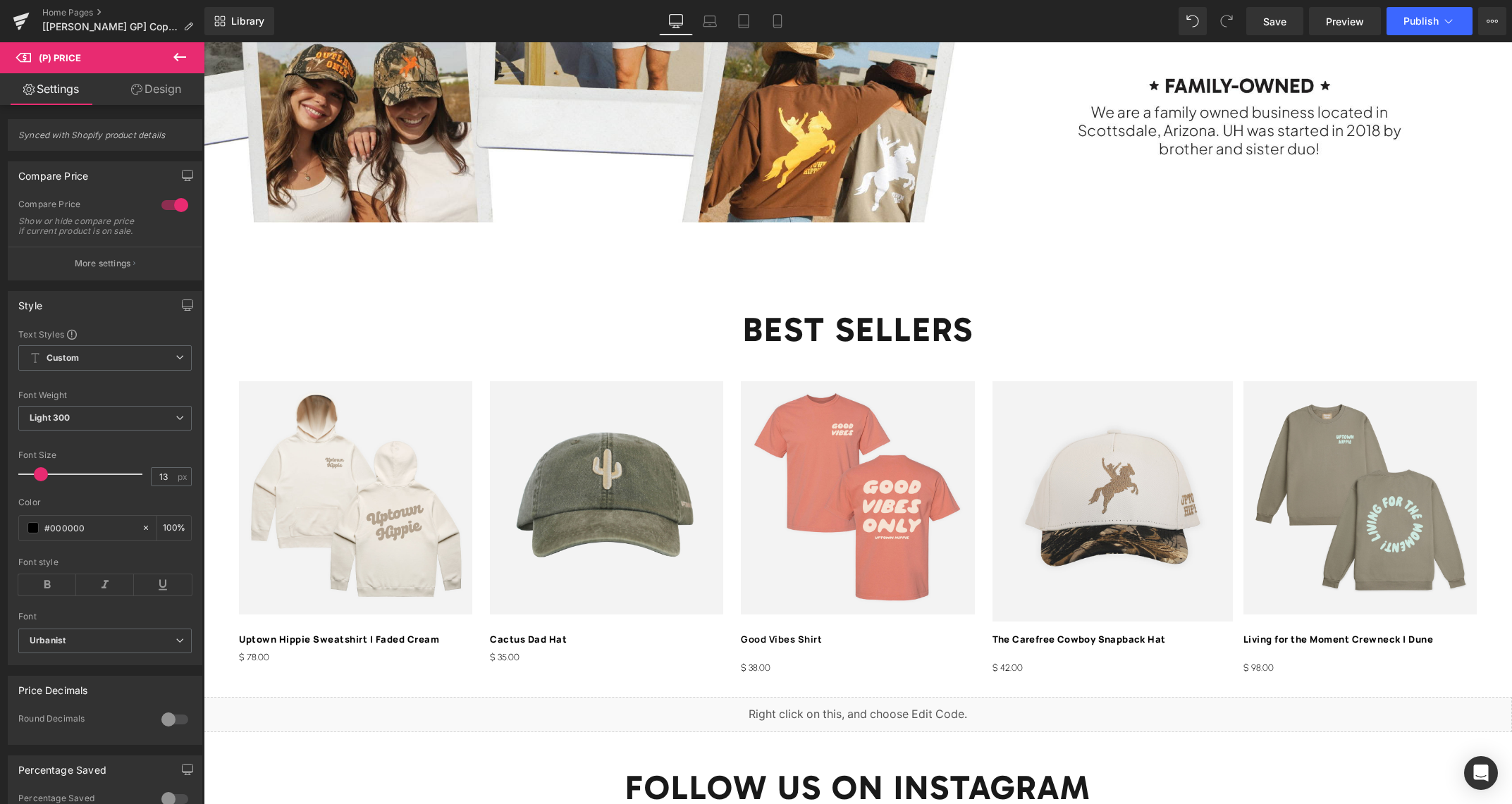
drag, startPoint x: 168, startPoint y: 85, endPoint x: 69, endPoint y: 144, distance: 115.2
click at [168, 85] on link "Design" at bounding box center [155, 89] width 102 height 31
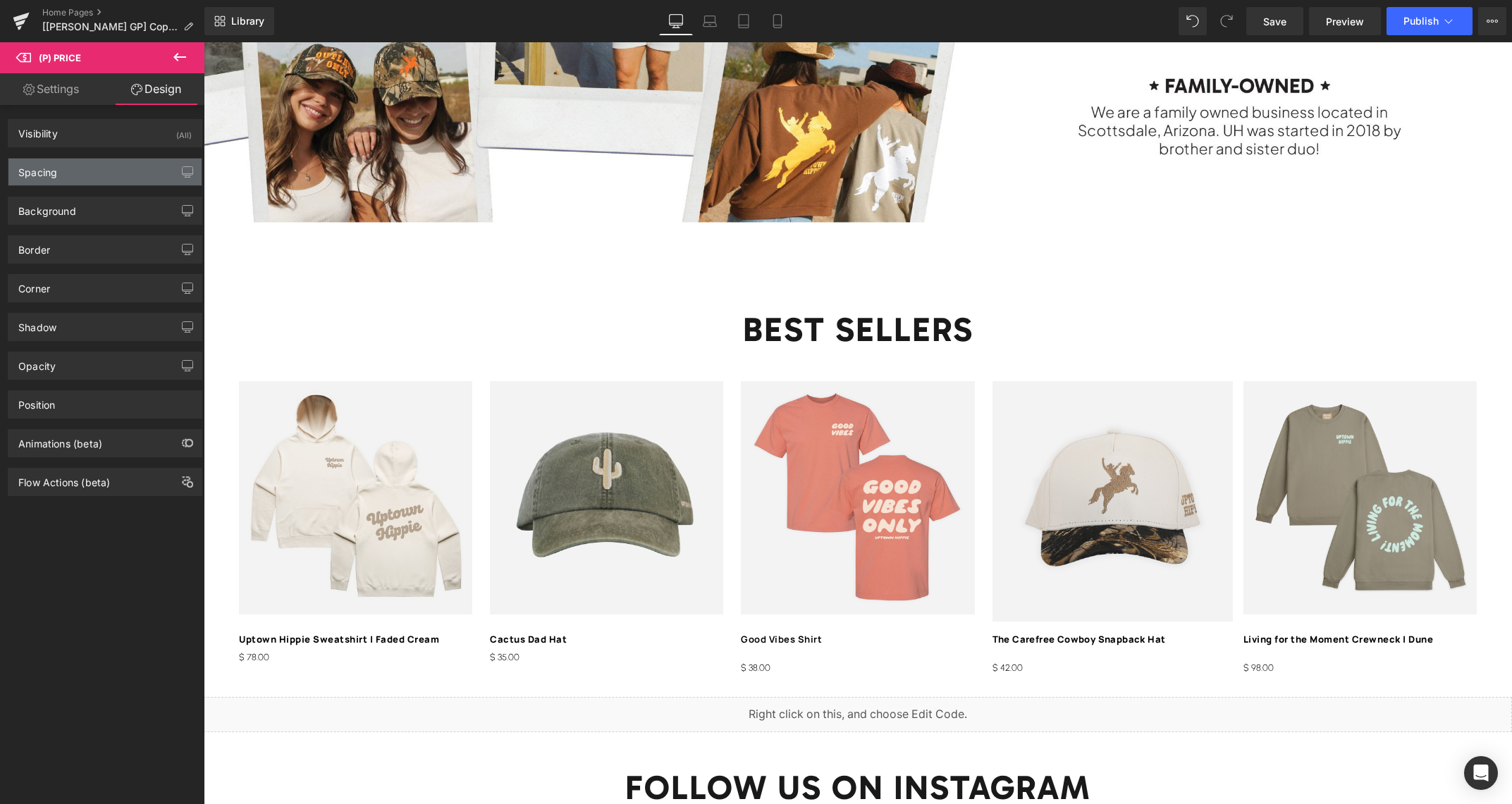
click at [62, 168] on div "Spacing" at bounding box center [105, 172] width 193 height 27
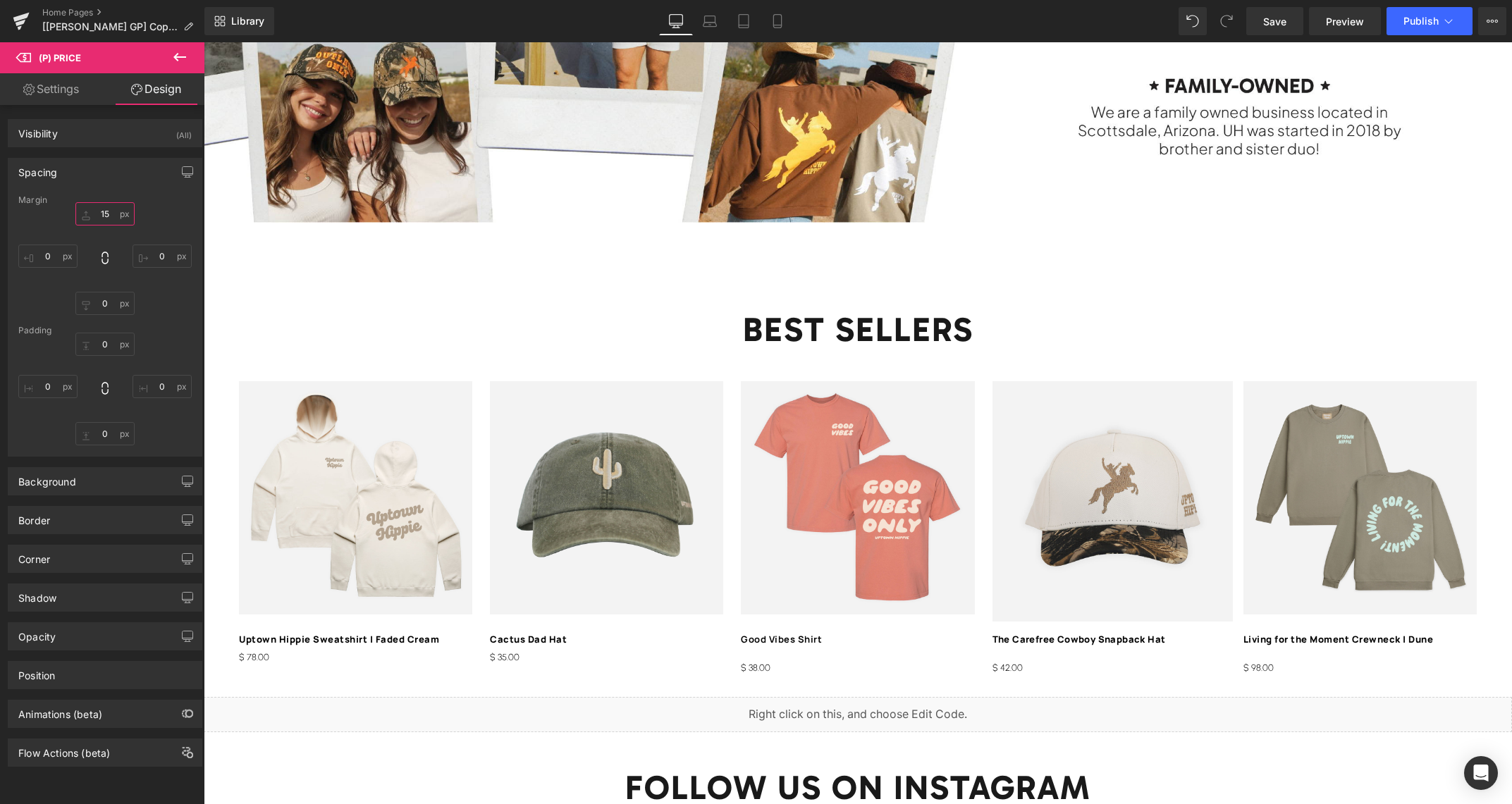
click at [106, 213] on input "15" at bounding box center [105, 214] width 59 height 24
type input "0"
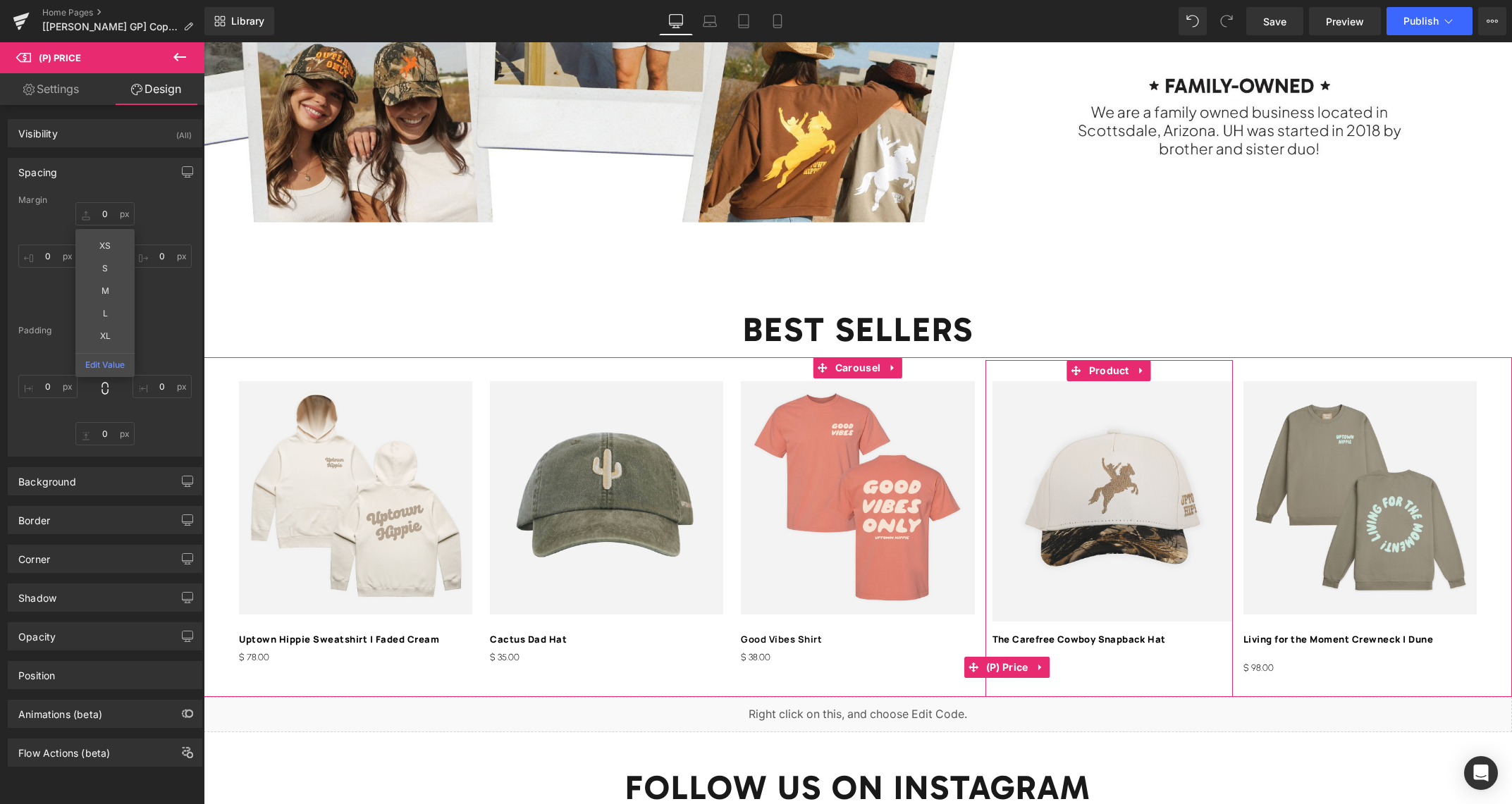
click at [1015, 668] on span "(P) Price" at bounding box center [1007, 667] width 49 height 21
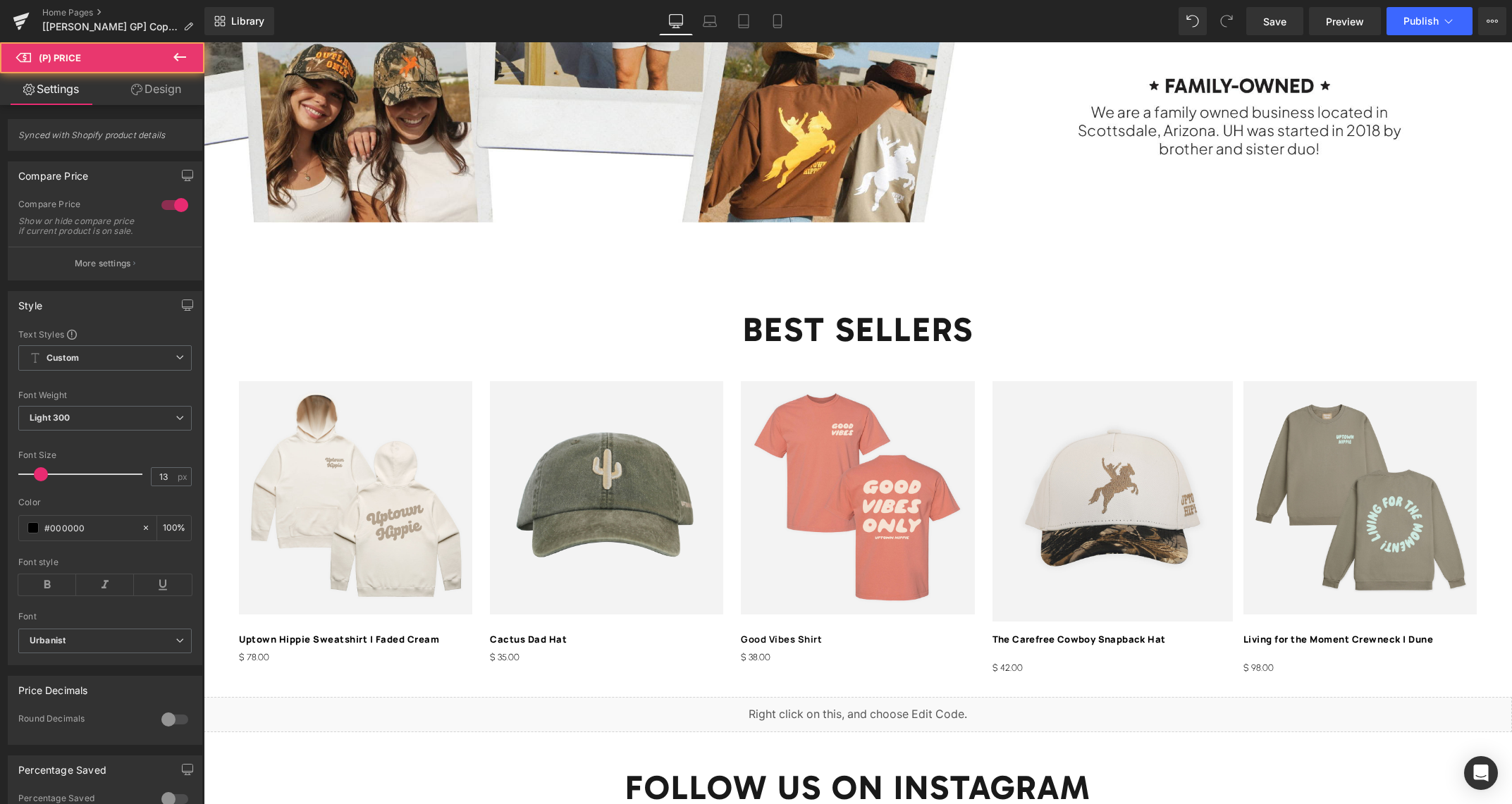
click at [163, 96] on link "Design" at bounding box center [155, 89] width 102 height 31
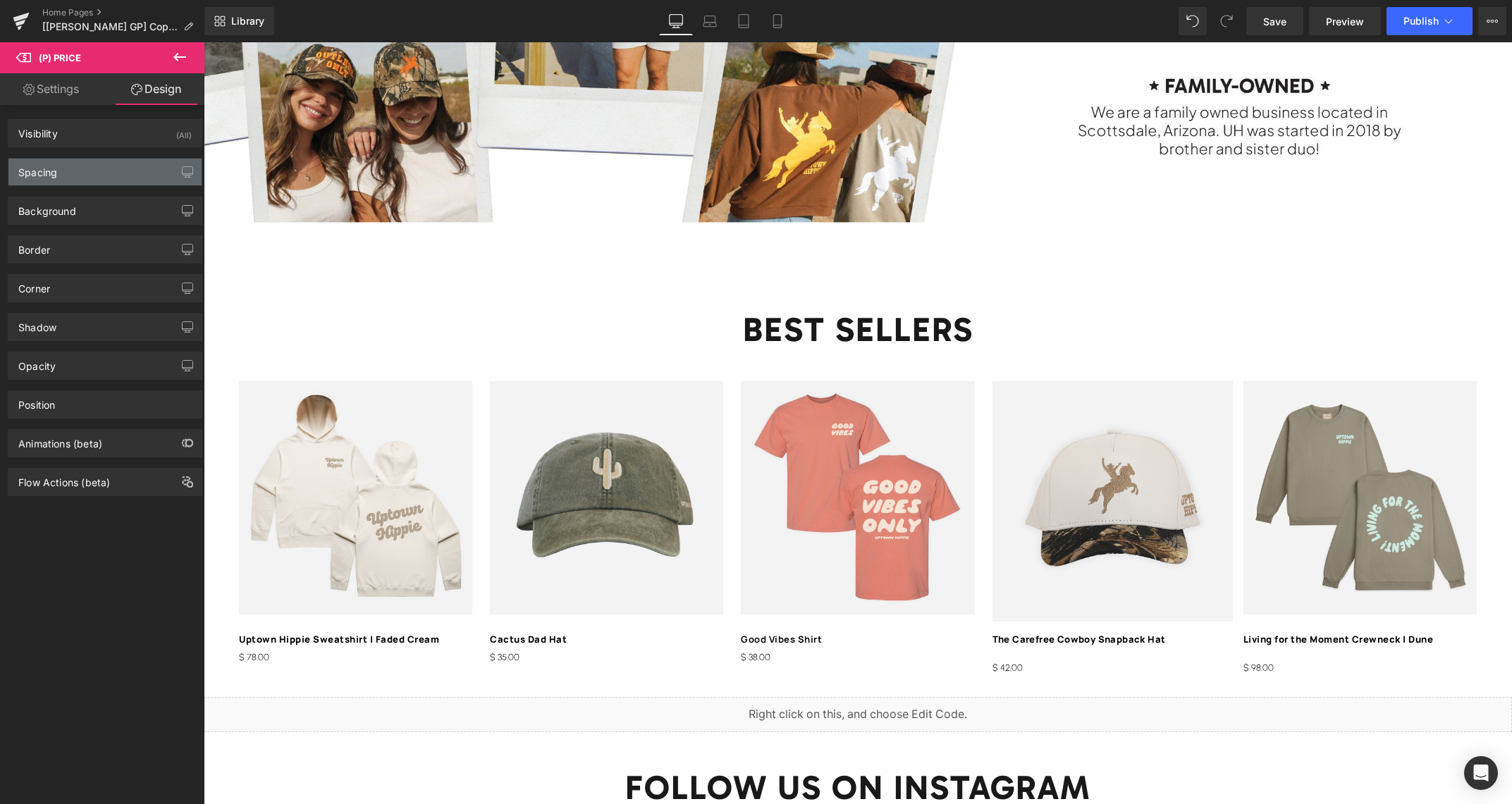
click at [79, 168] on div "Spacing" at bounding box center [105, 172] width 193 height 27
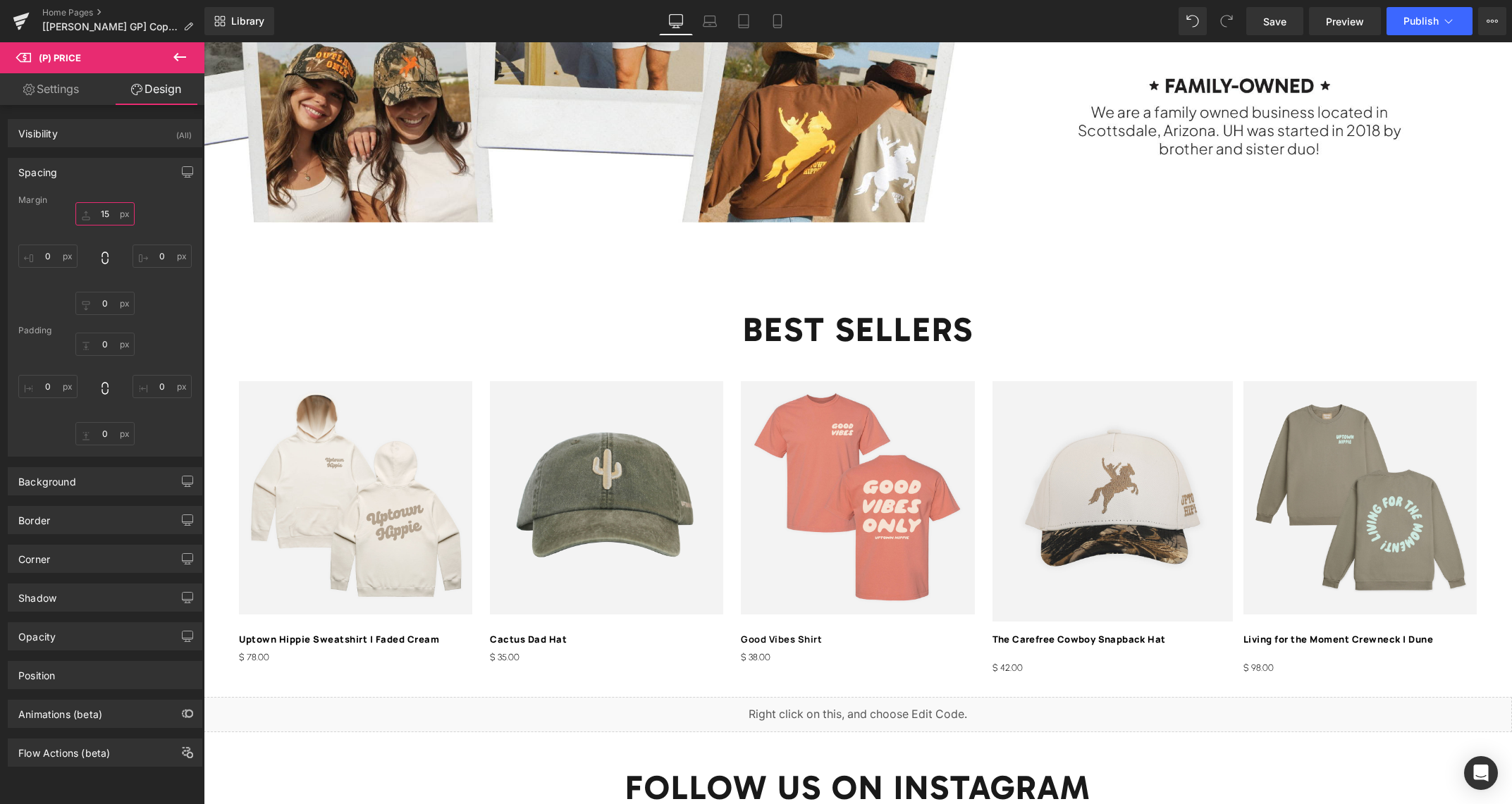
click at [108, 213] on input "text" at bounding box center [105, 214] width 59 height 24
type input "0"
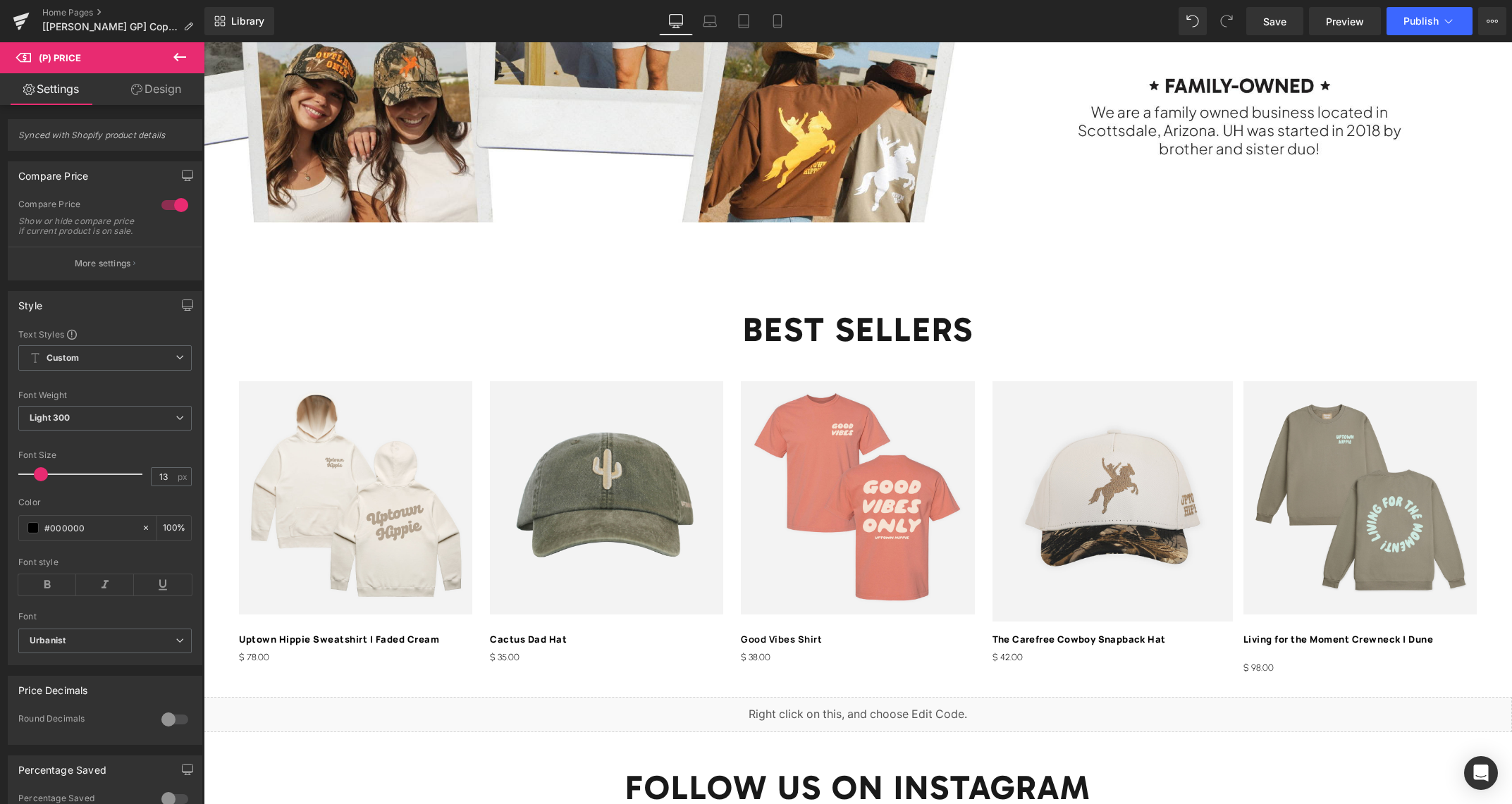
click at [171, 91] on link "Design" at bounding box center [155, 89] width 102 height 31
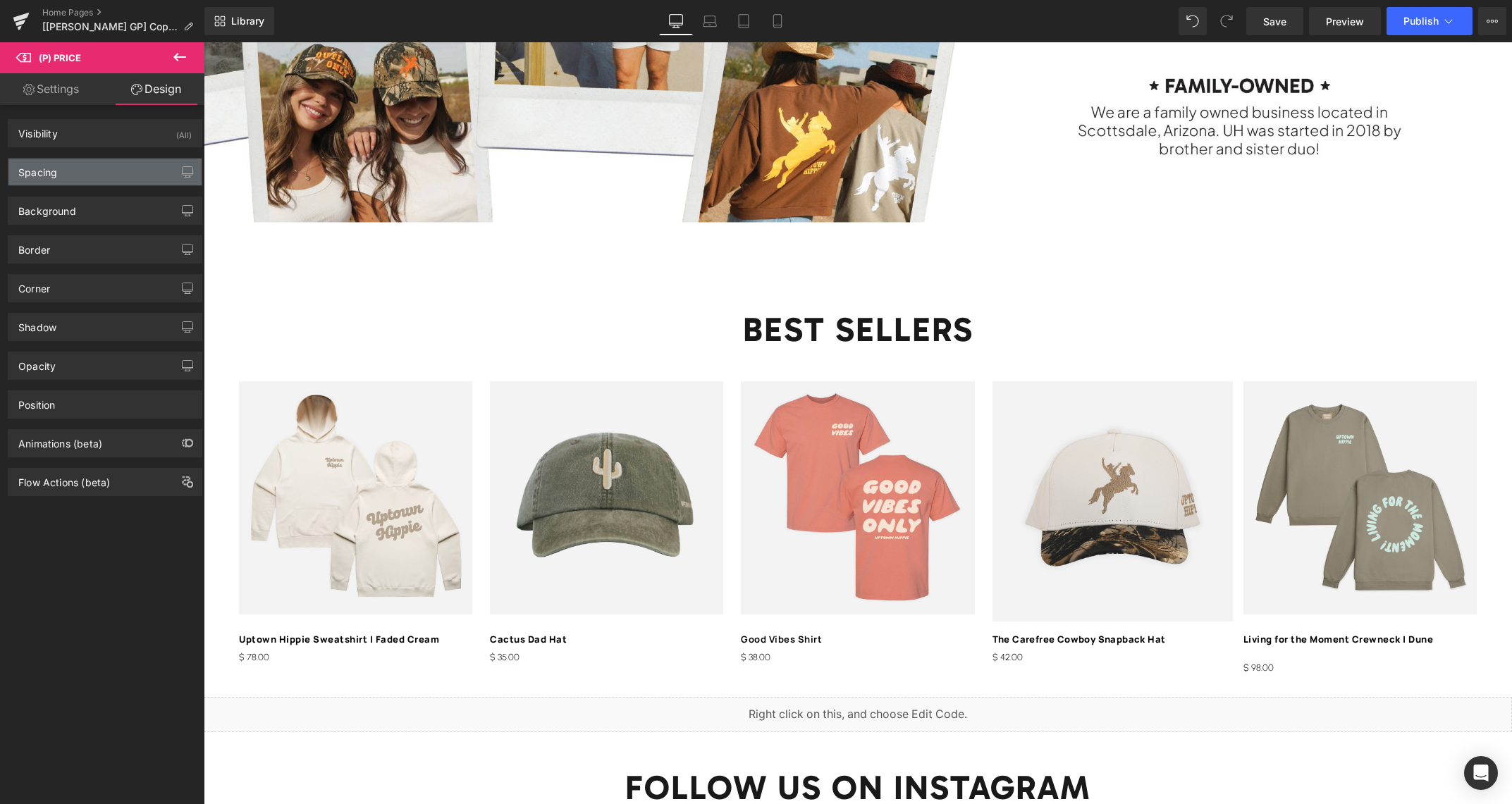
click at [93, 170] on div "Spacing" at bounding box center [105, 172] width 193 height 27
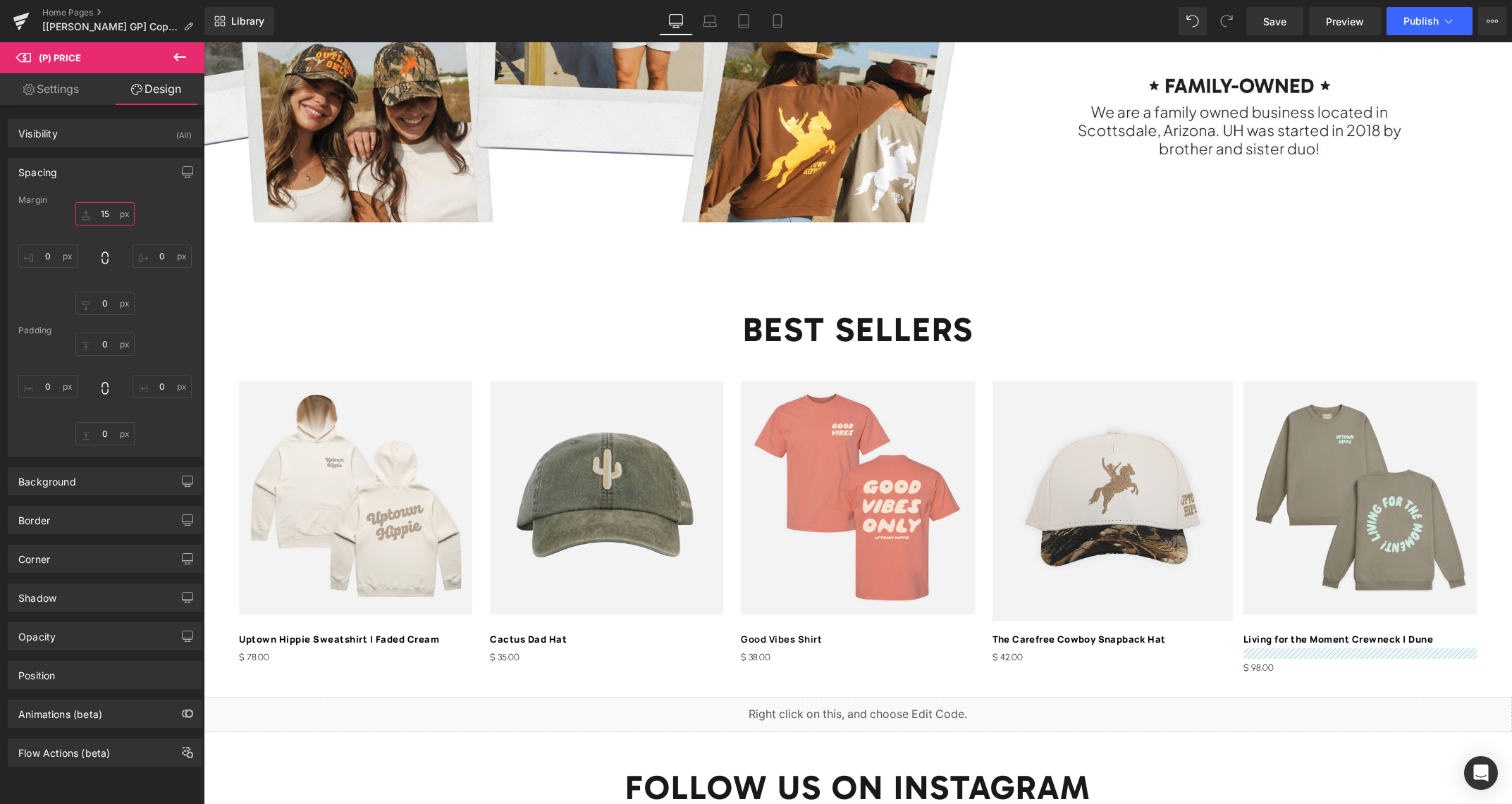
click at [107, 212] on input "15" at bounding box center [105, 214] width 59 height 24
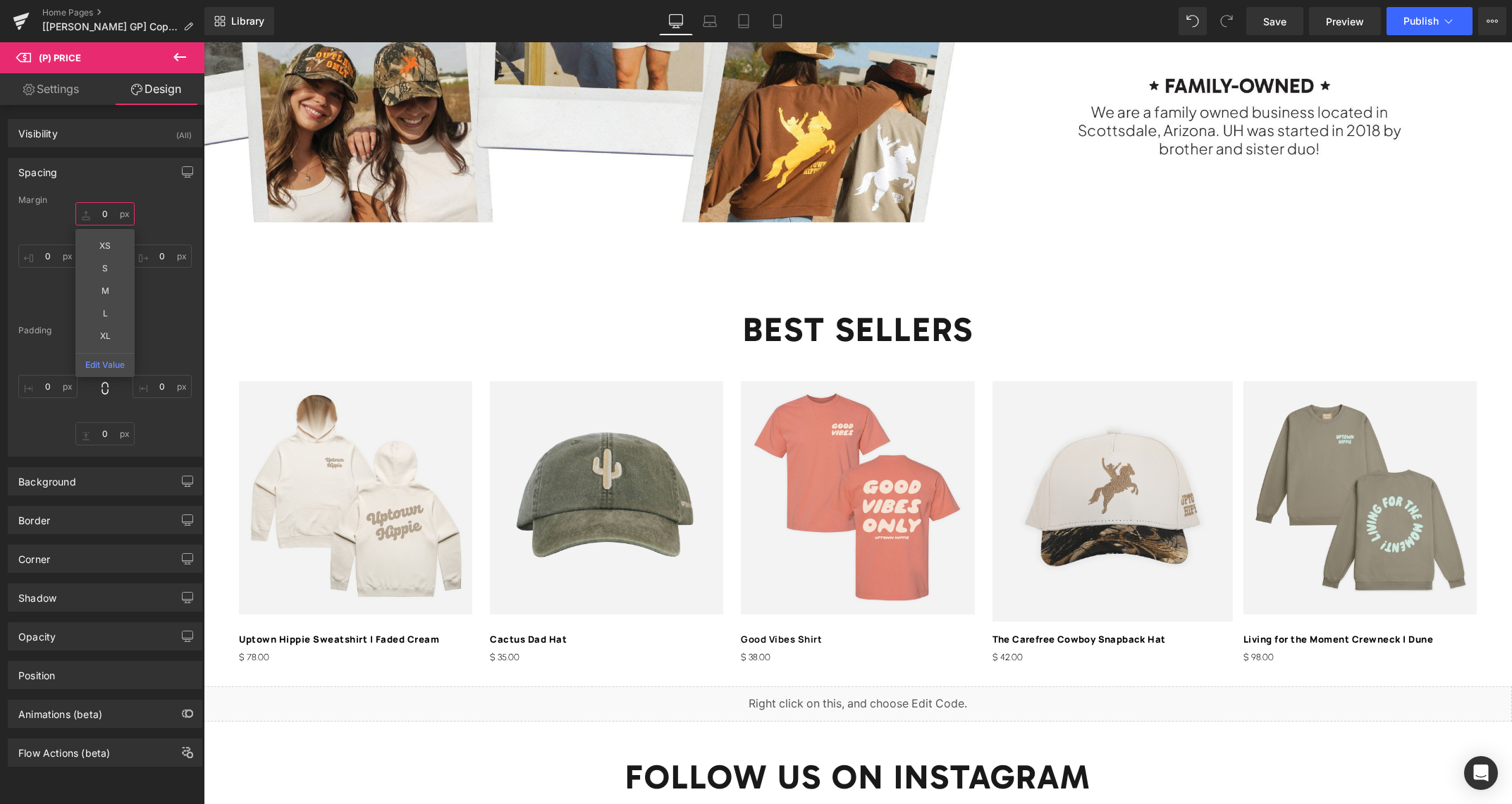
type input "0"
drag, startPoint x: 1306, startPoint y: 16, endPoint x: 1297, endPoint y: 20, distance: 9.8
click at [1304, 16] on div "Save Preview Publish Scheduled View Live Page View with current Template Save T…" at bounding box center [1376, 21] width 272 height 29
click at [1294, 20] on link "Save" at bounding box center [1275, 21] width 57 height 29
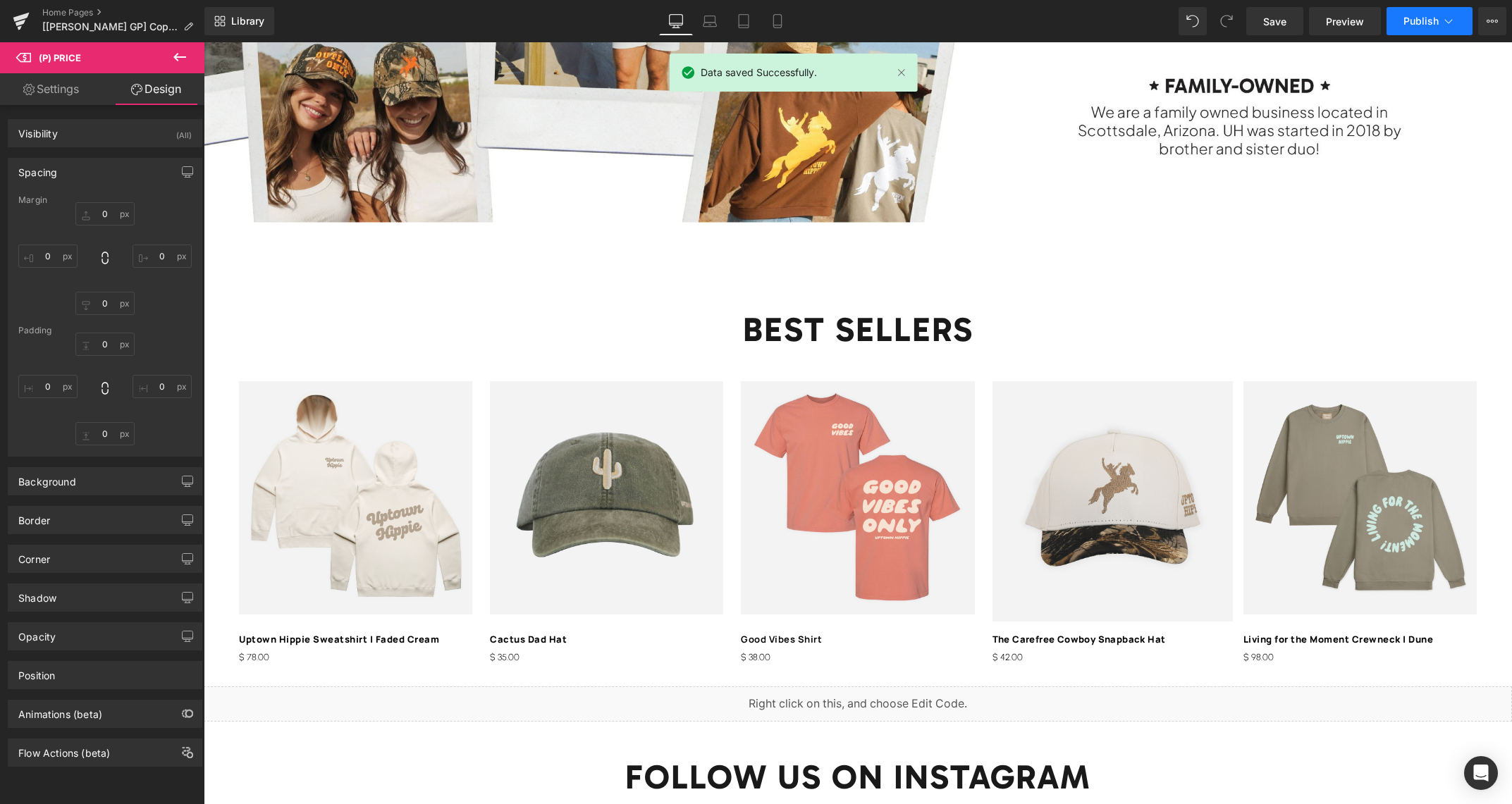
click at [1416, 24] on span "Publish" at bounding box center [1421, 21] width 35 height 11
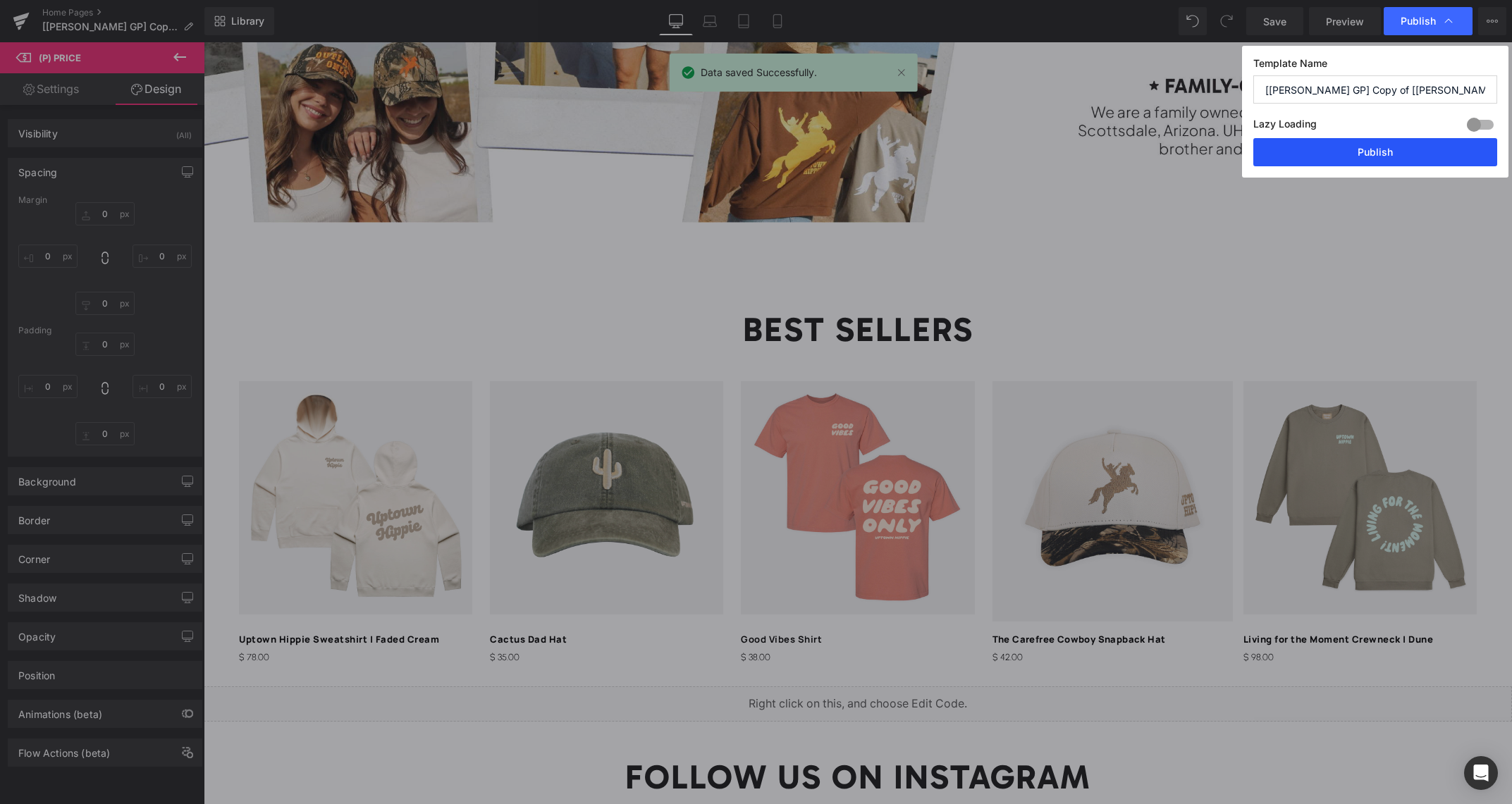
click at [1407, 153] on button "Publish" at bounding box center [1375, 153] width 244 height 29
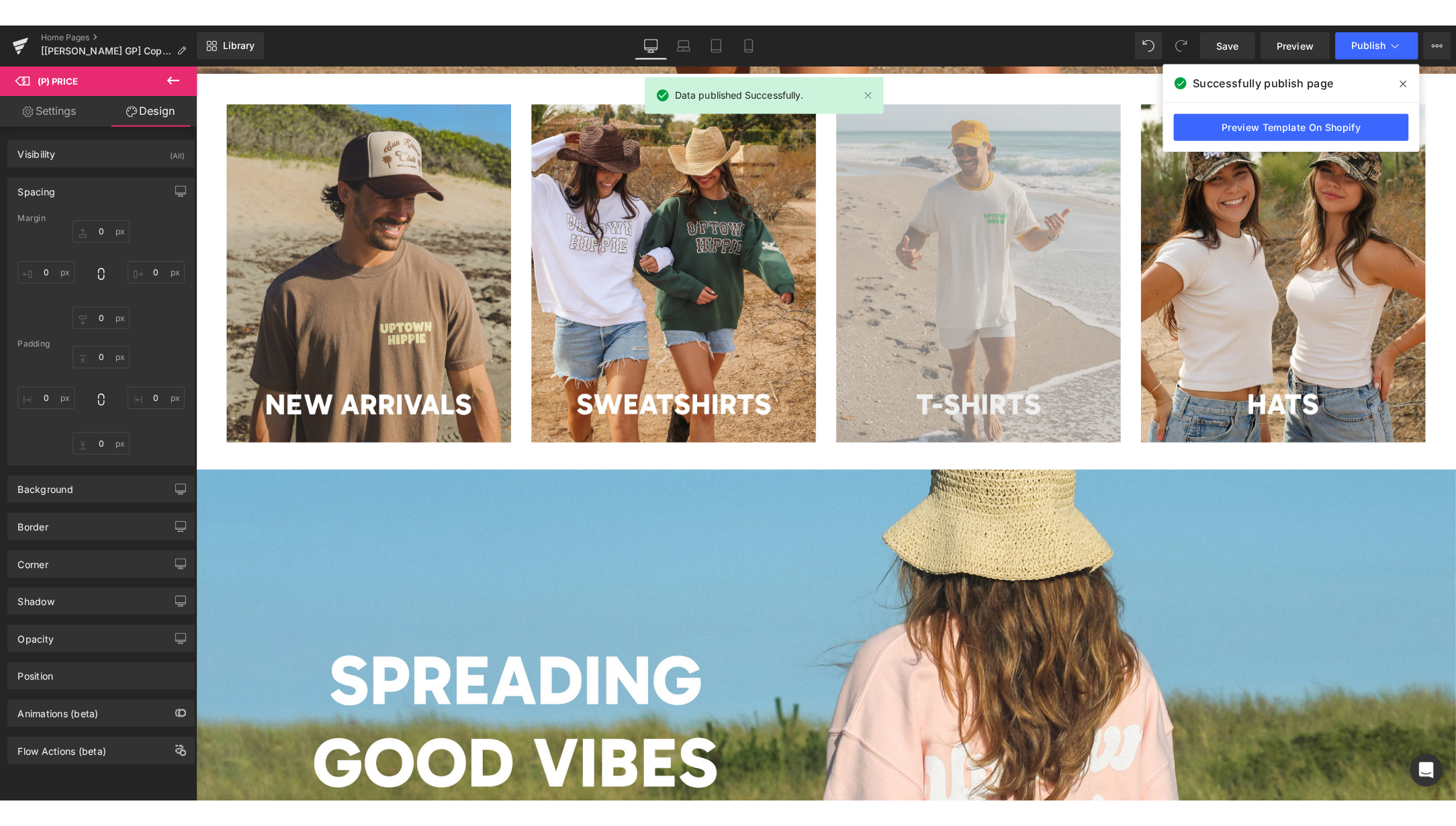
scroll to position [0, 0]
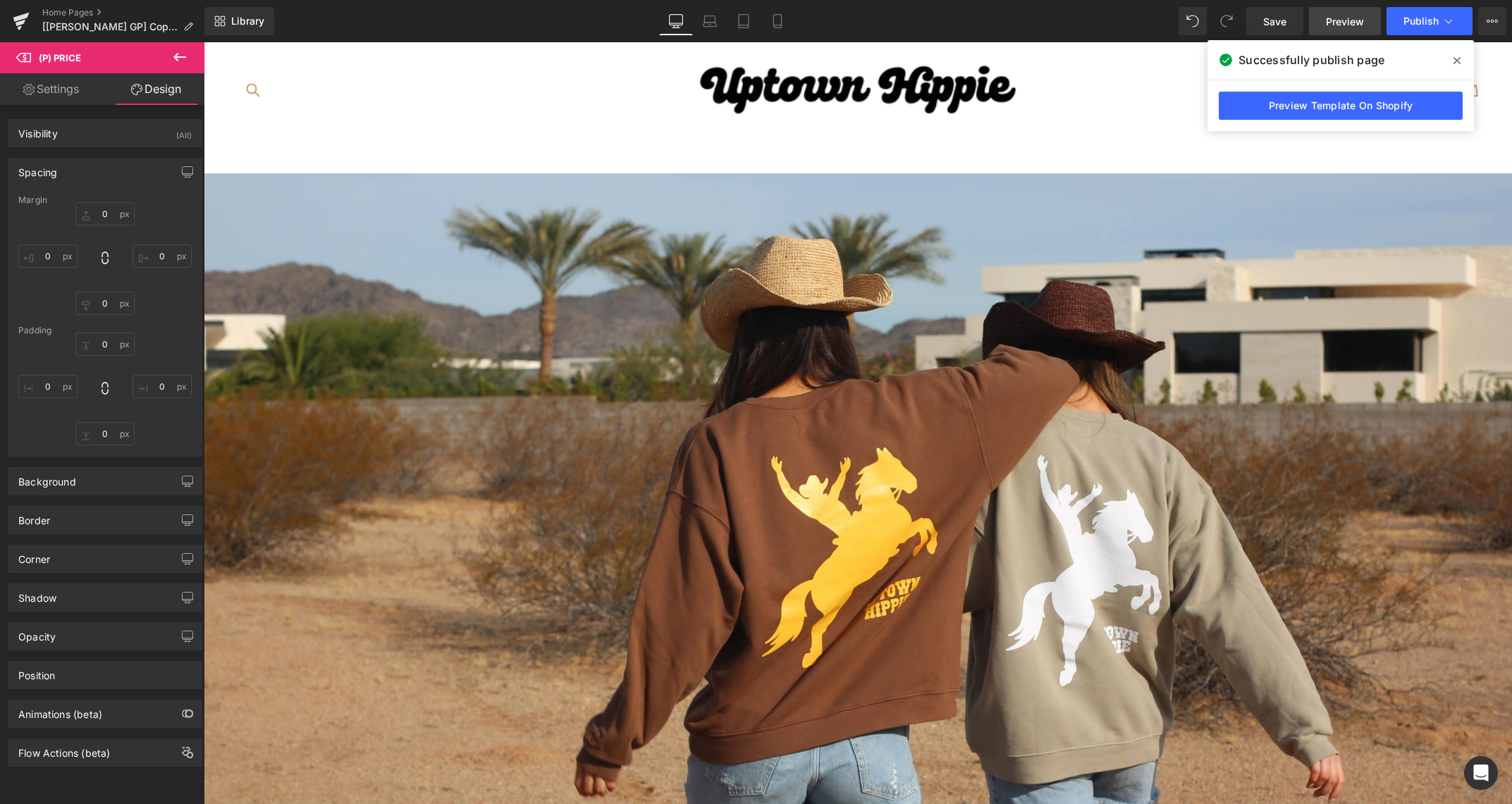
click at [1362, 22] on span "Preview" at bounding box center [1344, 21] width 38 height 15
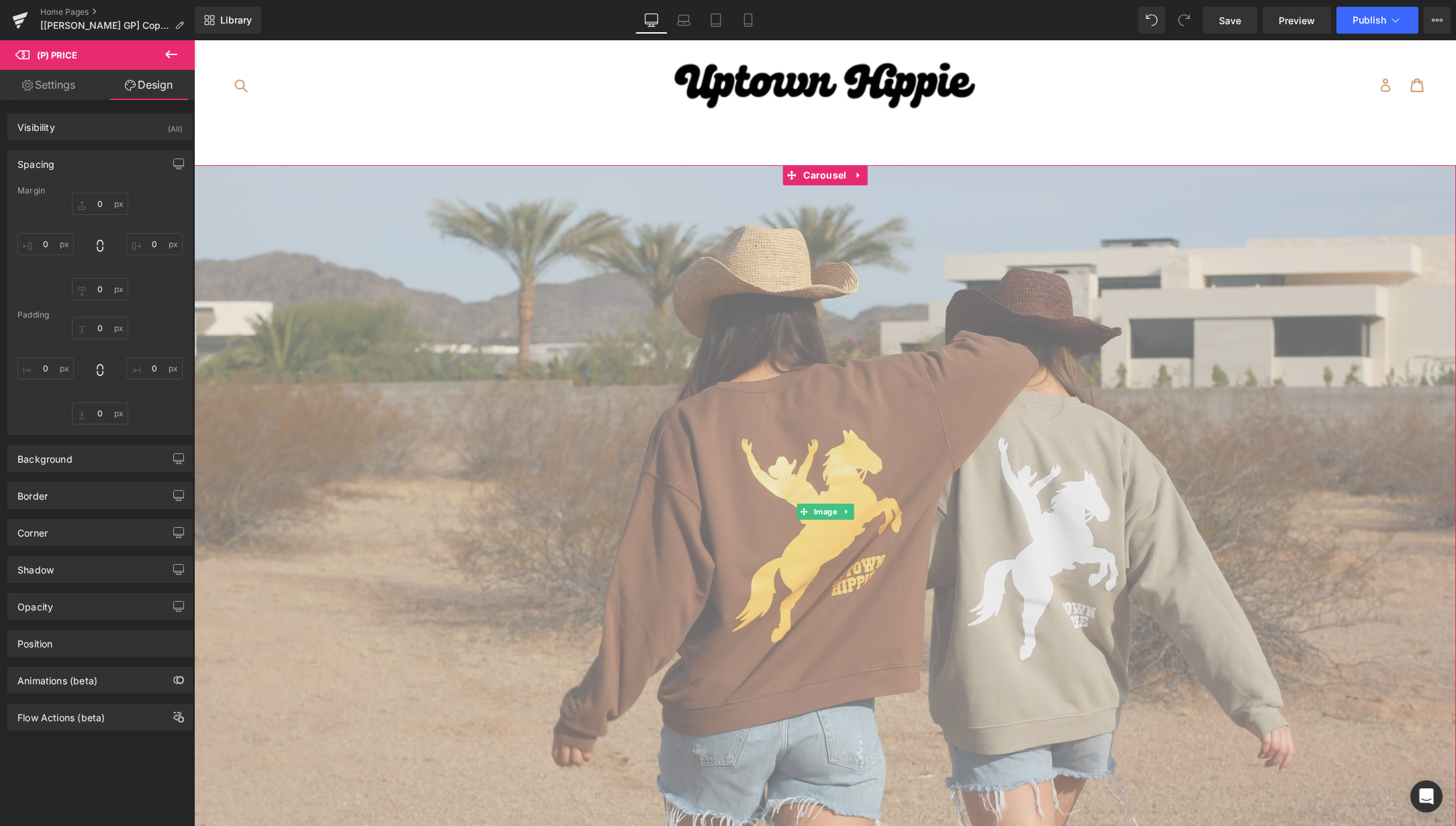
drag, startPoint x: 1284, startPoint y: 689, endPoint x: 1295, endPoint y: 694, distance: 12.1
click at [1284, 689] on img at bounding box center [825, 511] width 1262 height 694
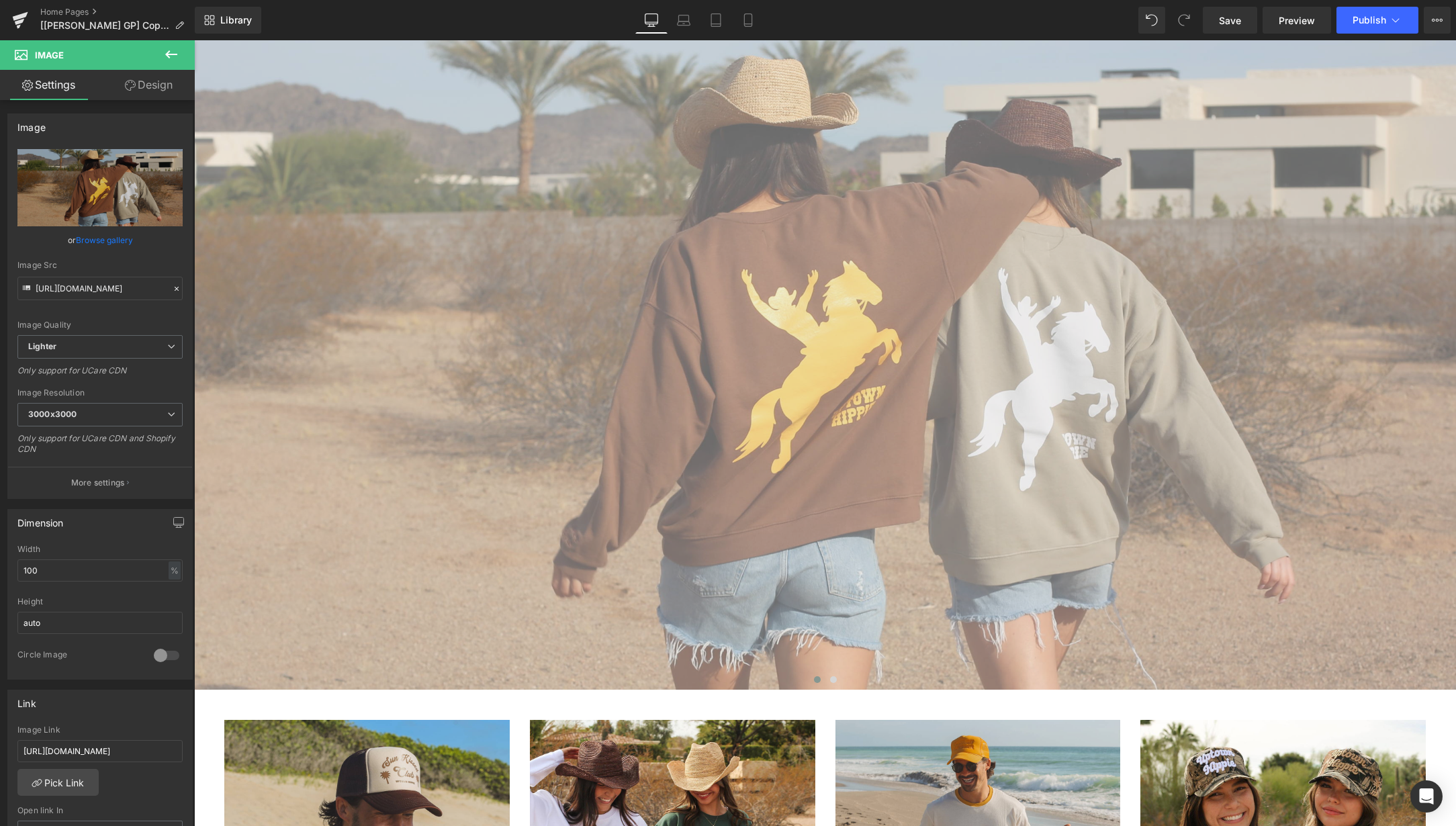
scroll to position [168, 0]
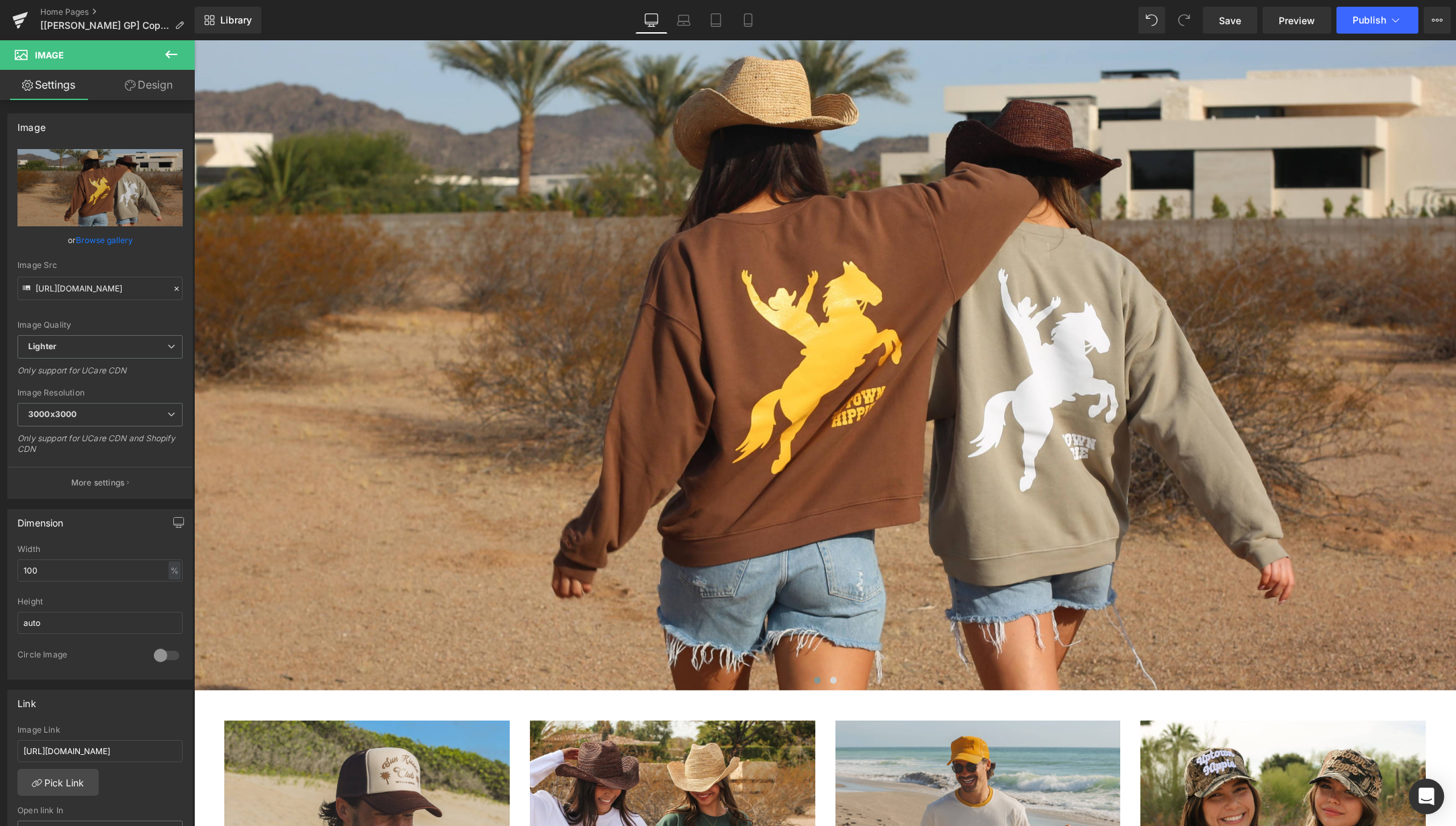
click at [1425, 766] on icon "Open Intercom Messenger" at bounding box center [1426, 797] width 18 height 18
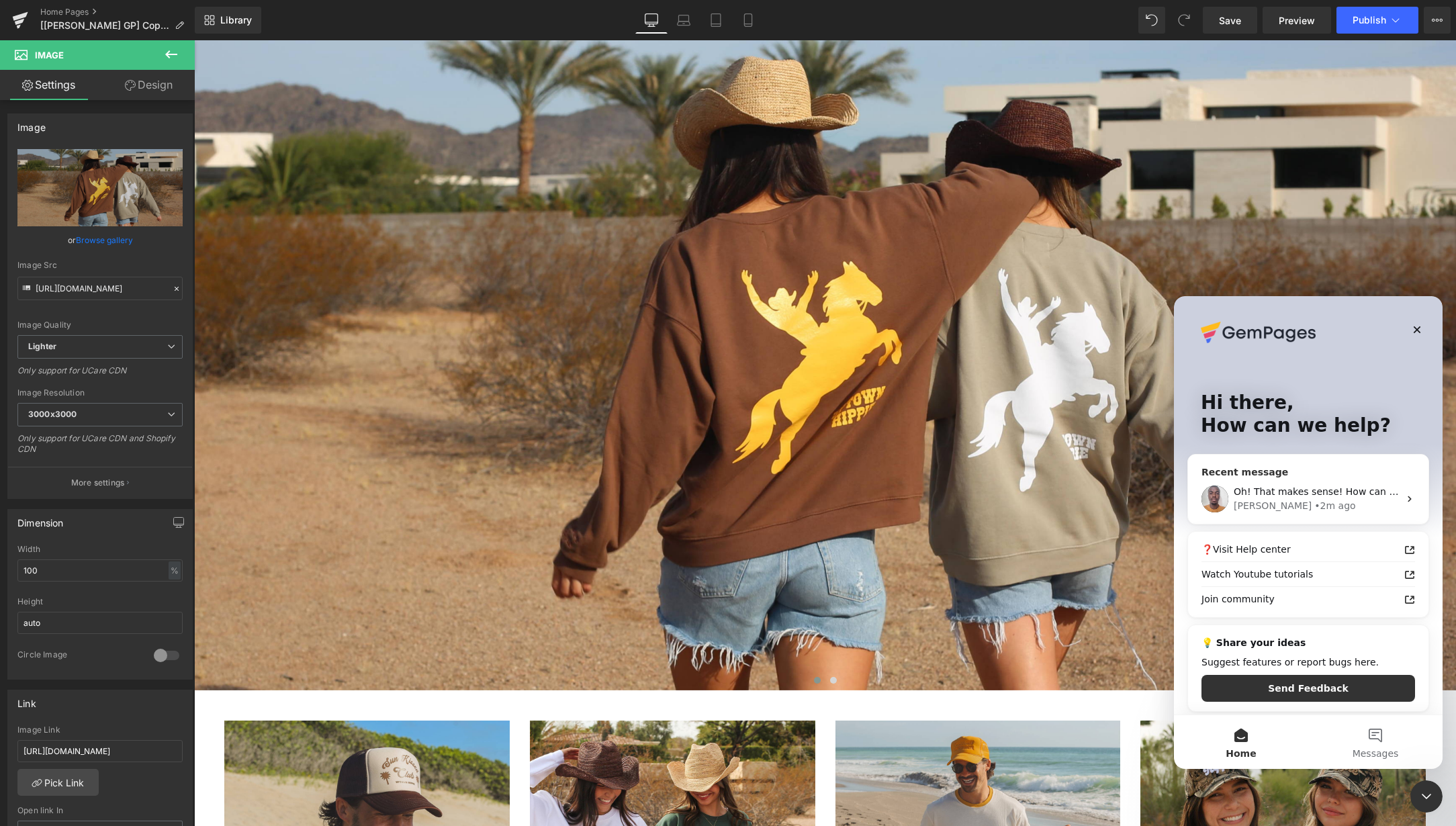
scroll to position [0, 0]
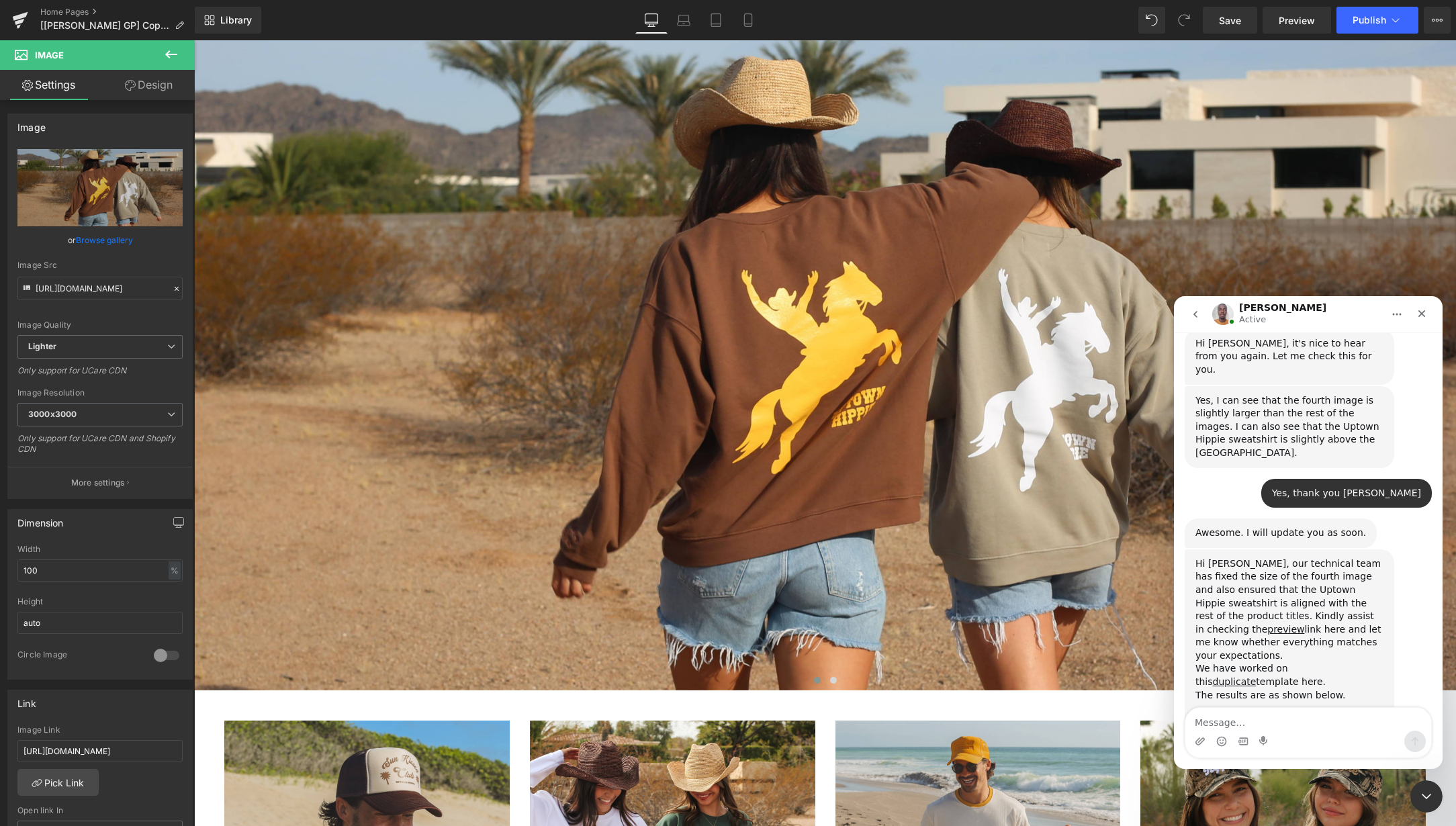
scroll to position [6452, 0]
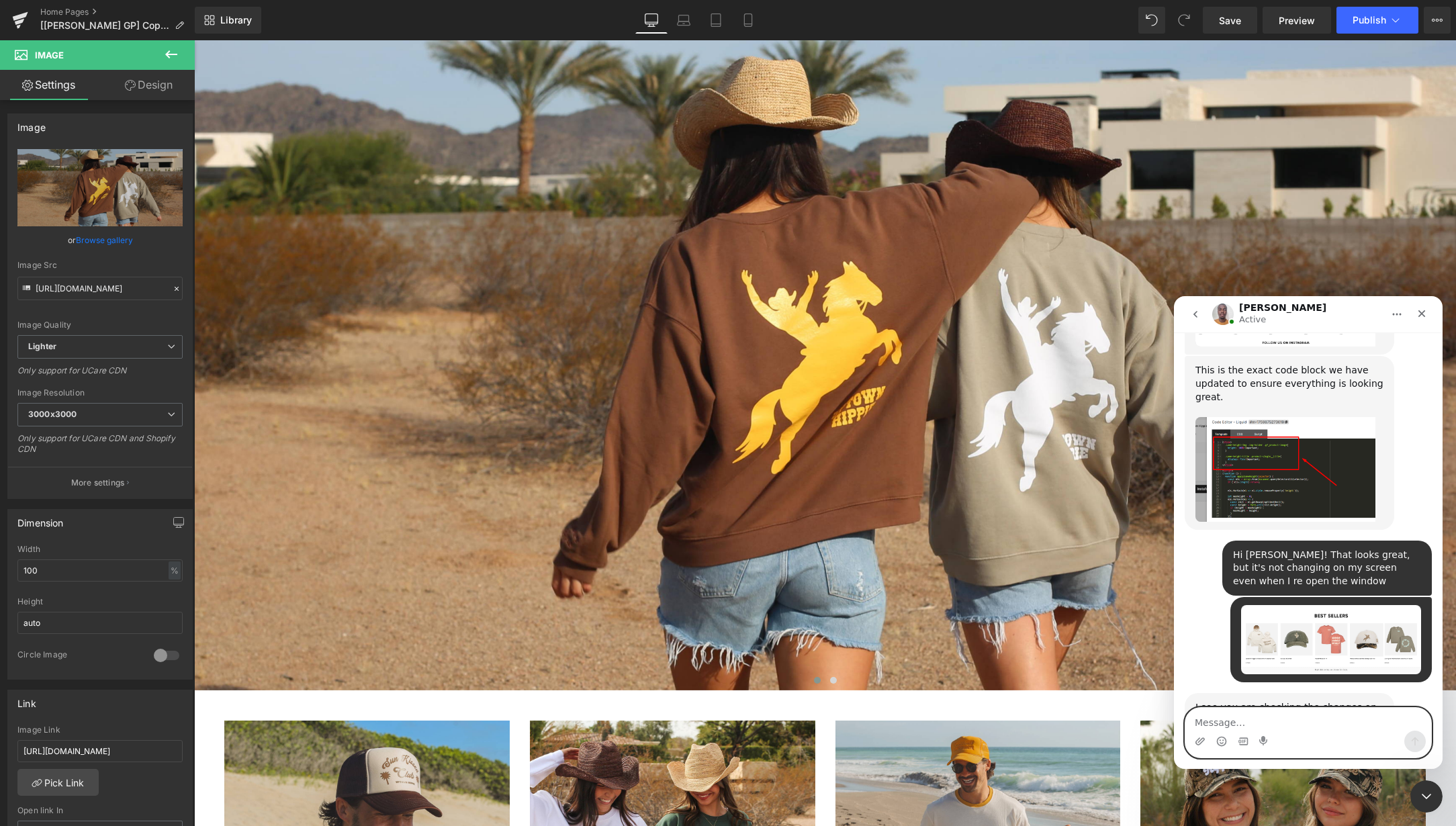
click at [1236, 725] on textarea "Message…" at bounding box center [1308, 719] width 246 height 23
type textarea "I"
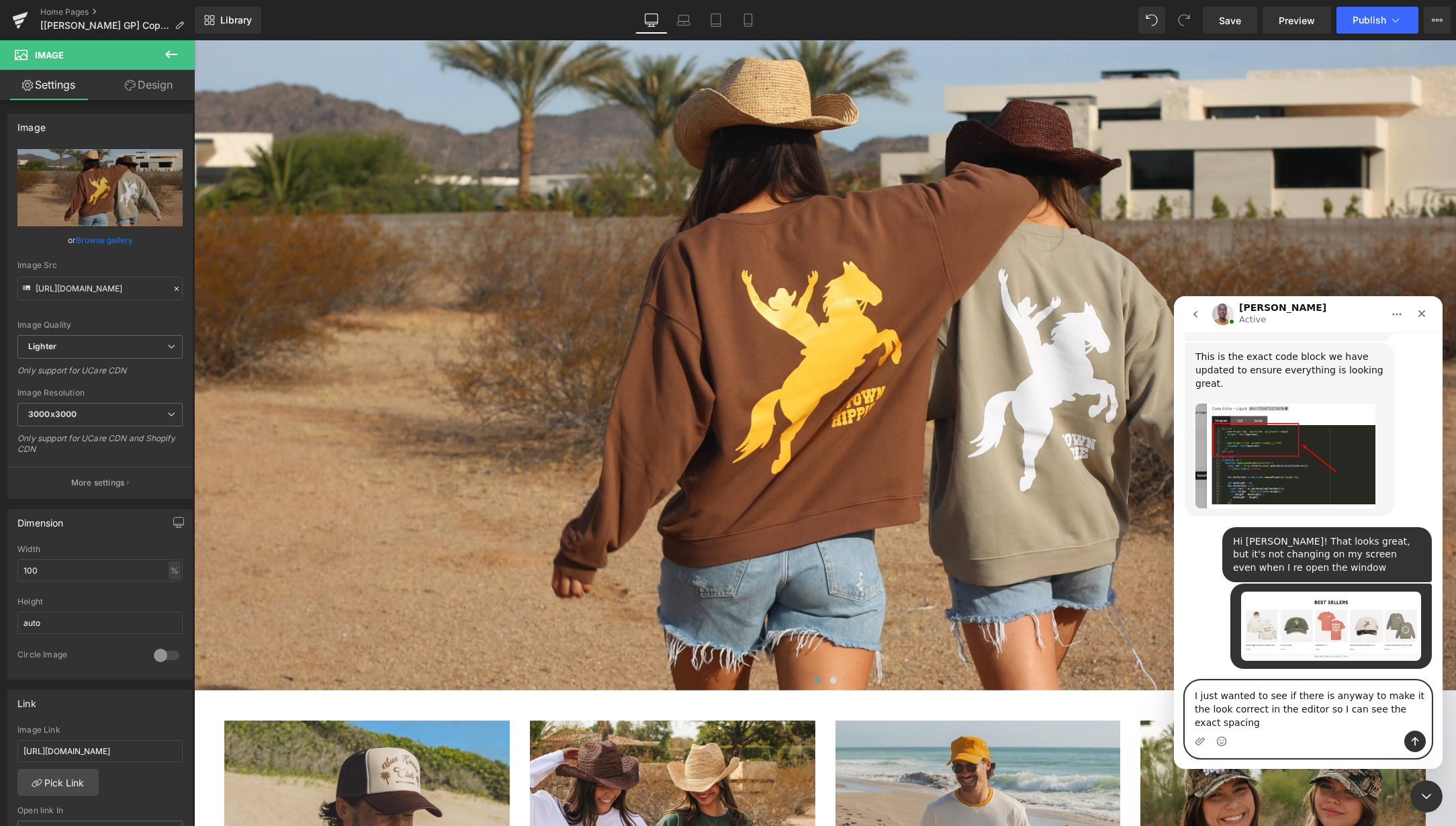
scroll to position [6479, 0]
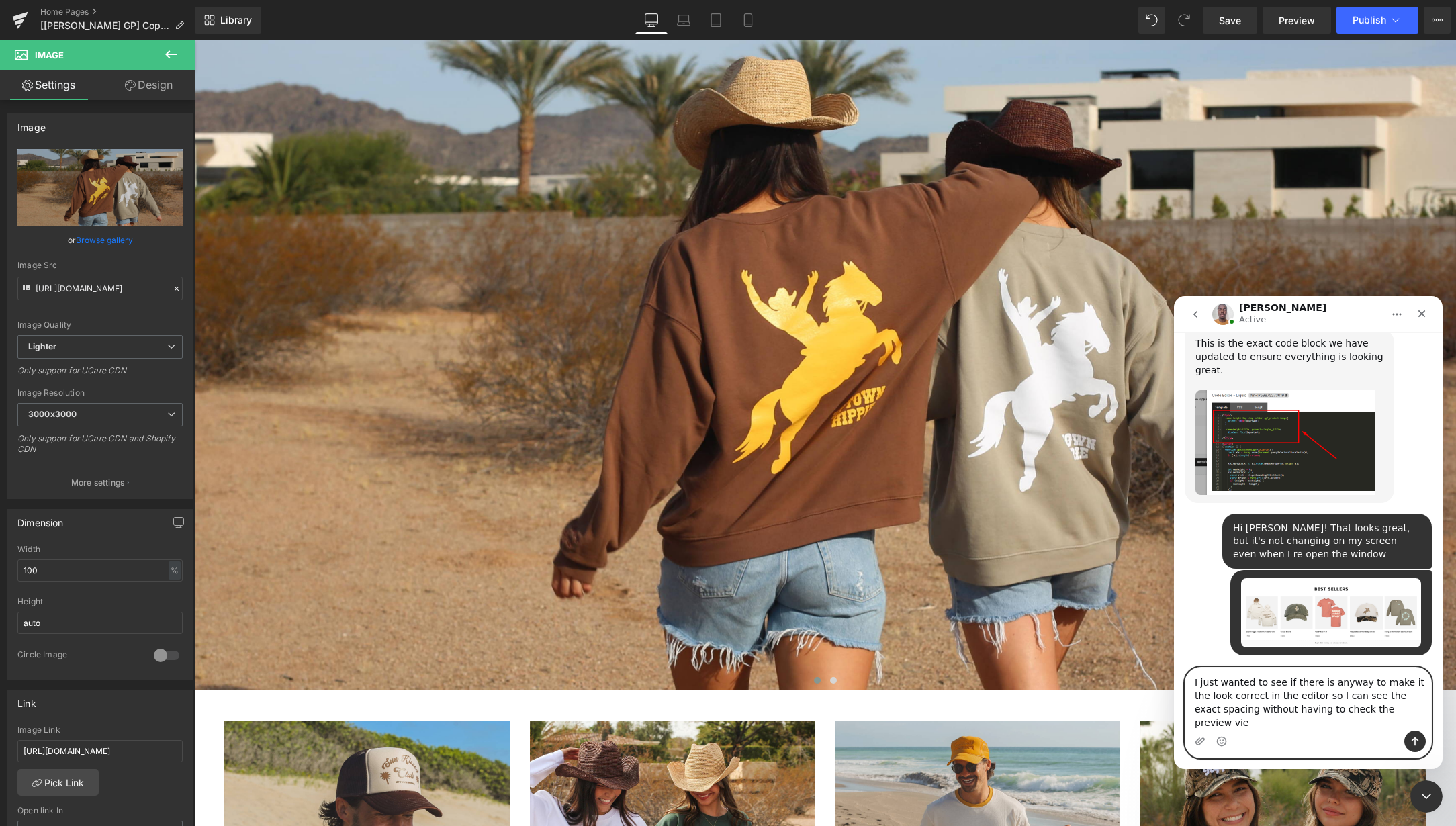
type textarea "I just wanted to see if there is anyway to make it the look correct in the edit…"
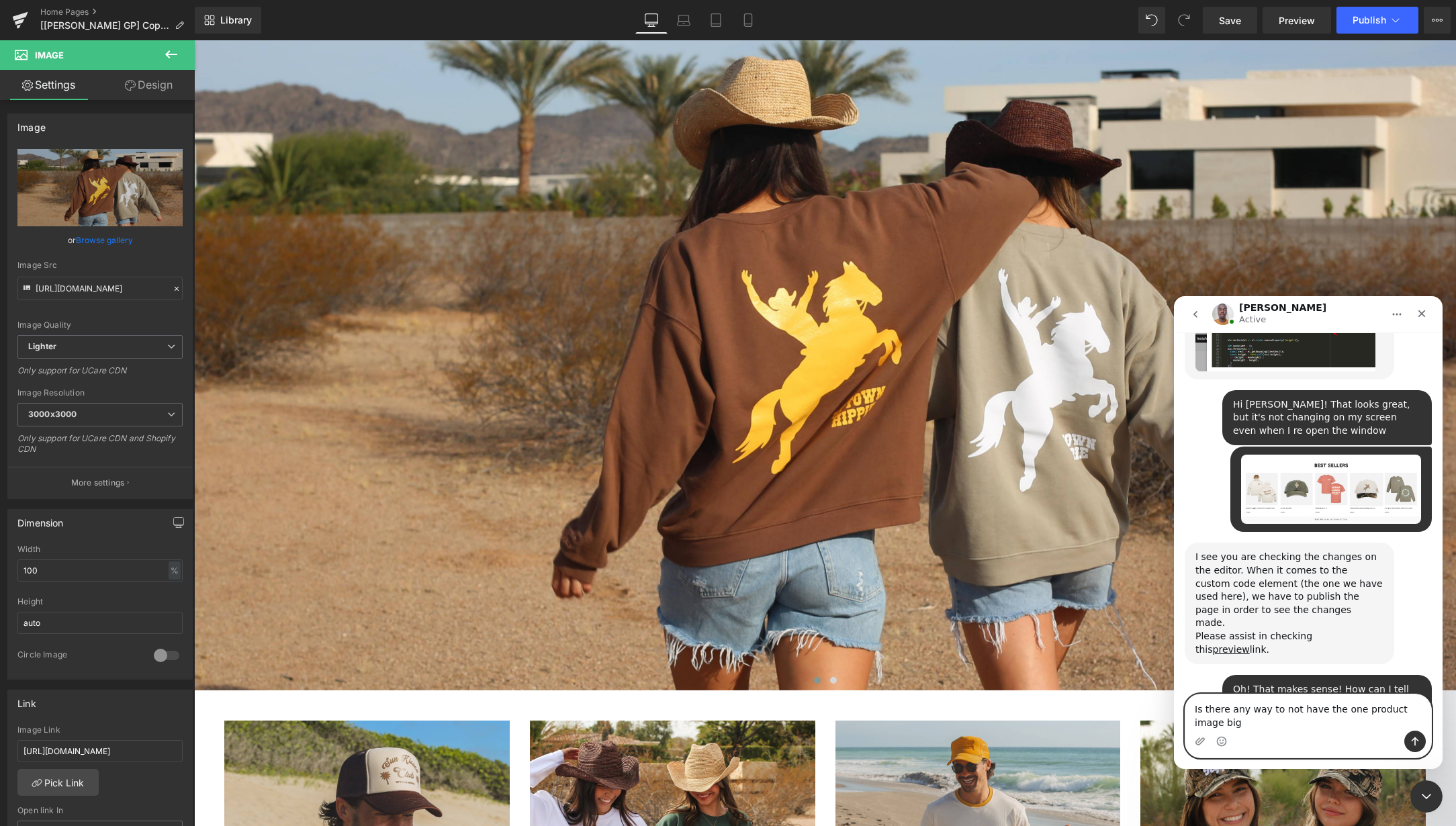
scroll to position [6616, 0]
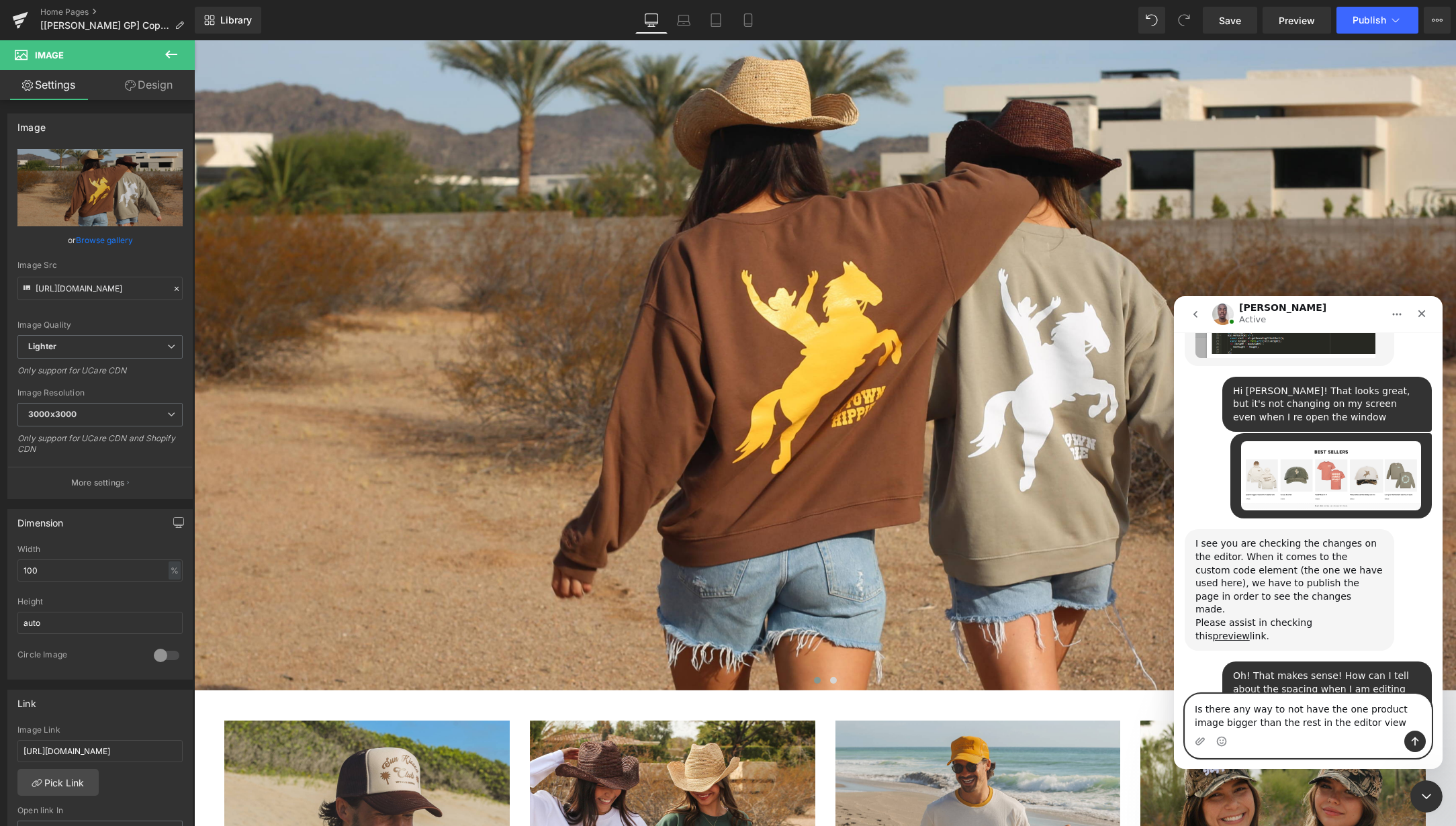
type textarea "Is there any way to not have the one product image bigger than the rest in the …"
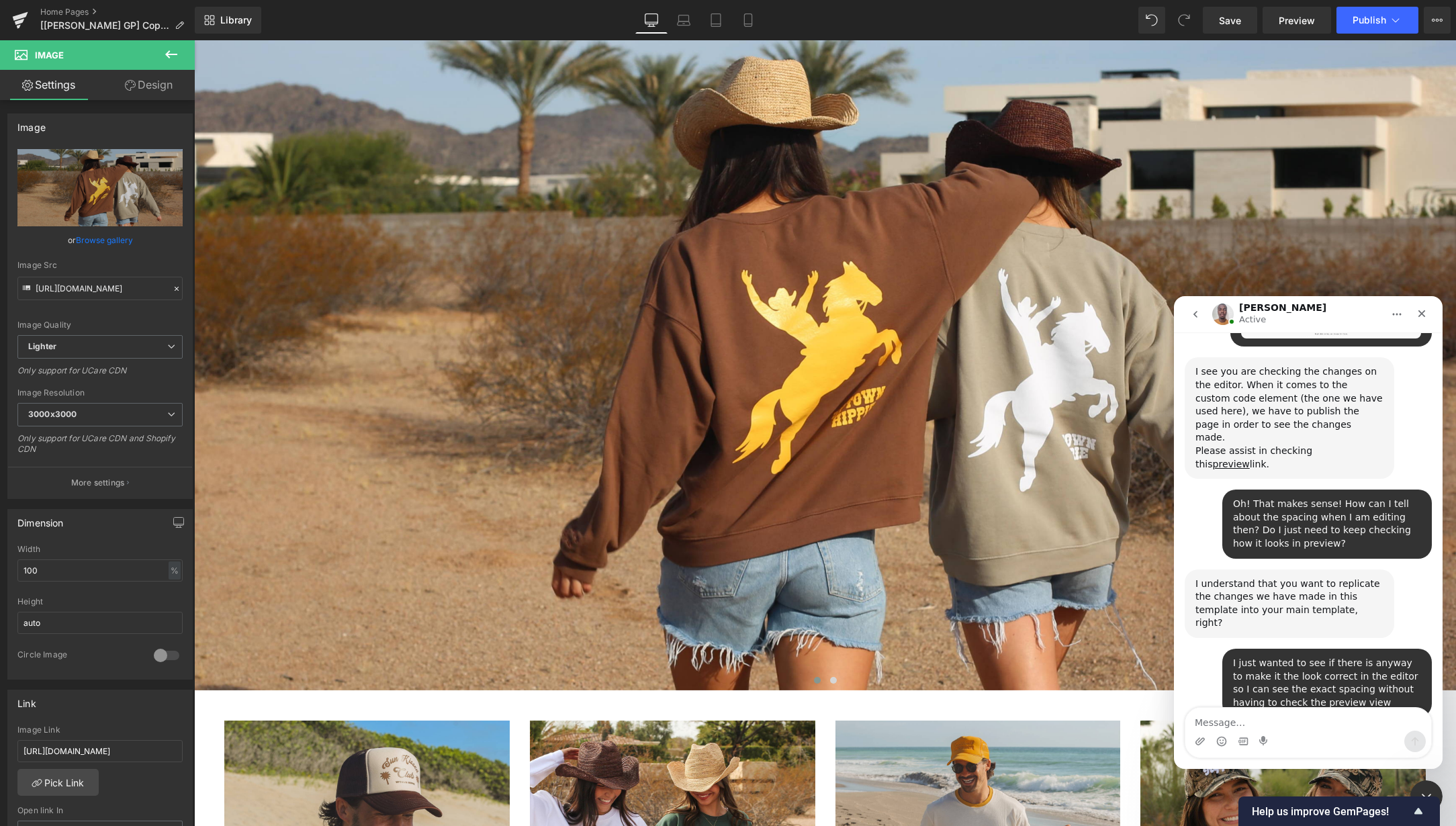
scroll to position [6787, 0]
click at [1250, 728] on textarea "Message…" at bounding box center [1308, 719] width 246 height 23
type textarea "e"
type textarea "U"
type textarea "Yes!"
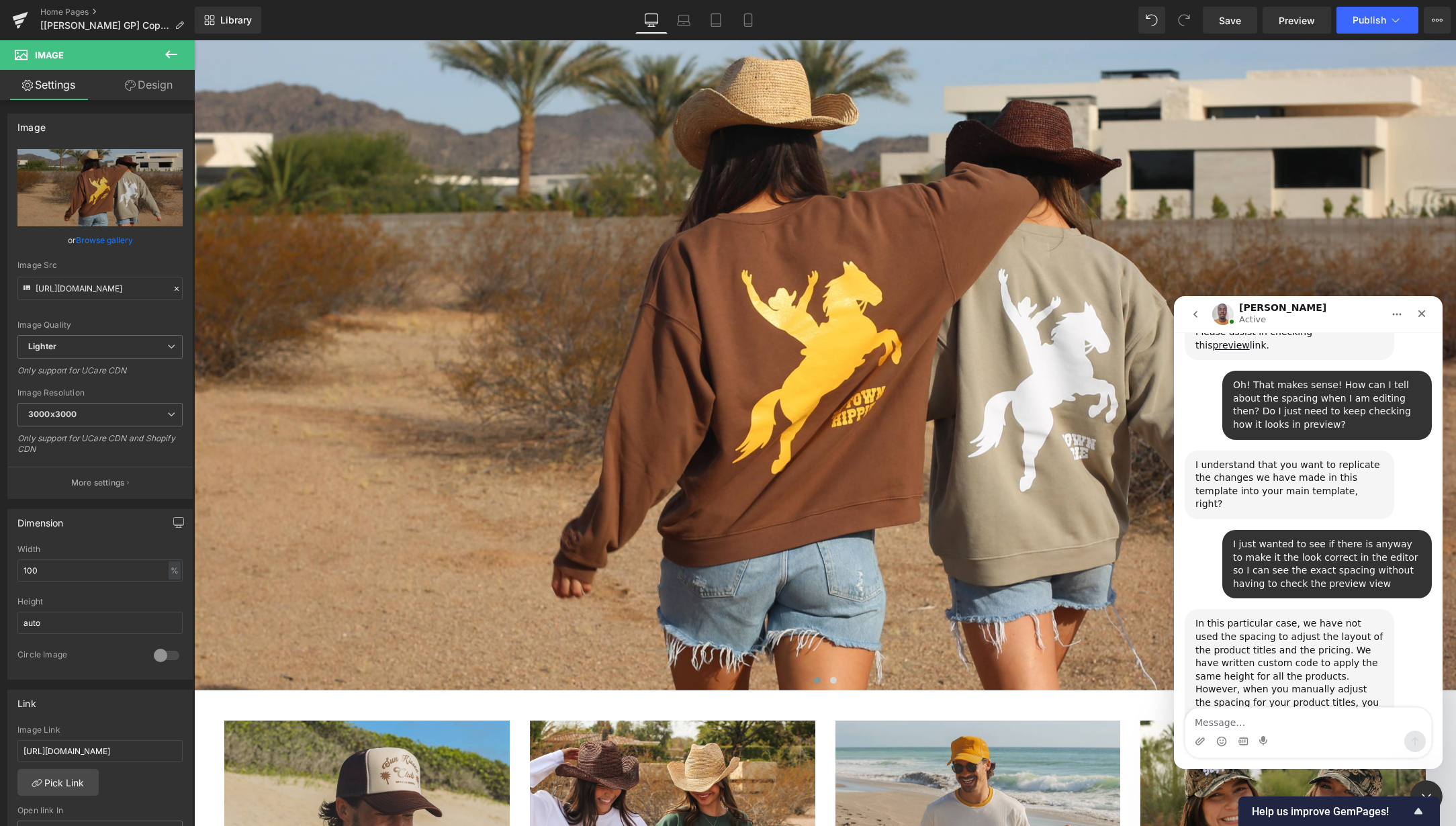
scroll to position [6908, 0]
click at [1275, 723] on textarea "Message…" at bounding box center [1308, 719] width 246 height 23
type textarea "That sounds good"
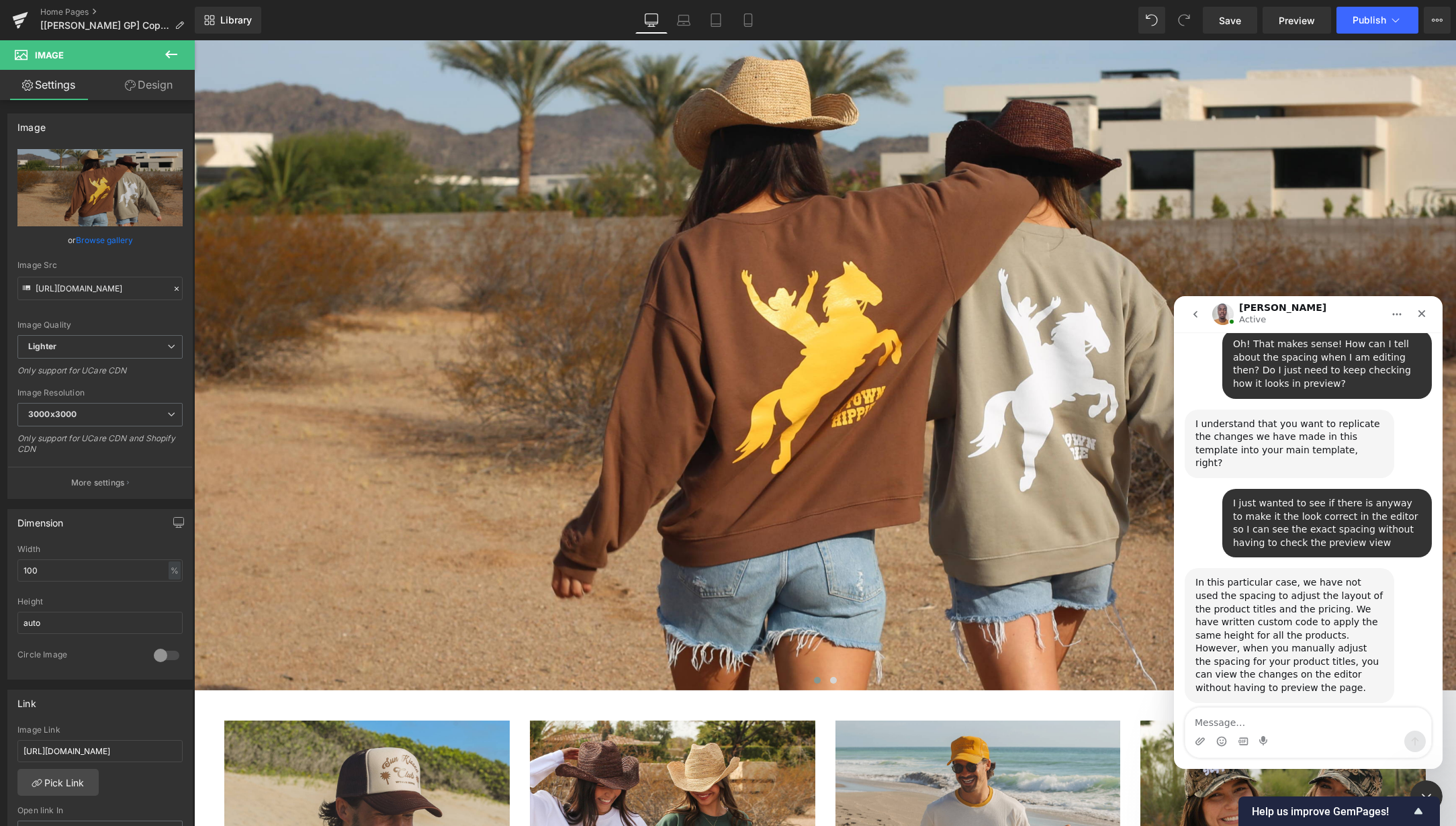
scroll to position [7001, 0]
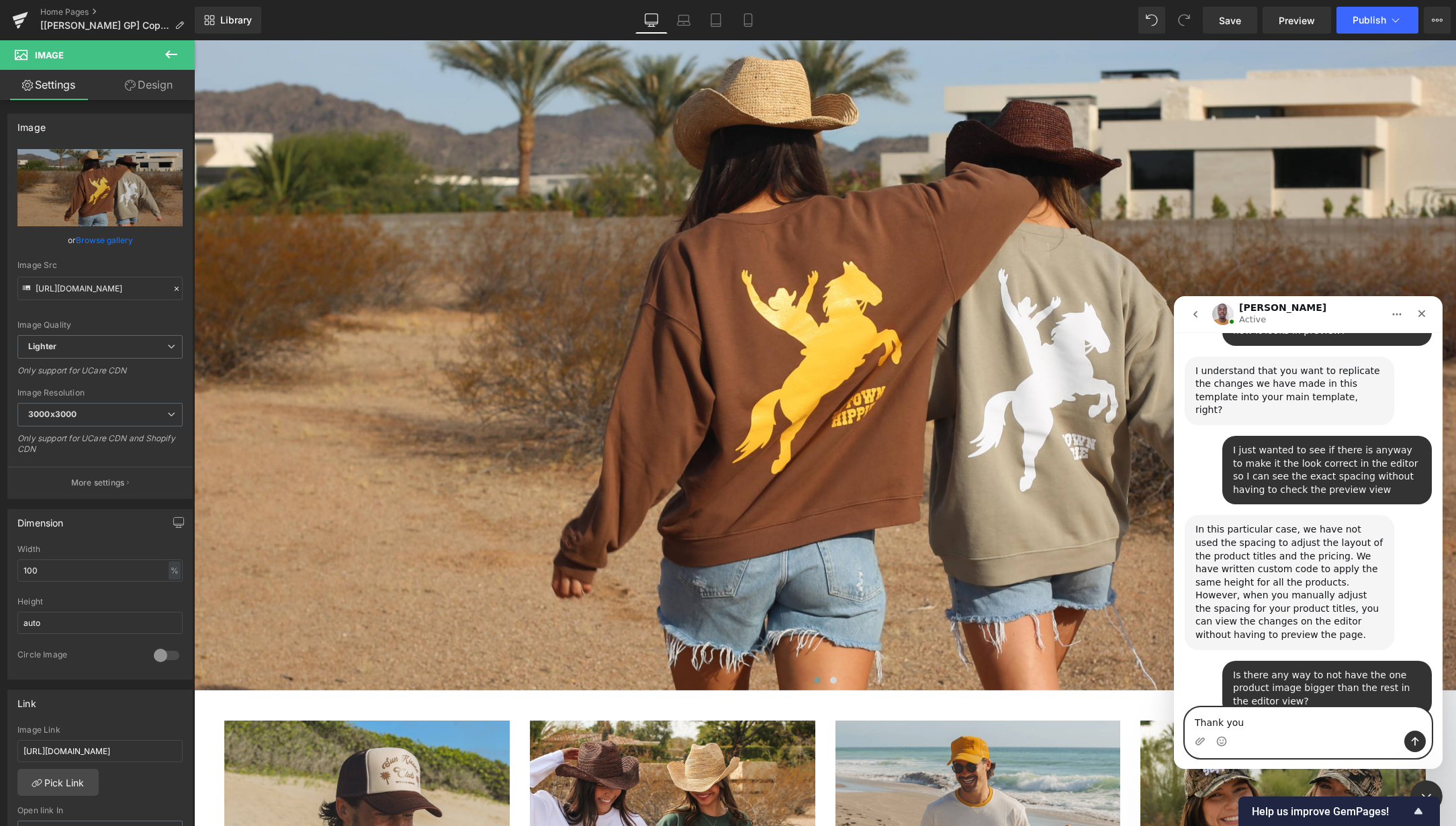
type textarea "Thank you!"
